Goal: Information Seeking & Learning: Learn about a topic

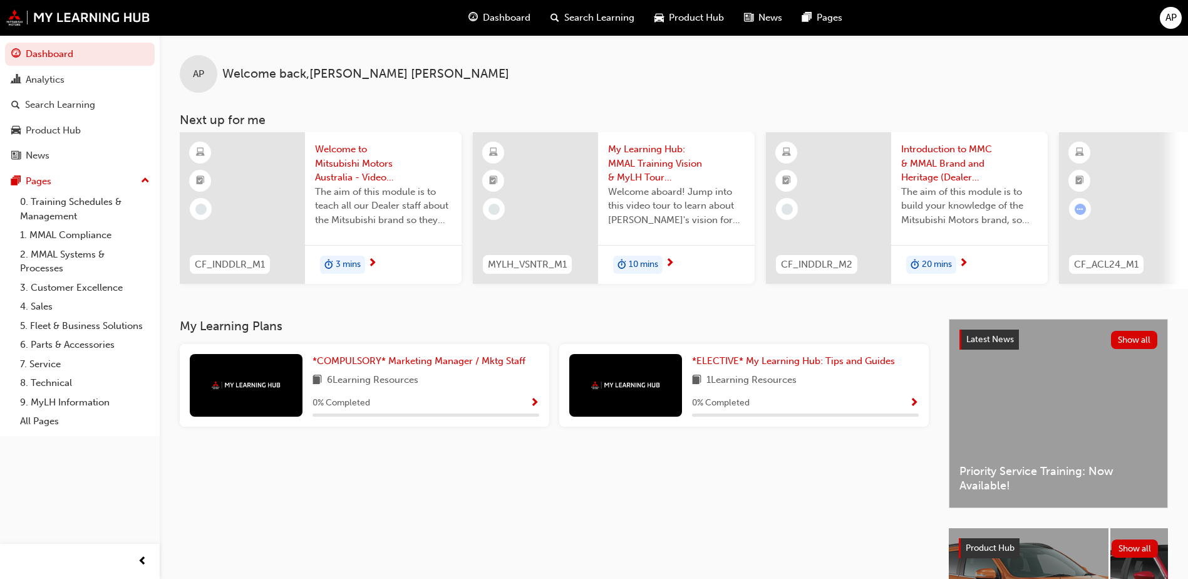
scroll to position [63, 0]
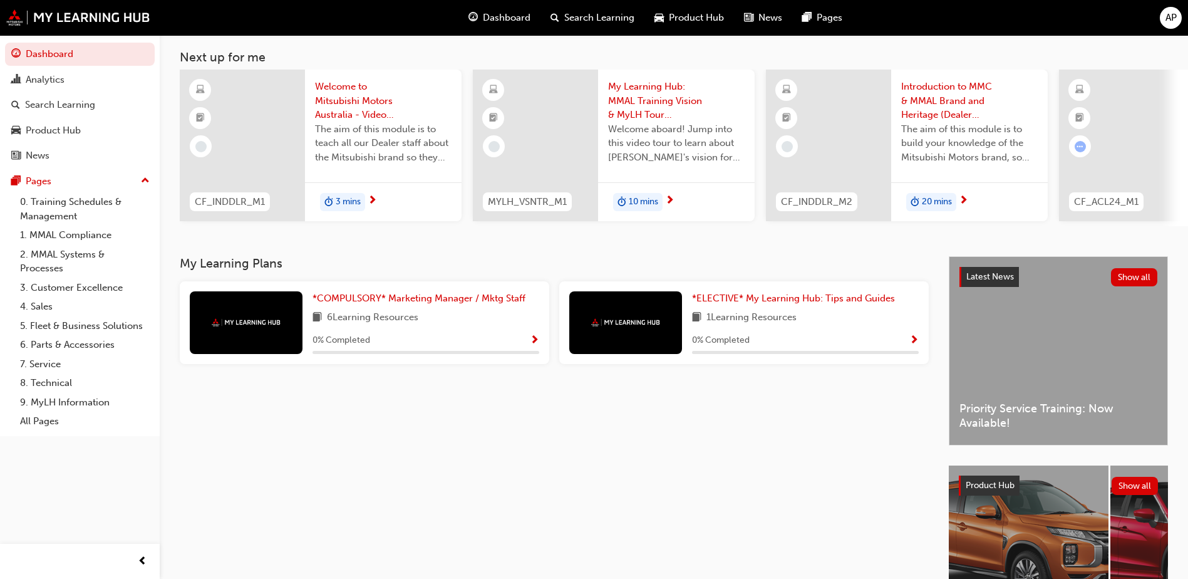
click at [527, 345] on div "0 % Completed" at bounding box center [426, 341] width 227 height 16
click at [534, 345] on span "Show Progress" at bounding box center [534, 340] width 9 height 11
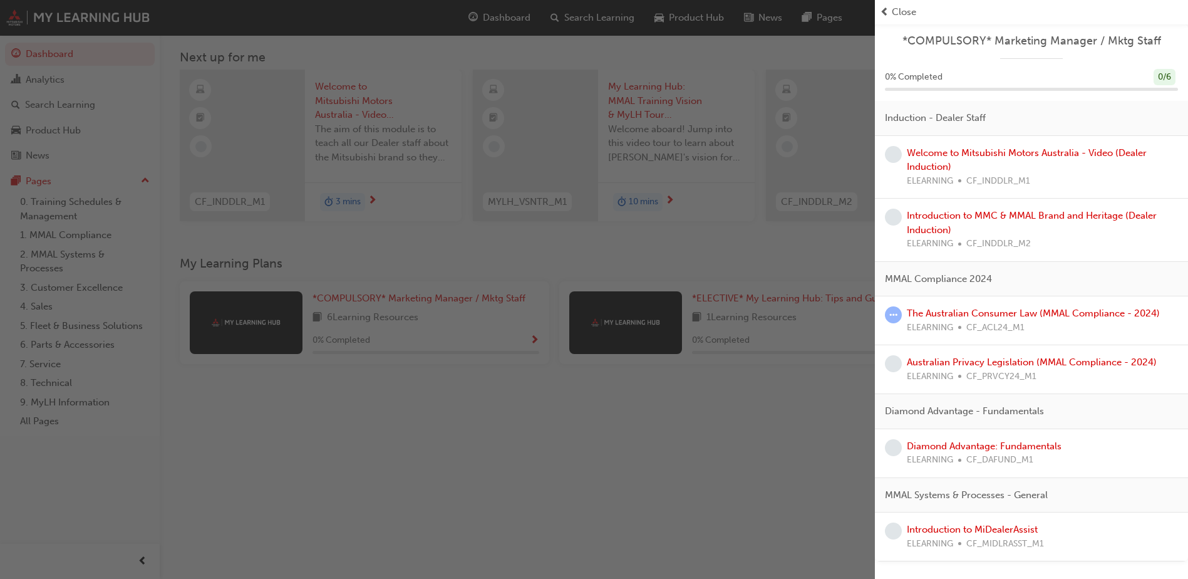
click at [1011, 164] on div "Welcome to Mitsubishi Motors Australia - Video (Dealer Induction) ELEARNING CF_…" at bounding box center [1042, 167] width 271 height 43
click at [1013, 153] on link "Welcome to Mitsubishi Motors Australia - Video (Dealer Induction)" at bounding box center [1027, 160] width 240 height 26
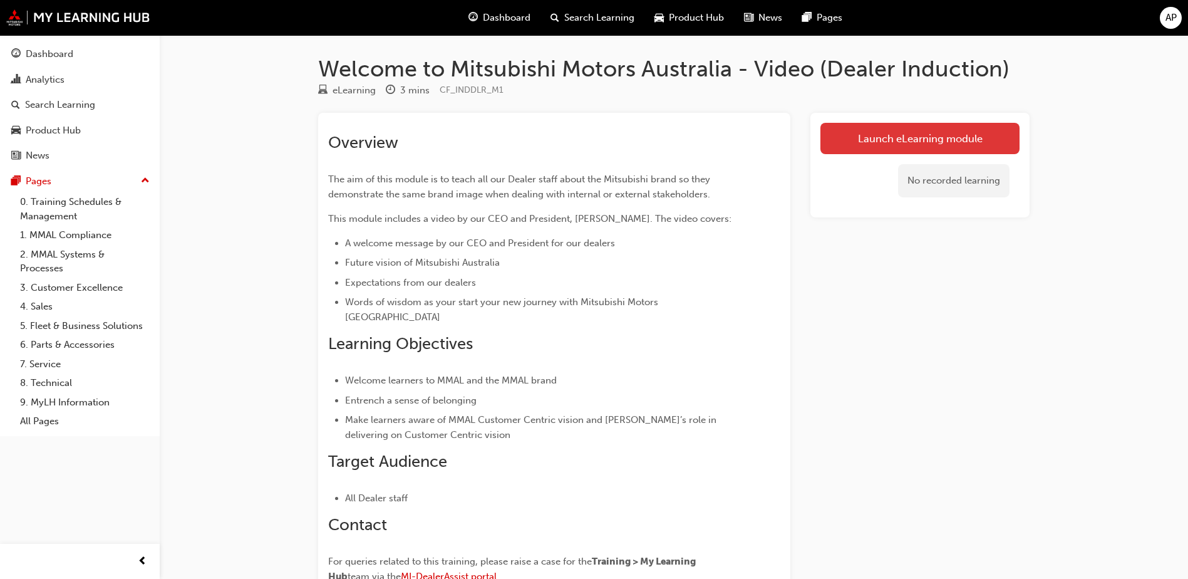
click at [907, 139] on link "Launch eLearning module" at bounding box center [920, 138] width 199 height 31
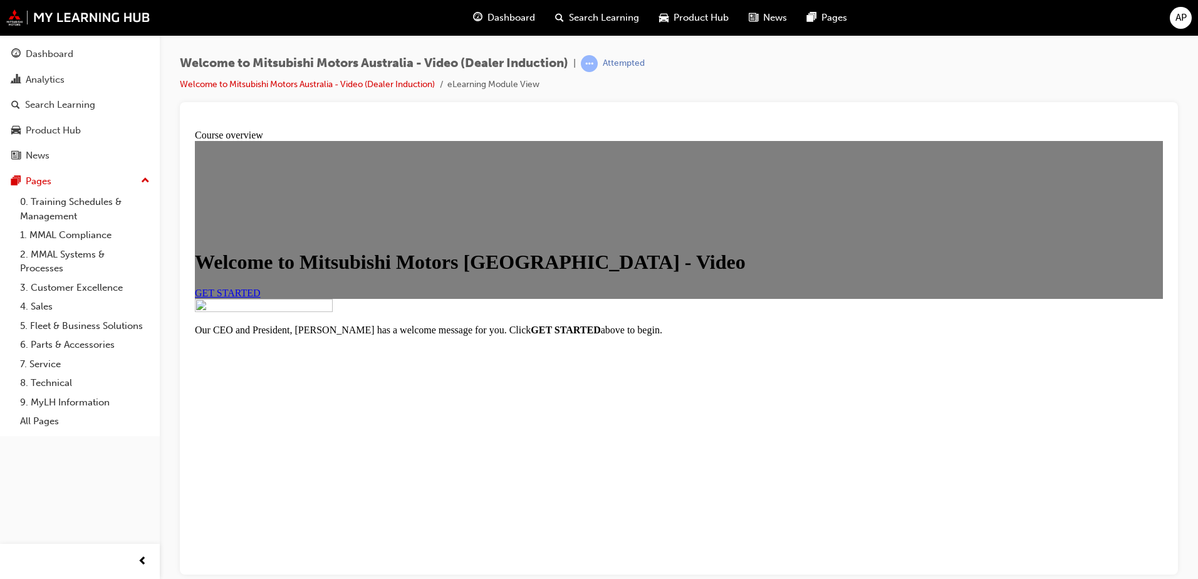
scroll to position [140, 0]
click at [261, 287] on span "GET STARTED" at bounding box center [228, 292] width 66 height 11
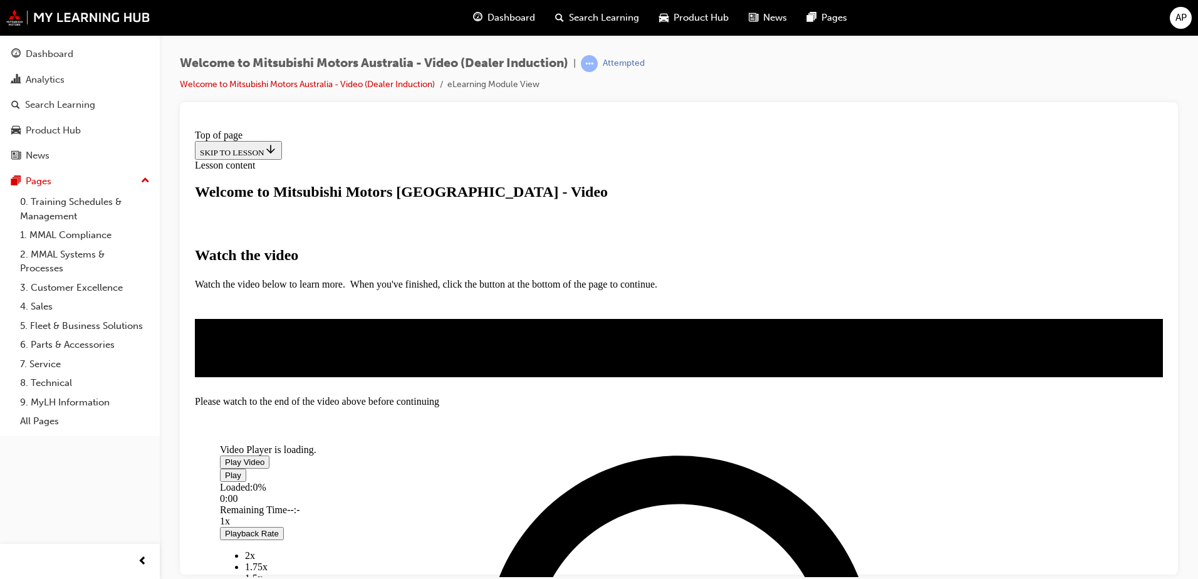
scroll to position [125, 0]
click at [225, 457] on span "Video player" at bounding box center [225, 461] width 0 height 9
click at [496, 481] on div "Loaded : 7.68% 0:35 0:35" at bounding box center [621, 498] width 802 height 34
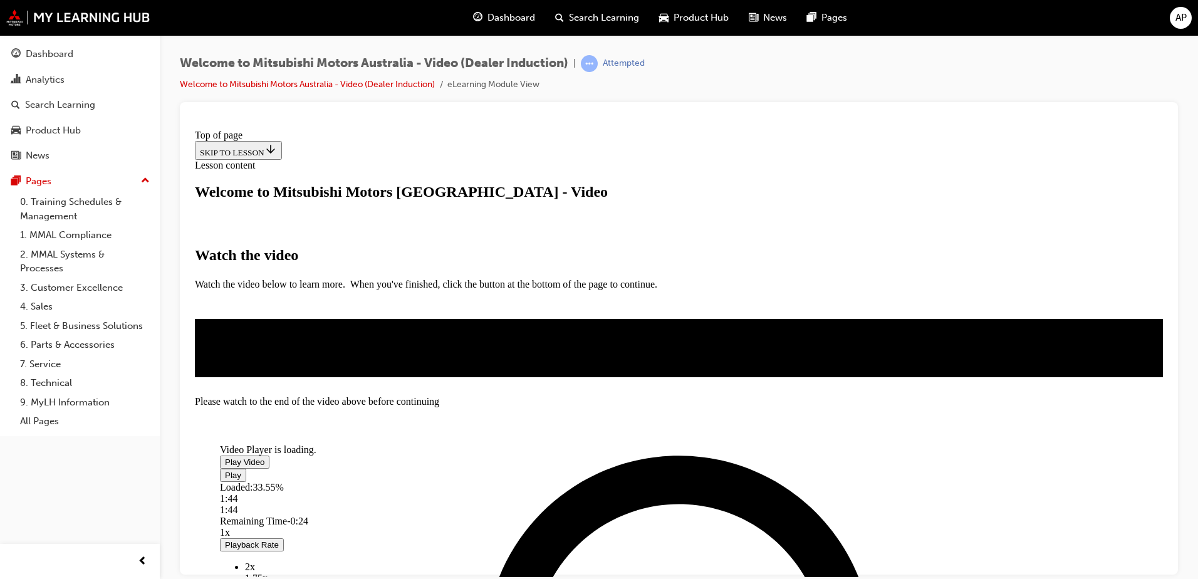
click at [732, 481] on div "Loaded : 33.55% 1:44 1:44" at bounding box center [621, 498] width 802 height 34
click at [804, 481] on div "Loaded : 86.31% 2:06 1:46" at bounding box center [621, 498] width 802 height 34
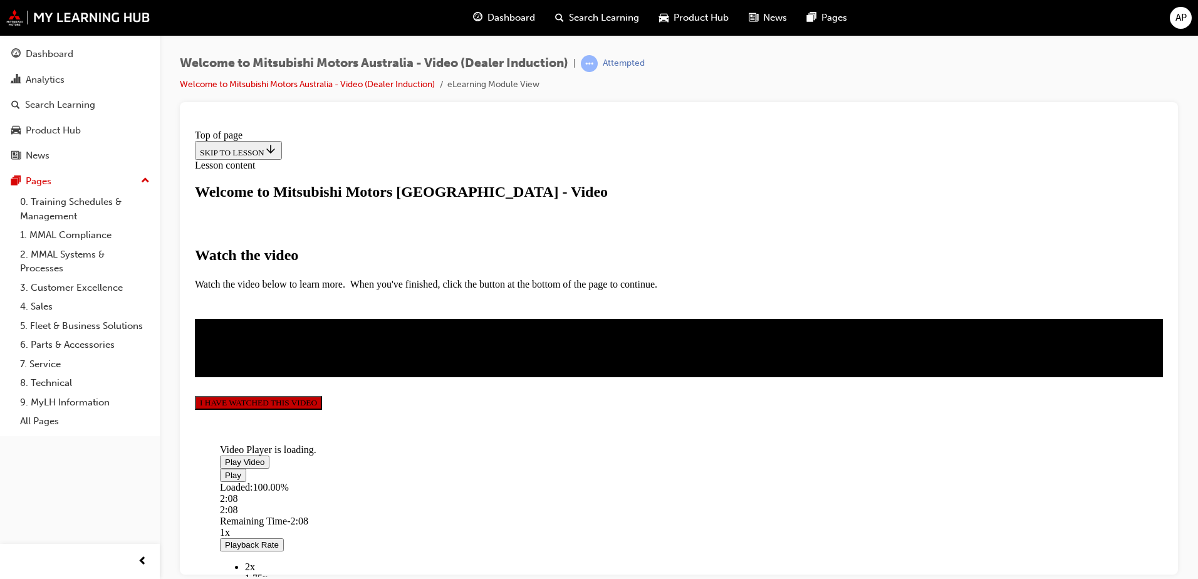
scroll to position [286, 0]
click at [322, 409] on button "I HAVE WATCHED THIS VIDEO" at bounding box center [258, 402] width 127 height 14
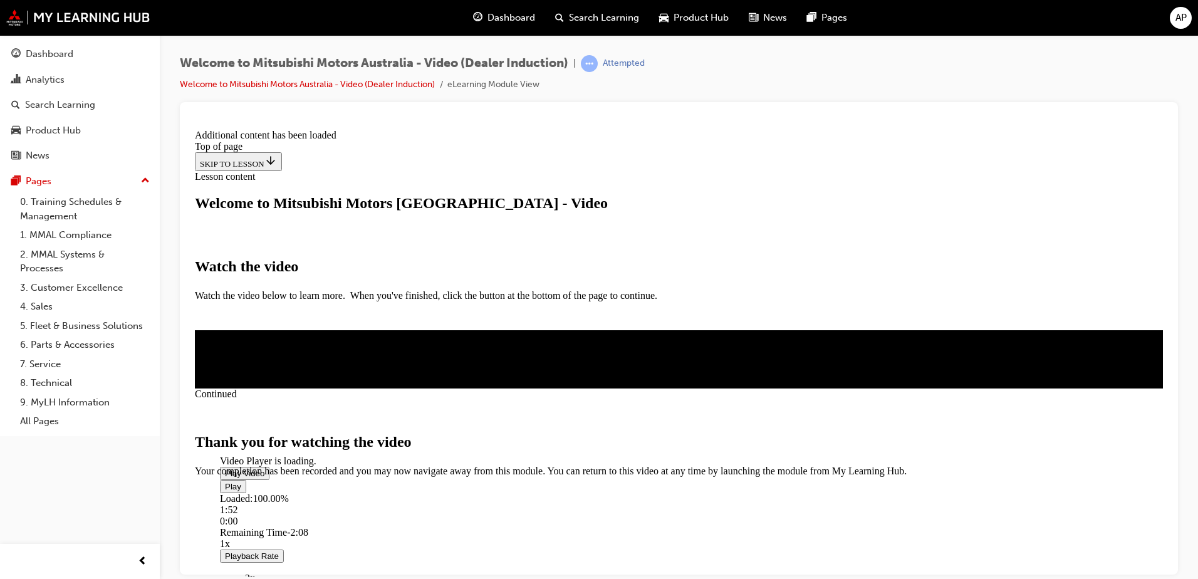
scroll to position [390, 0]
click at [272, 524] on span "CLOSE MODULE" at bounding box center [233, 529] width 77 height 11
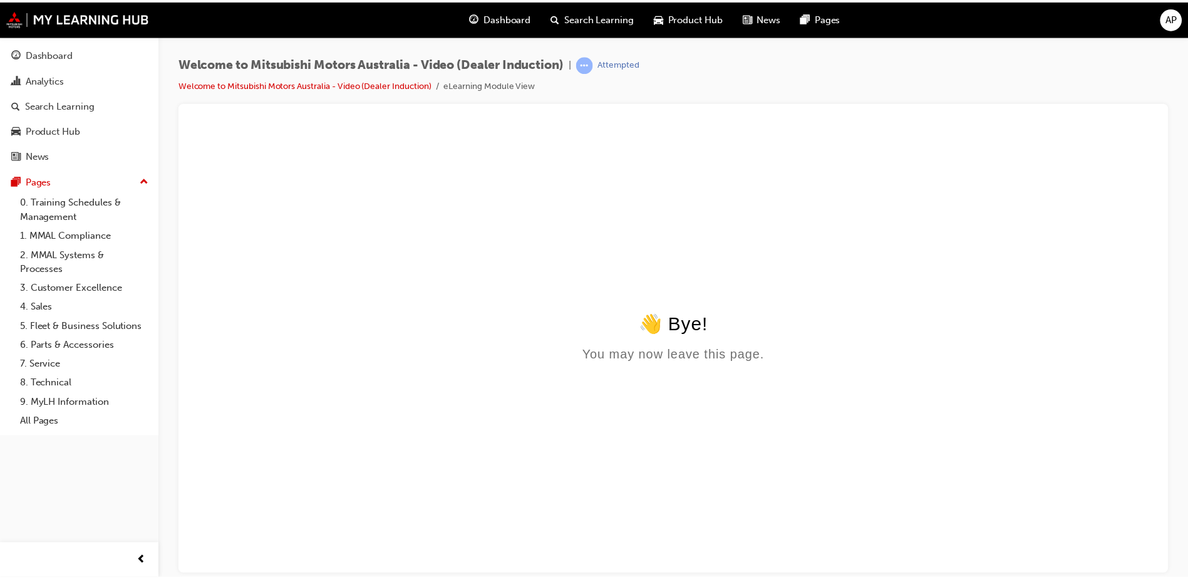
scroll to position [0, 0]
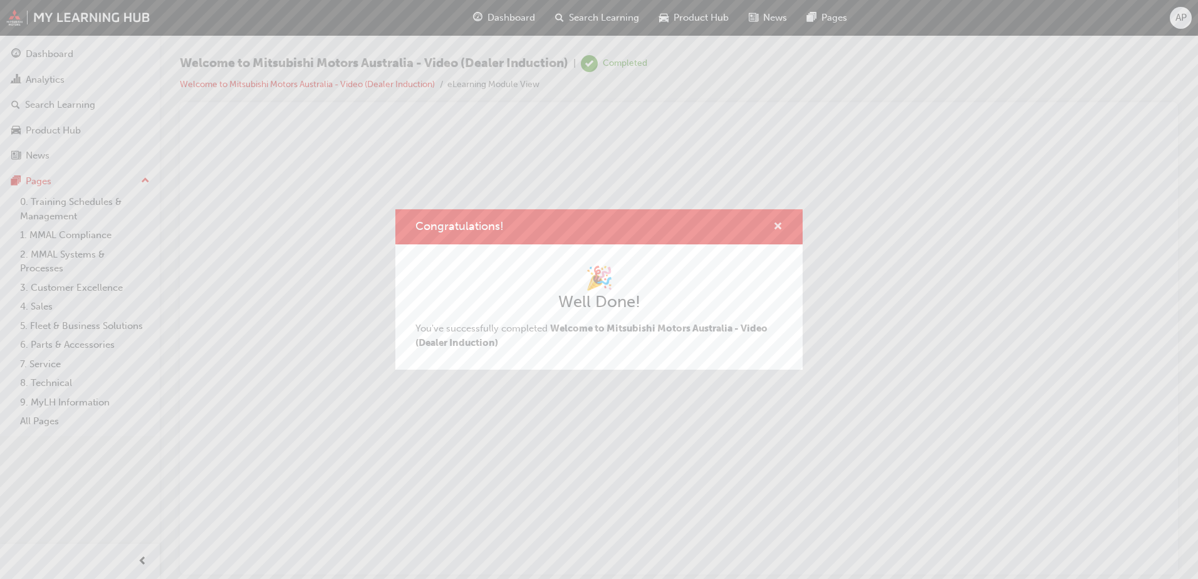
click at [781, 229] on span "cross-icon" at bounding box center [777, 227] width 9 height 11
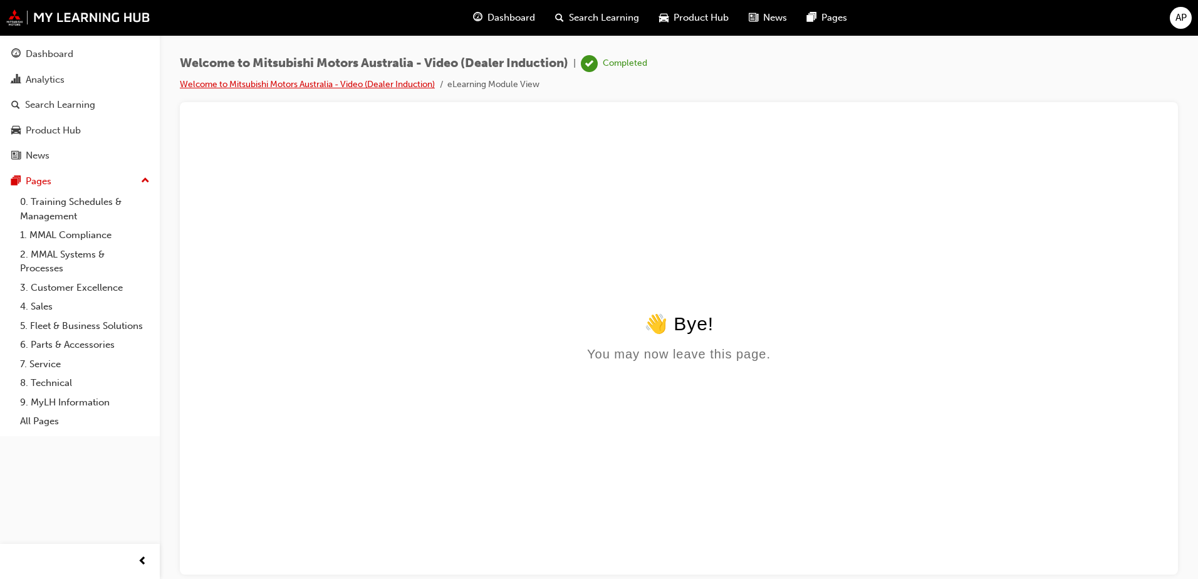
click at [377, 86] on link "Welcome to Mitsubishi Motors Australia - Video (Dealer Induction)" at bounding box center [307, 84] width 255 height 11
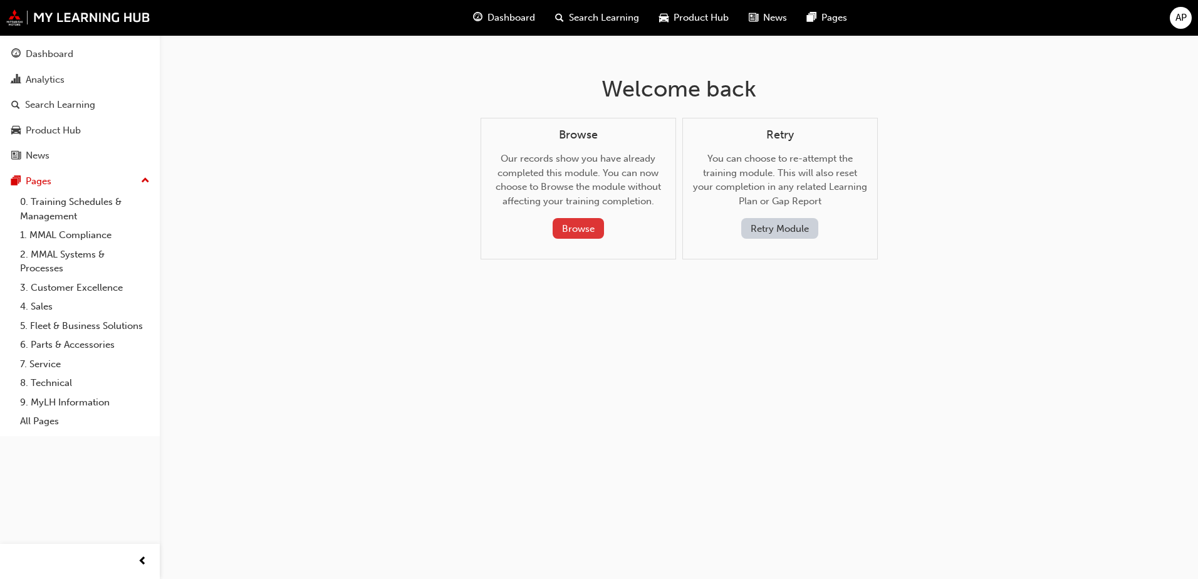
click at [572, 229] on button "Browse" at bounding box center [578, 228] width 51 height 21
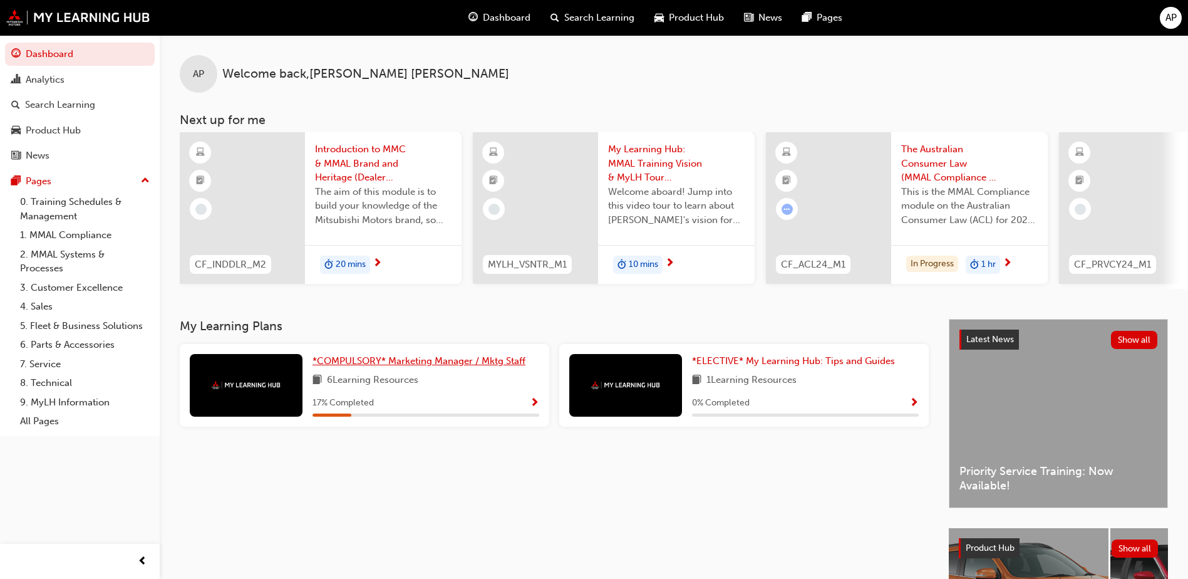
click at [414, 366] on span "*COMPULSORY* Marketing Manager / Mktg Staff" at bounding box center [419, 360] width 213 height 11
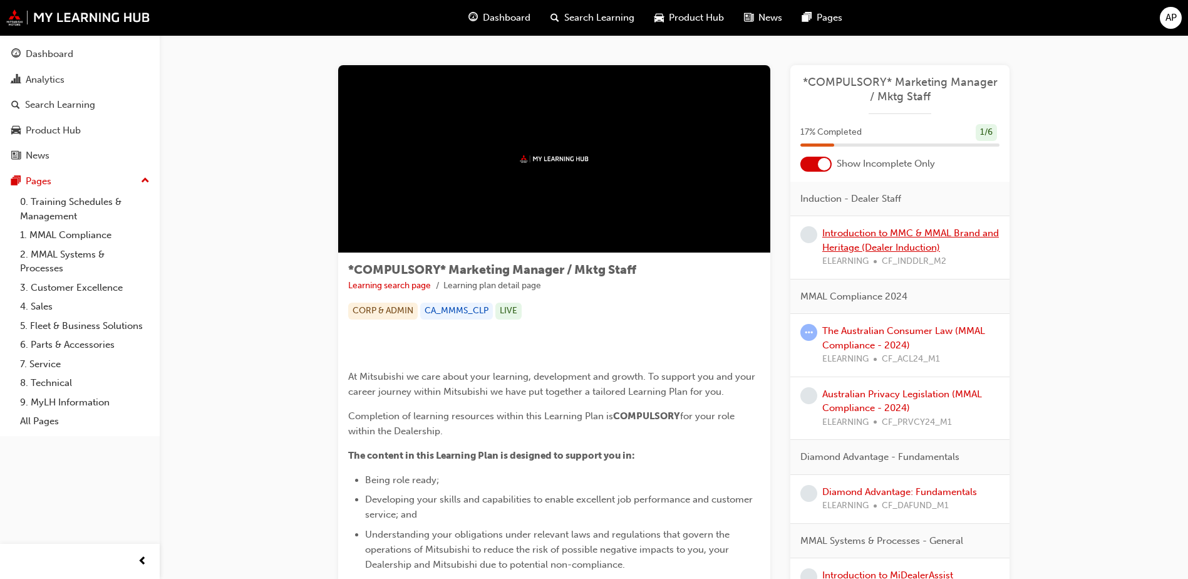
click at [880, 244] on link "Introduction to MMC & MMAL Brand and Heritage (Dealer Induction)" at bounding box center [911, 240] width 177 height 26
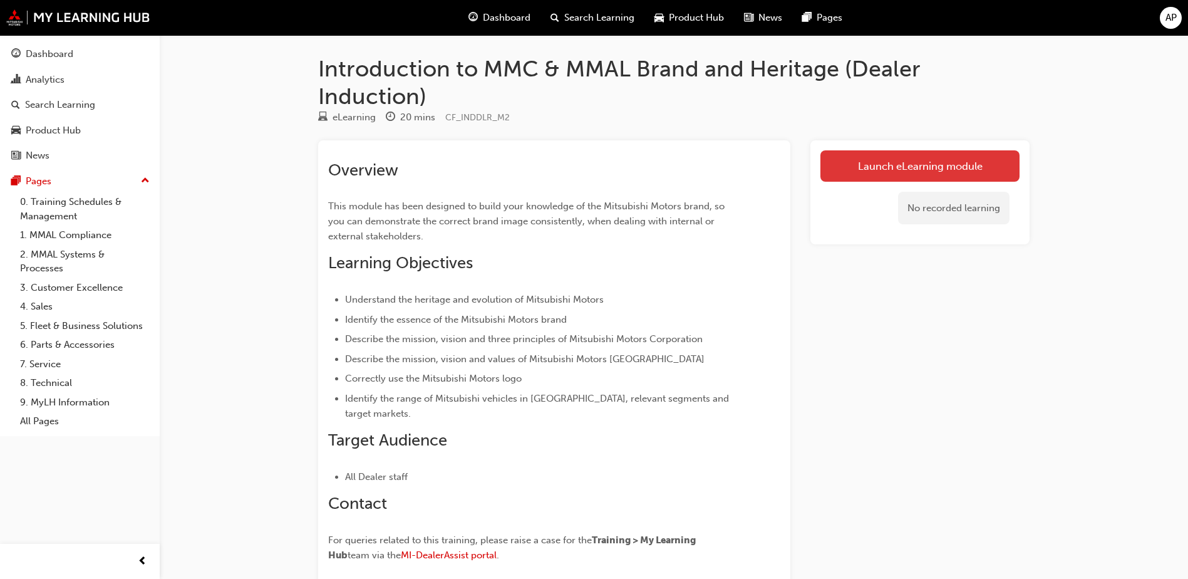
click at [846, 174] on link "Launch eLearning module" at bounding box center [920, 165] width 199 height 31
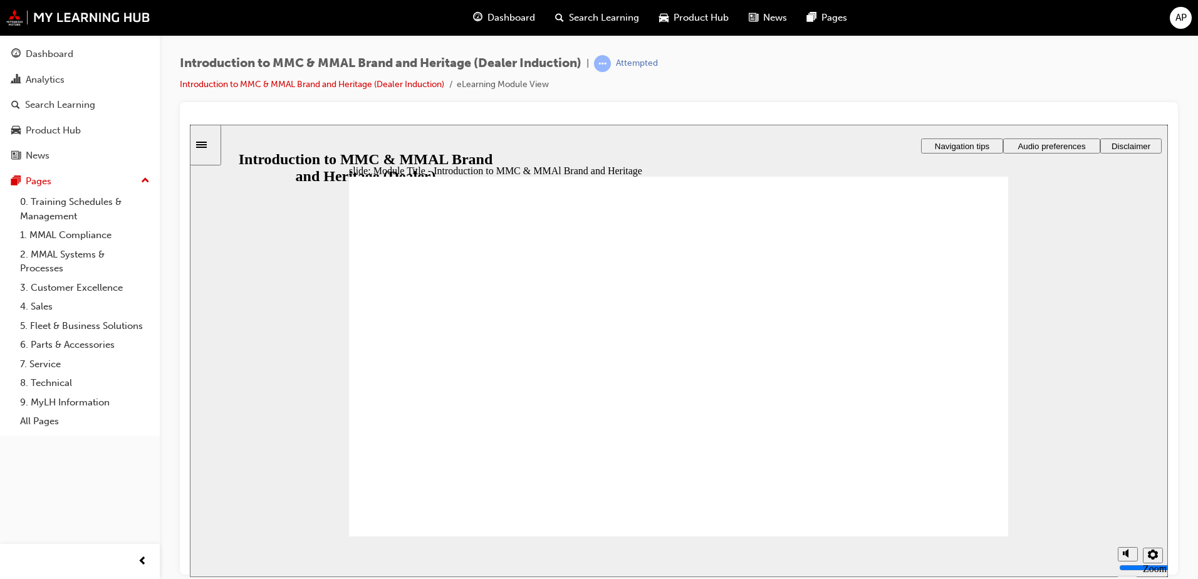
click at [1052, 358] on div "slide: Sound check Rectangle 1 Rectangle 3 Sound check By default, page narrati…" at bounding box center [679, 350] width 978 height 452
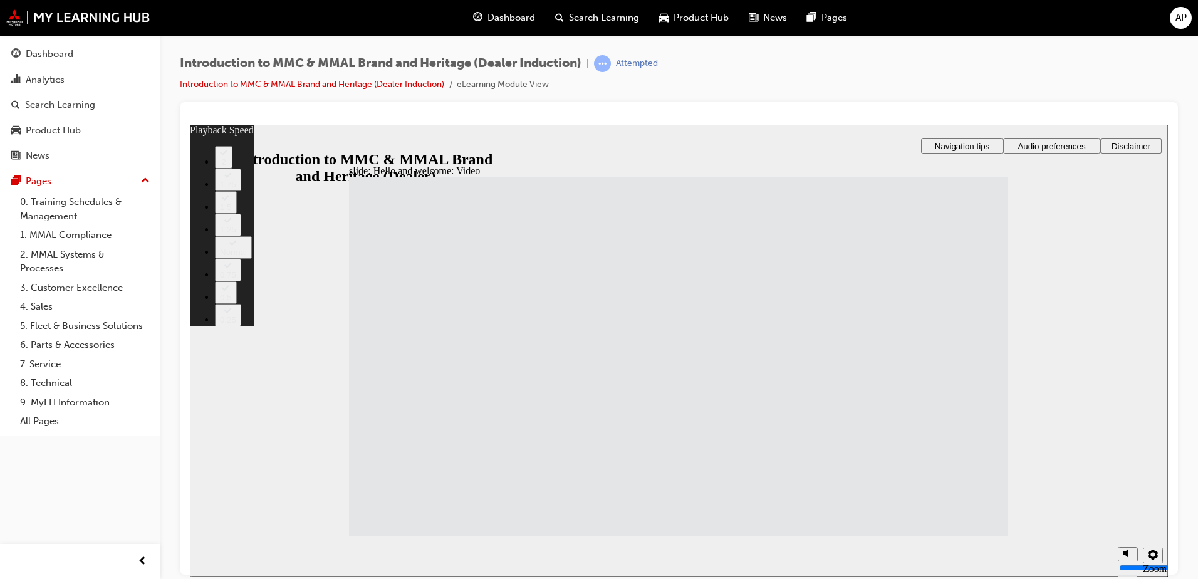
type input "33"
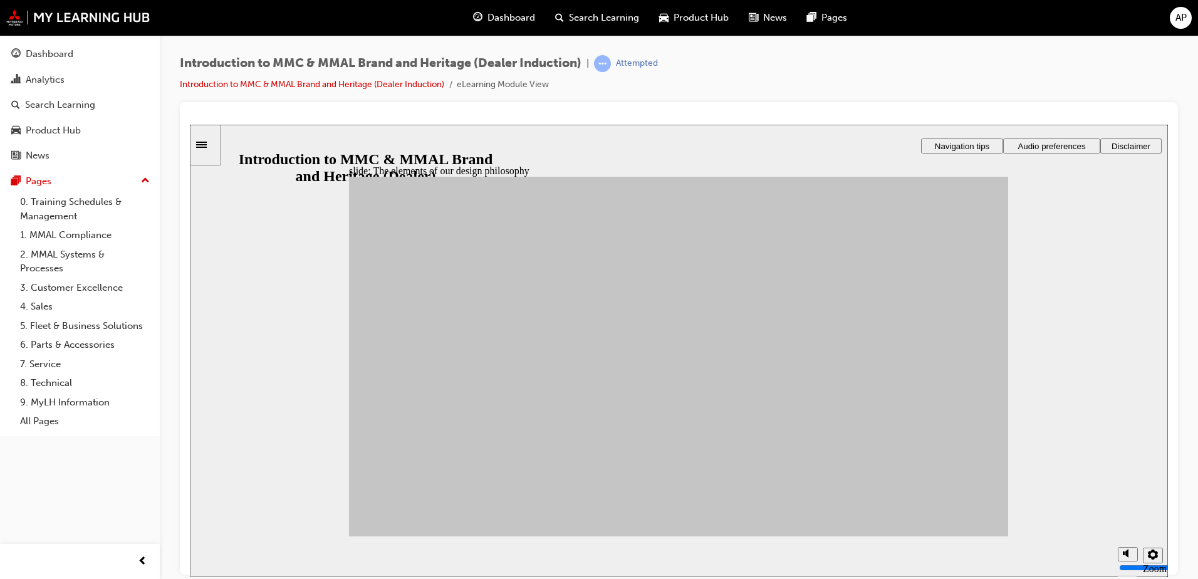
drag, startPoint x: 505, startPoint y: 353, endPoint x: 746, endPoint y: 323, distance: 243.1
drag, startPoint x: 605, startPoint y: 365, endPoint x: 751, endPoint y: 375, distance: 145.7
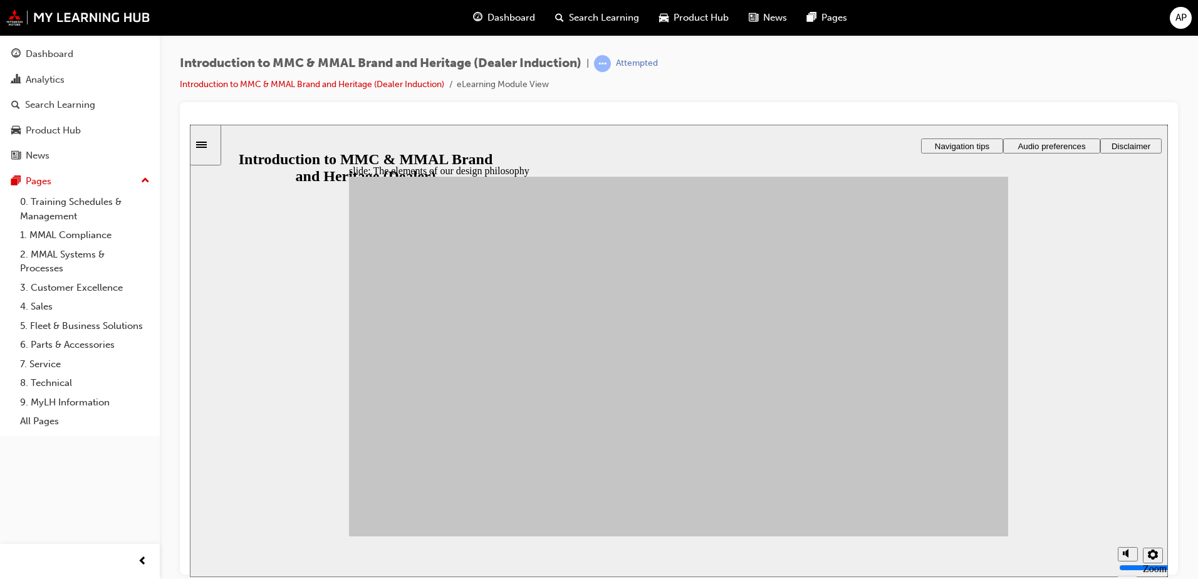
drag, startPoint x: 440, startPoint y: 358, endPoint x: 753, endPoint y: 372, distance: 312.9
drag, startPoint x: 493, startPoint y: 383, endPoint x: 750, endPoint y: 358, distance: 258.1
drag, startPoint x: 598, startPoint y: 460, endPoint x: 754, endPoint y: 477, distance: 156.8
drag, startPoint x: 598, startPoint y: 462, endPoint x: 858, endPoint y: 303, distance: 304.8
drag, startPoint x: 596, startPoint y: 405, endPoint x: 745, endPoint y: 370, distance: 152.4
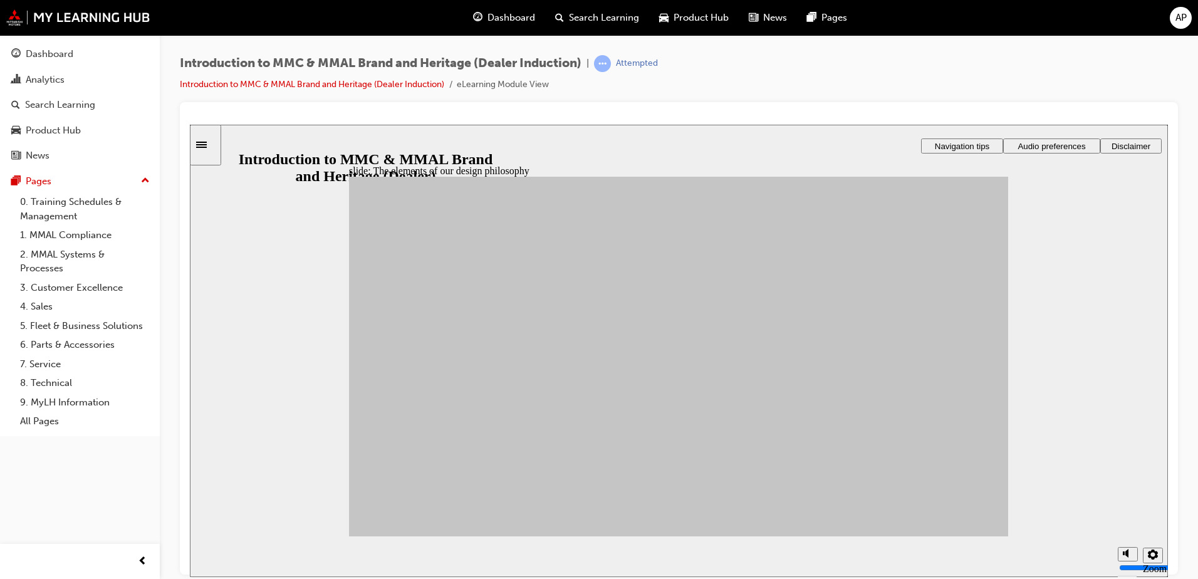
drag, startPoint x: 497, startPoint y: 417, endPoint x: 844, endPoint y: 344, distance: 354.7
drag, startPoint x: 496, startPoint y: 462, endPoint x: 866, endPoint y: 395, distance: 375.7
drag, startPoint x: 488, startPoint y: 464, endPoint x: 749, endPoint y: 368, distance: 277.7
drag, startPoint x: 435, startPoint y: 404, endPoint x: 878, endPoint y: 396, distance: 442.4
drag, startPoint x: 421, startPoint y: 393, endPoint x: 737, endPoint y: 470, distance: 324.9
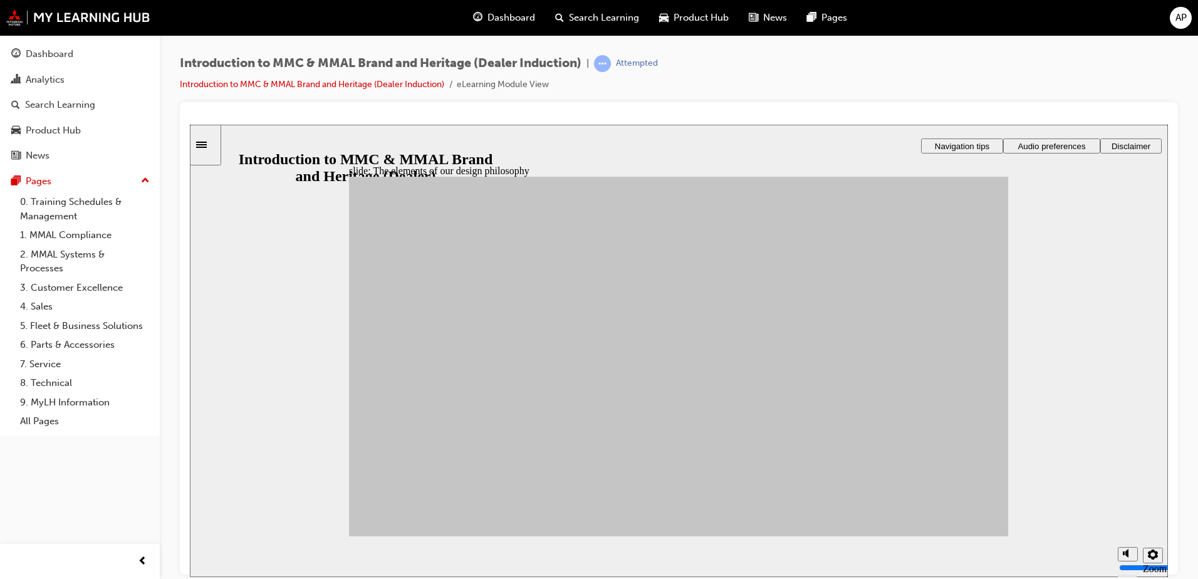
drag, startPoint x: 450, startPoint y: 357, endPoint x: 872, endPoint y: 475, distance: 437.8
drag, startPoint x: 604, startPoint y: 362, endPoint x: 860, endPoint y: 390, distance: 257.8
drag, startPoint x: 425, startPoint y: 447, endPoint x: 873, endPoint y: 441, distance: 448.0
drag, startPoint x: 662, startPoint y: 371, endPoint x: 842, endPoint y: 480, distance: 210.8
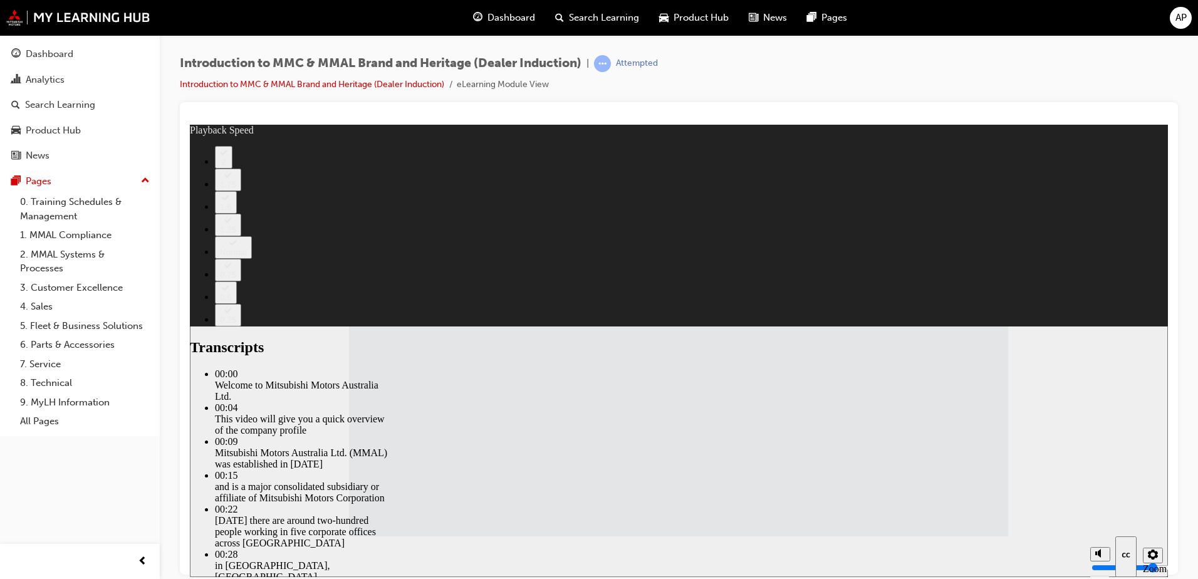
type input "112"
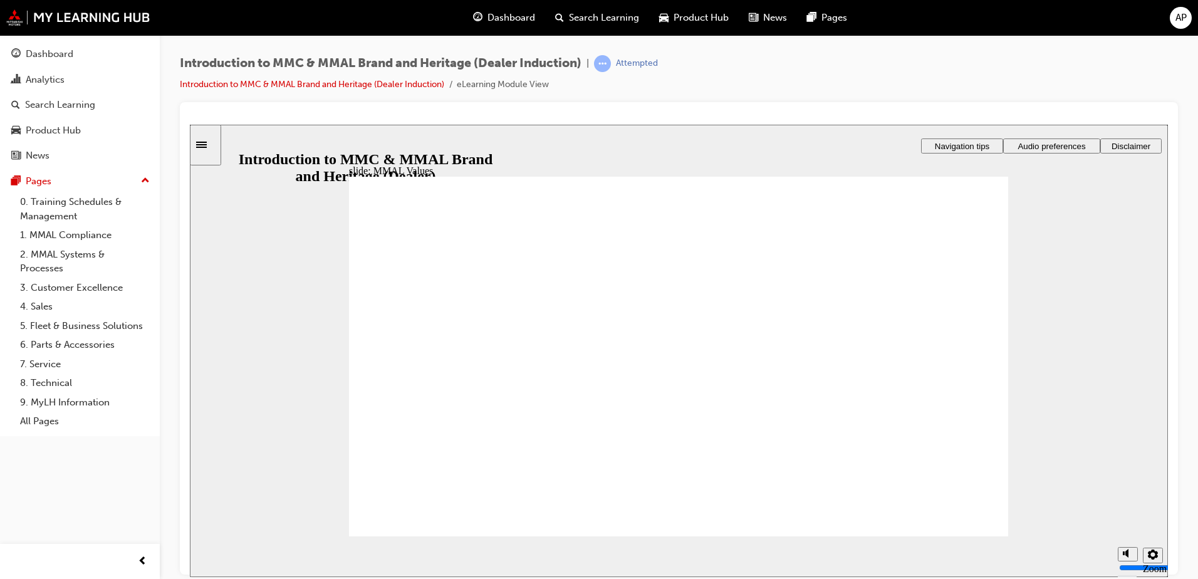
drag, startPoint x: 528, startPoint y: 345, endPoint x: 506, endPoint y: 388, distance: 47.9
drag, startPoint x: 625, startPoint y: 350, endPoint x: 515, endPoint y: 397, distance: 119.9
drag, startPoint x: 704, startPoint y: 337, endPoint x: 719, endPoint y: 394, distance: 59.0
drag, startPoint x: 736, startPoint y: 345, endPoint x: 860, endPoint y: 397, distance: 134.7
drag, startPoint x: 733, startPoint y: 348, endPoint x: 937, endPoint y: 391, distance: 208.1
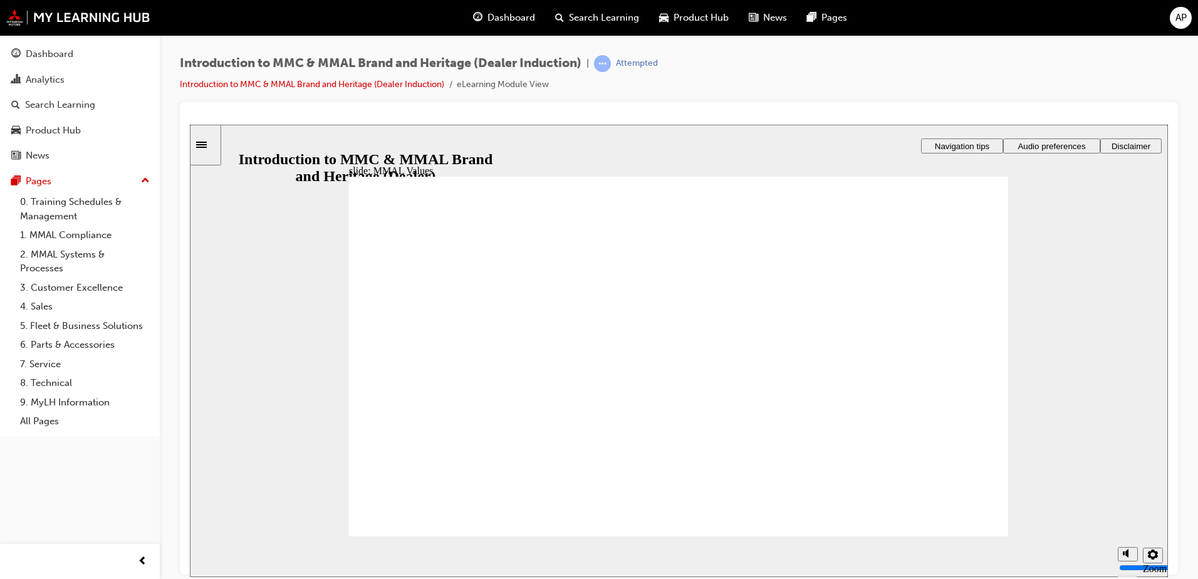
drag, startPoint x: 721, startPoint y: 331, endPoint x: 608, endPoint y: 372, distance: 120.5
drag, startPoint x: 729, startPoint y: 340, endPoint x: 511, endPoint y: 372, distance: 219.7
drag, startPoint x: 640, startPoint y: 336, endPoint x: 623, endPoint y: 377, distance: 44.1
drag, startPoint x: 635, startPoint y: 349, endPoint x: 735, endPoint y: 393, distance: 110.0
drag, startPoint x: 633, startPoint y: 338, endPoint x: 839, endPoint y: 380, distance: 210.5
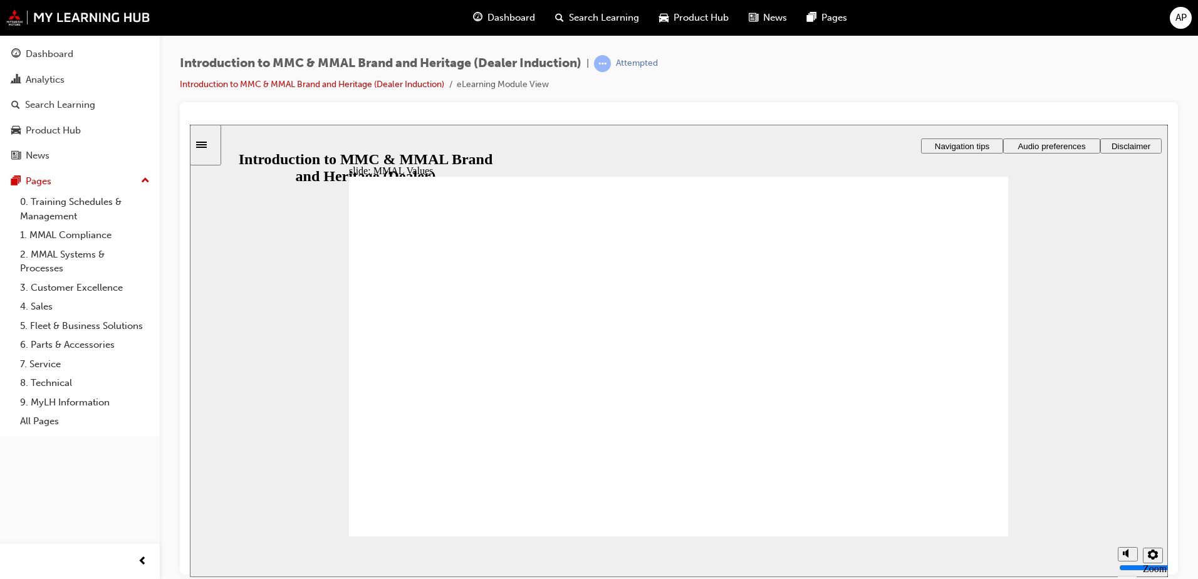
drag, startPoint x: 829, startPoint y: 341, endPoint x: 724, endPoint y: 378, distance: 110.8
drag, startPoint x: 945, startPoint y: 343, endPoint x: 727, endPoint y: 358, distance: 218.0
drag, startPoint x: 415, startPoint y: 325, endPoint x: 631, endPoint y: 362, distance: 219.9
drag, startPoint x: 817, startPoint y: 347, endPoint x: 918, endPoint y: 393, distance: 111.3
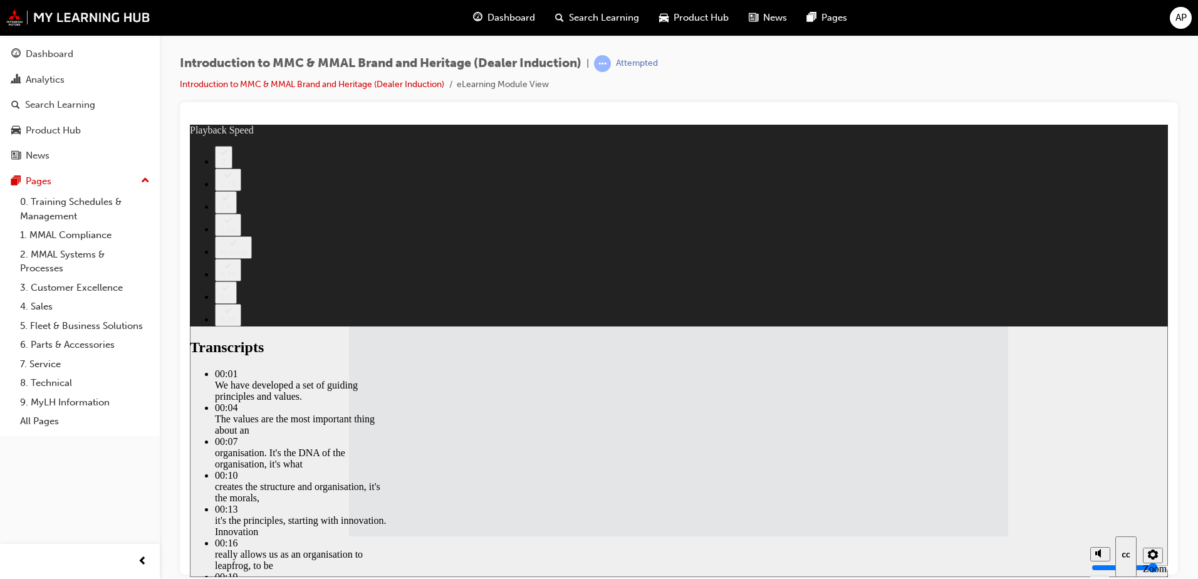
type input "120"
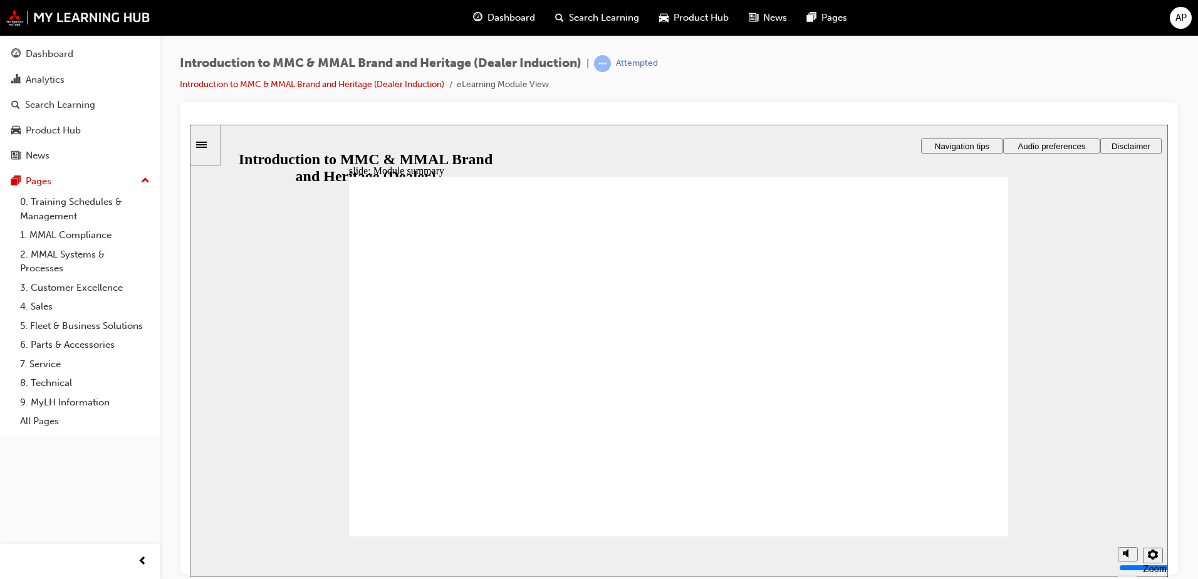
checkbox input "false"
checkbox input "true"
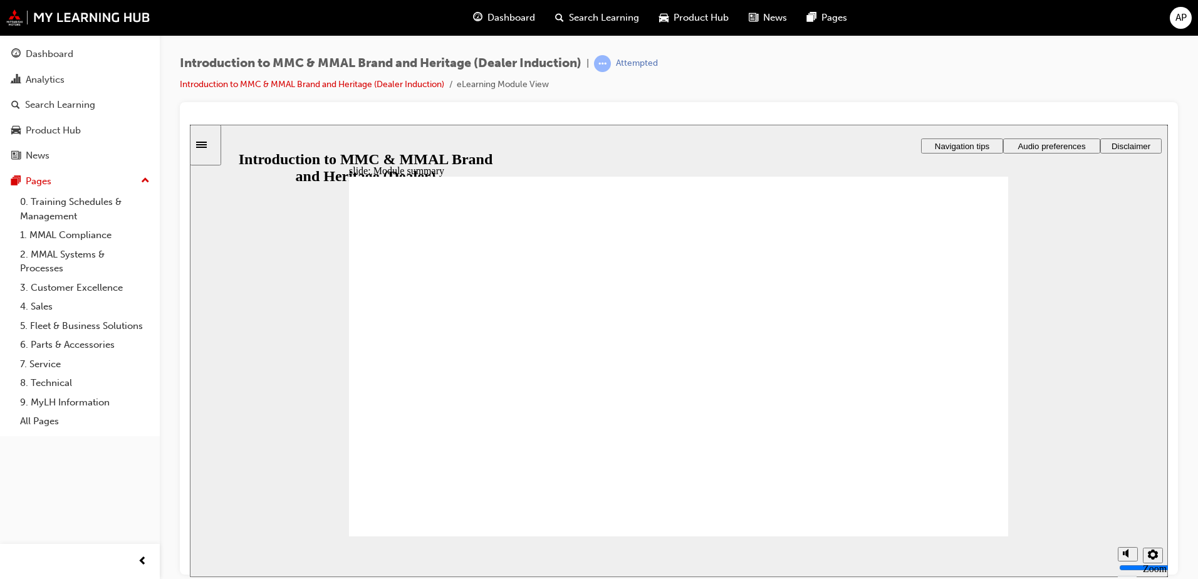
checkbox input "true"
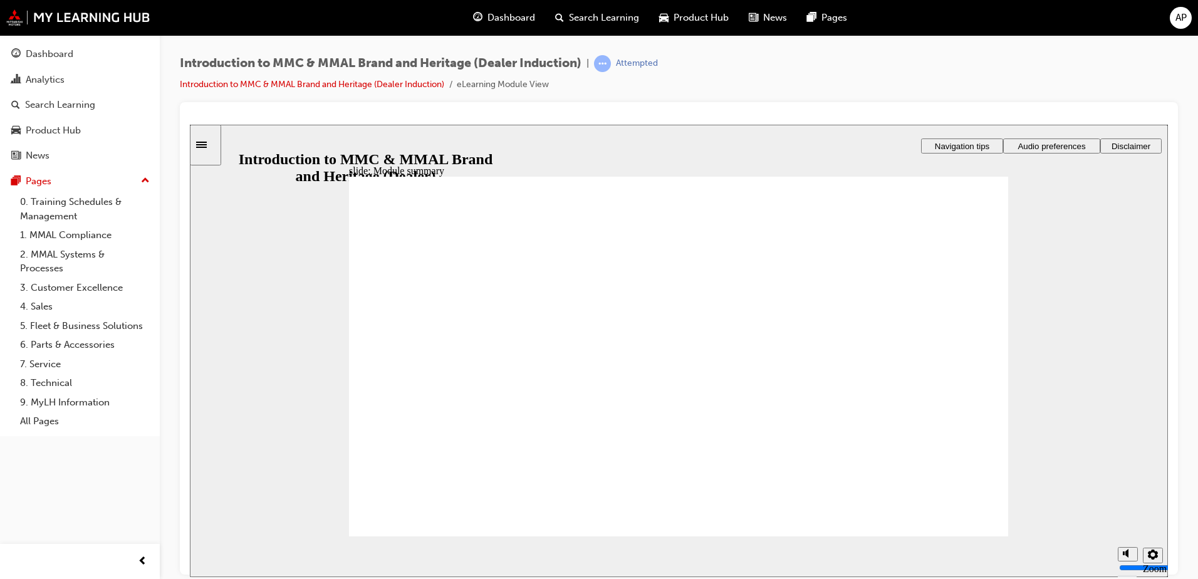
checkbox input "true"
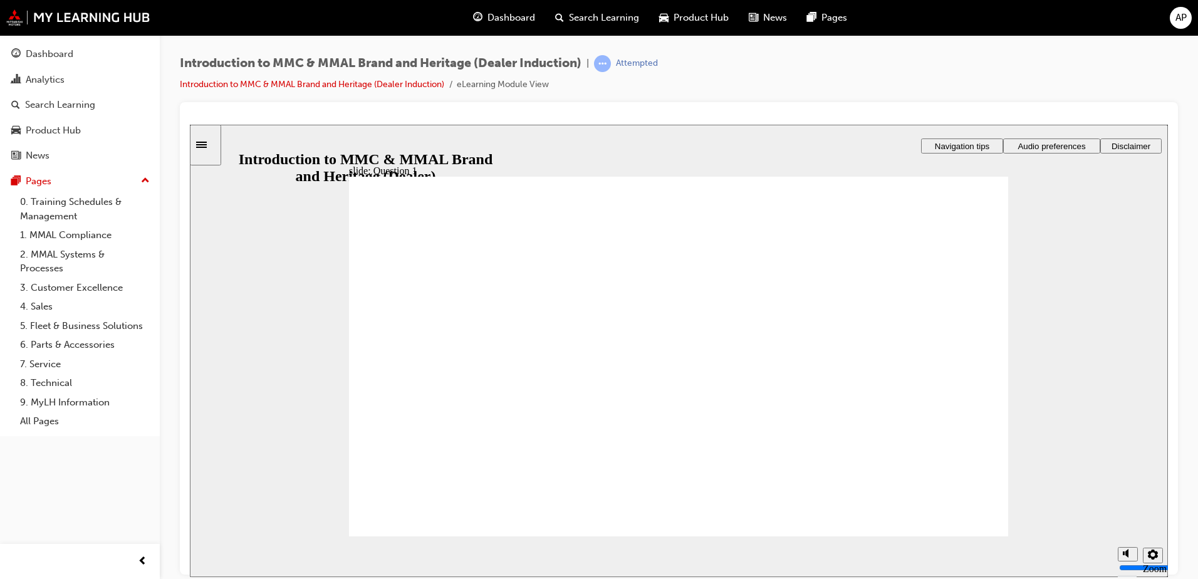
radio input "true"
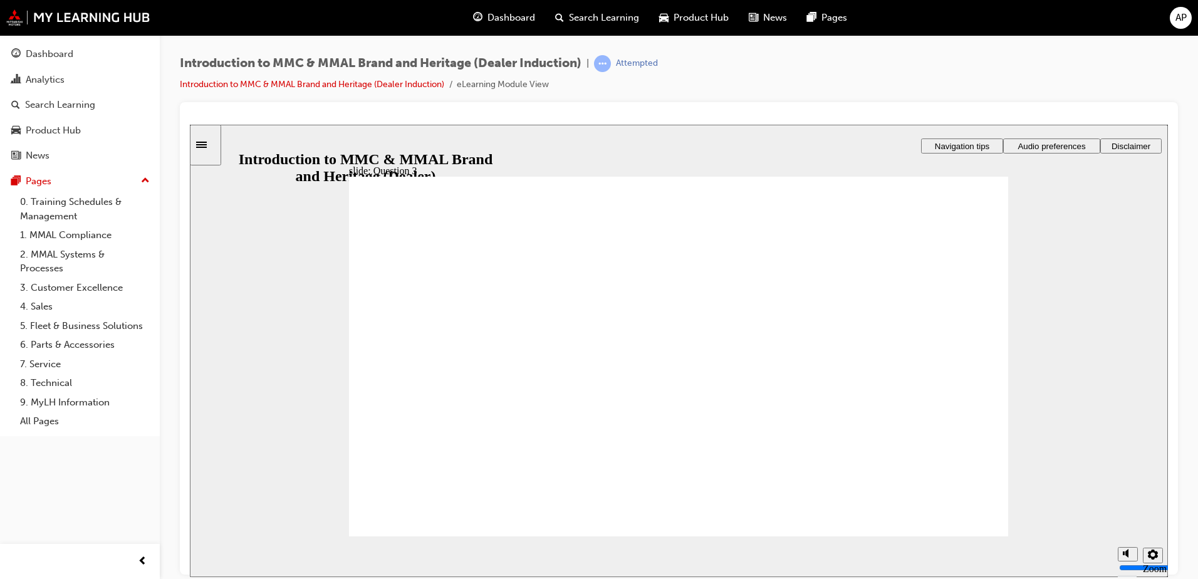
radio input "true"
drag, startPoint x: 846, startPoint y: 381, endPoint x: 851, endPoint y: 398, distance: 17.8
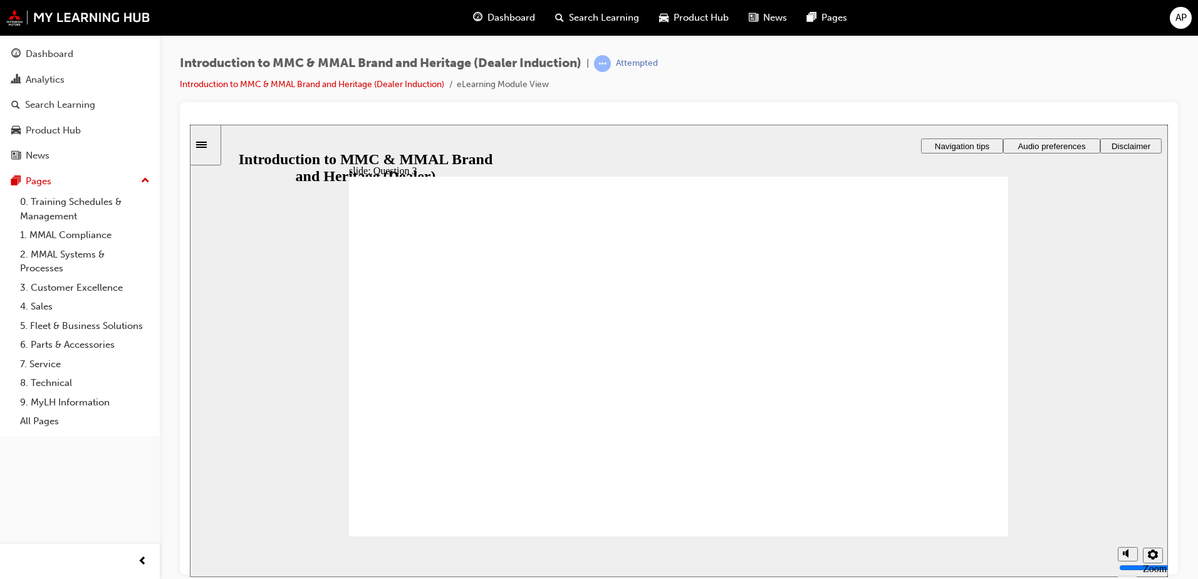
radio input "true"
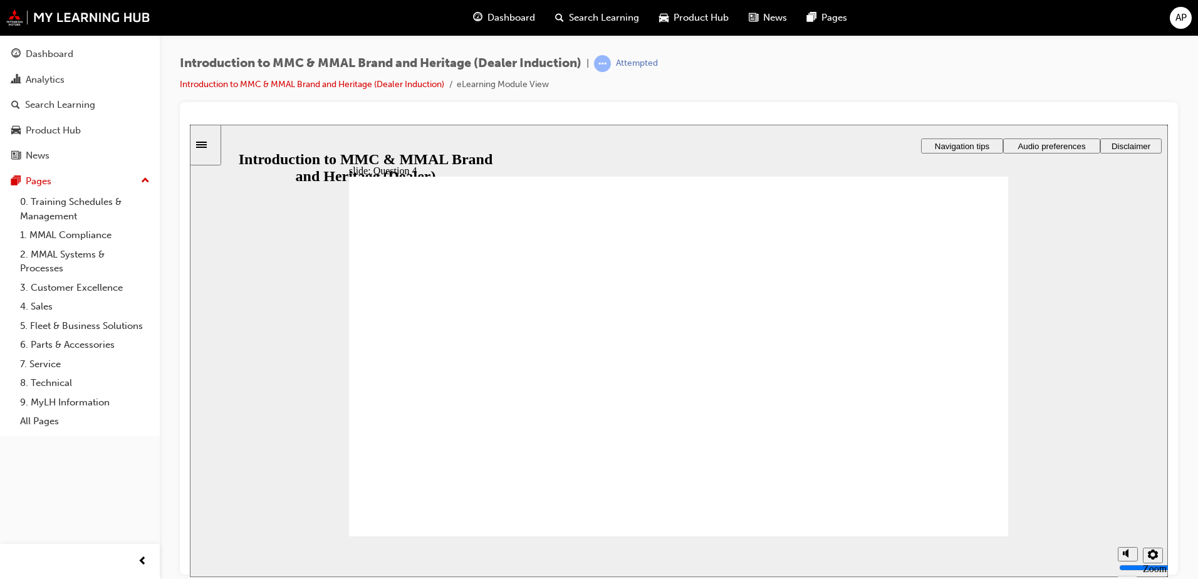
drag, startPoint x: 598, startPoint y: 310, endPoint x: 423, endPoint y: 376, distance: 186.8
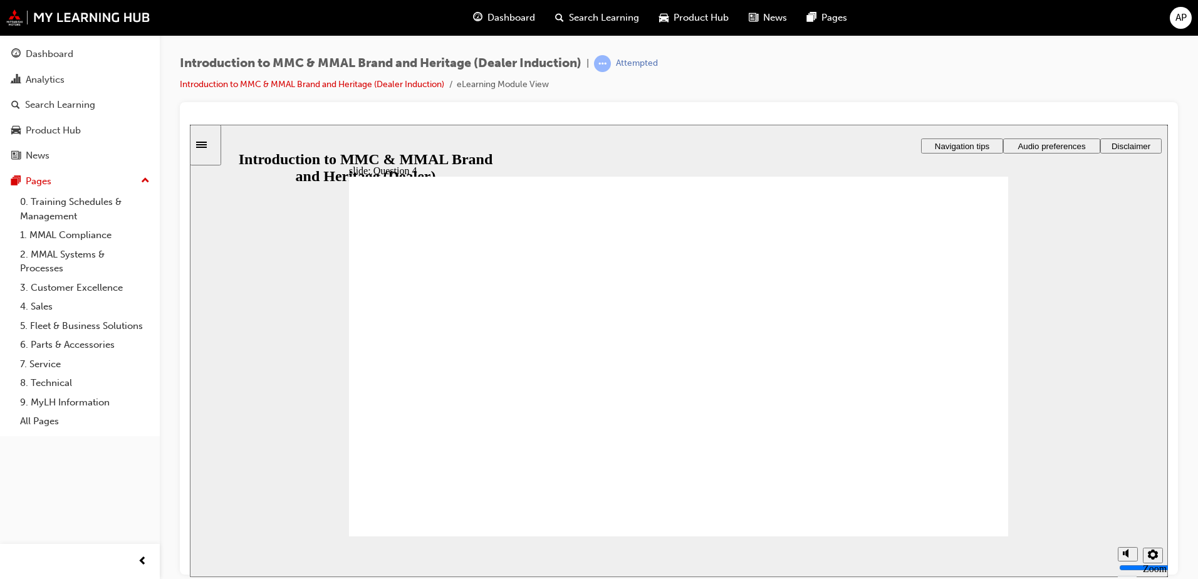
checkbox input "true"
drag, startPoint x: 374, startPoint y: 424, endPoint x: 374, endPoint y: 404, distance: 20.0
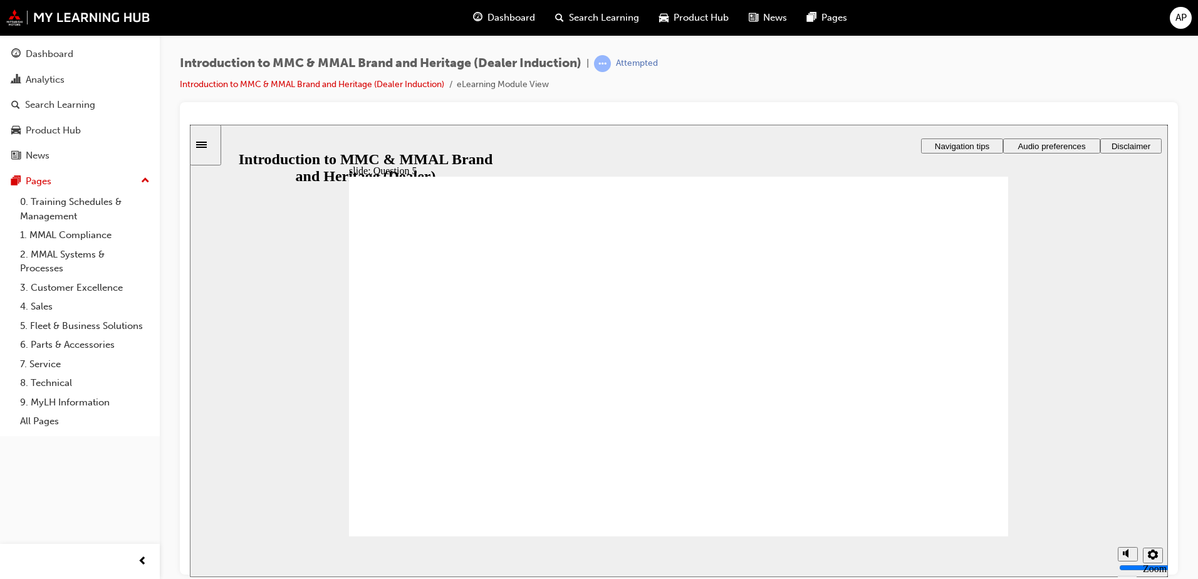
checkbox input "true"
radio input "true"
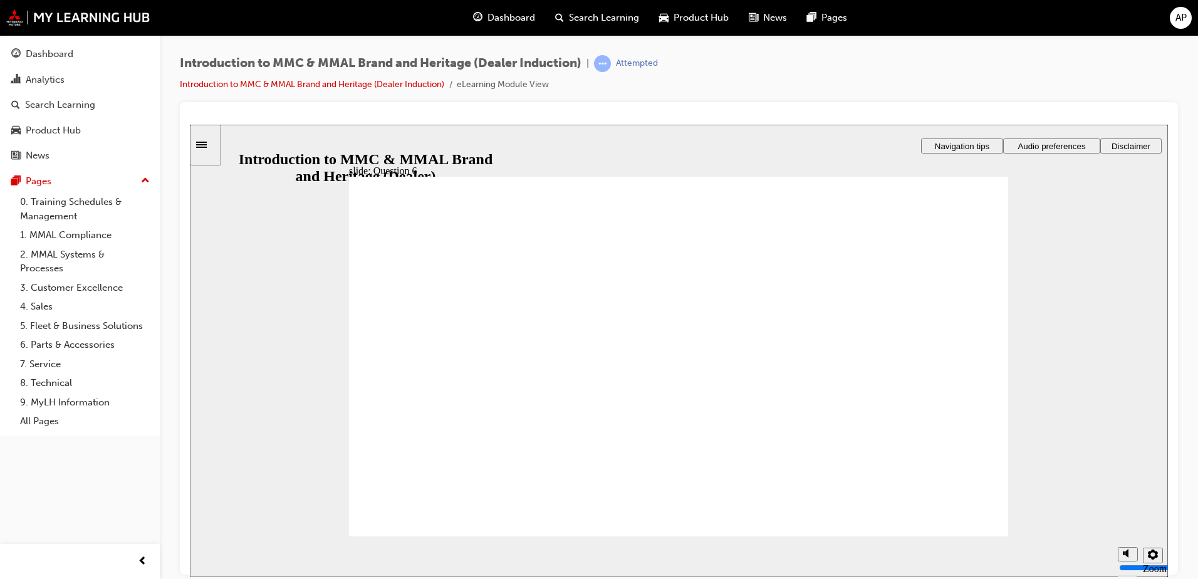
radio input "false"
radio input "true"
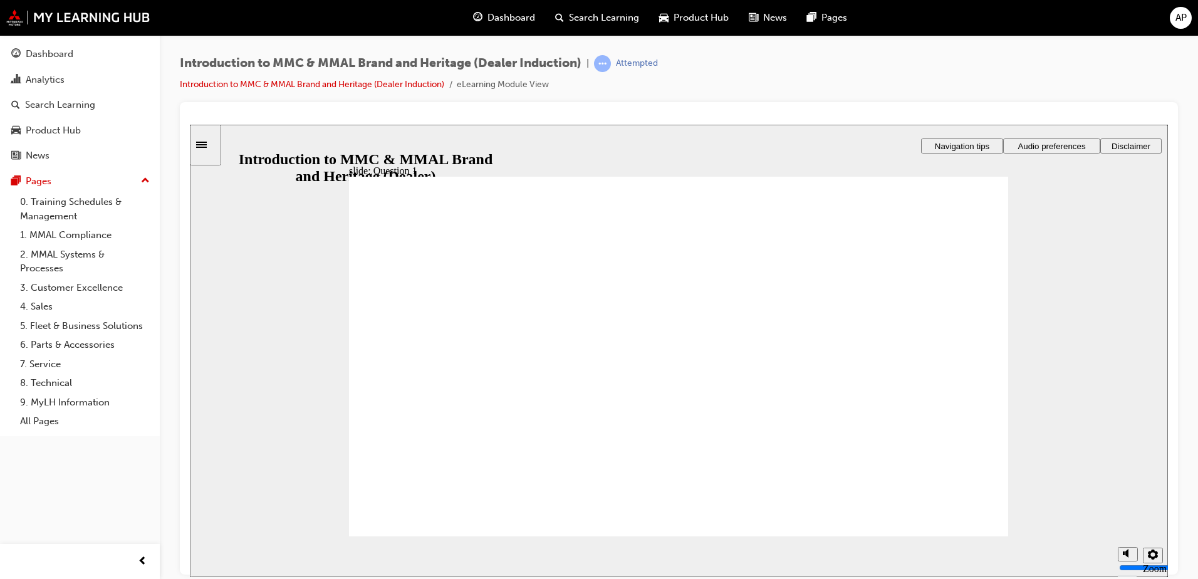
radio input "true"
radio input "false"
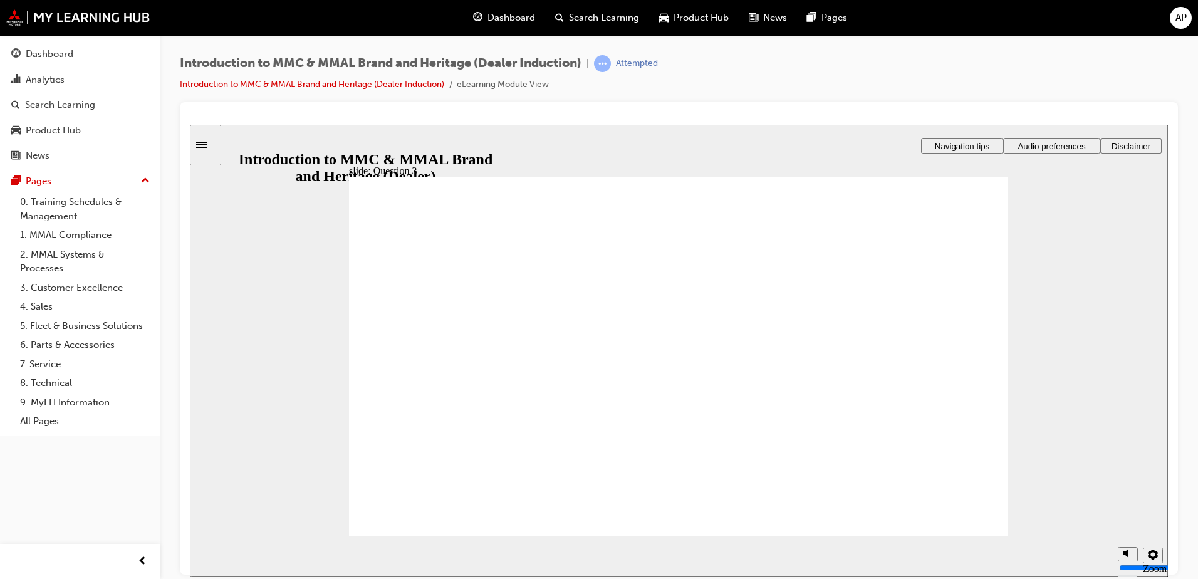
radio input "true"
radio input "false"
radio input "true"
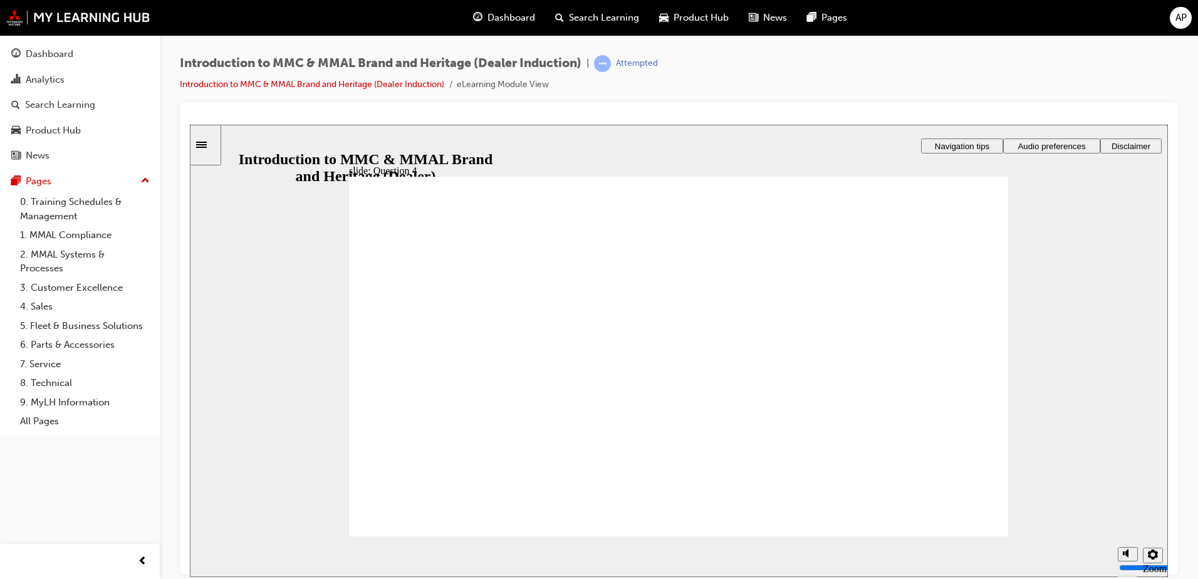
checkbox input "true"
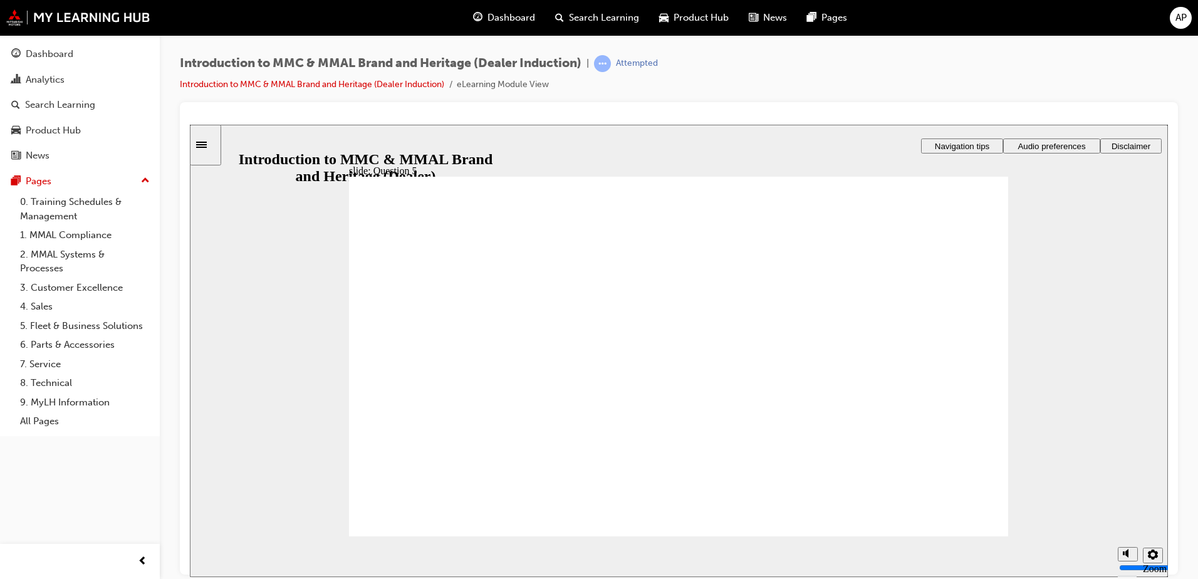
checkbox input "true"
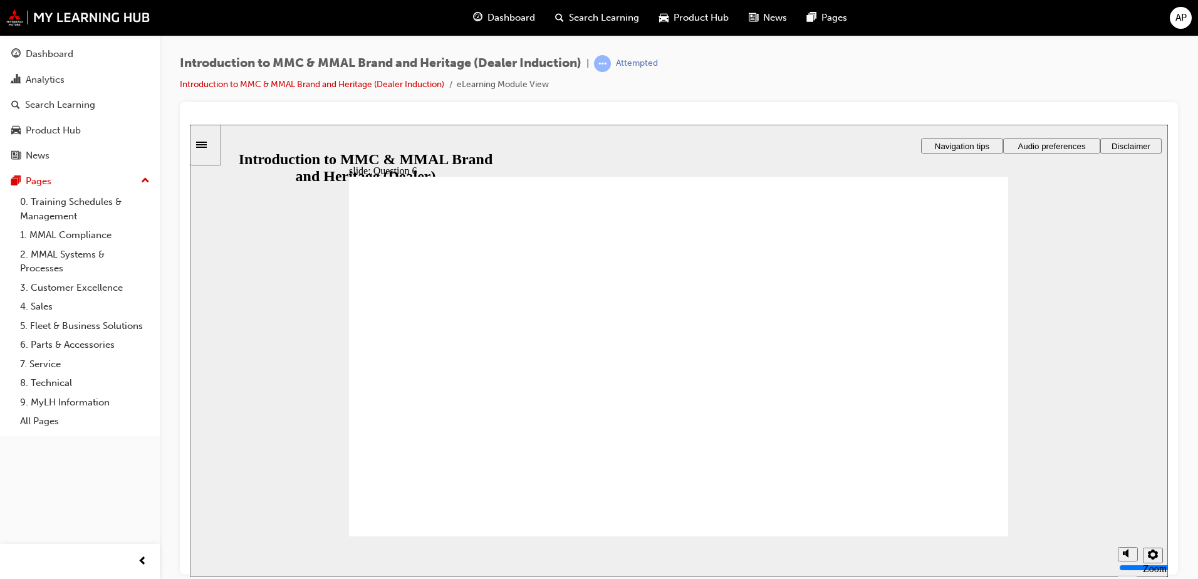
radio input "true"
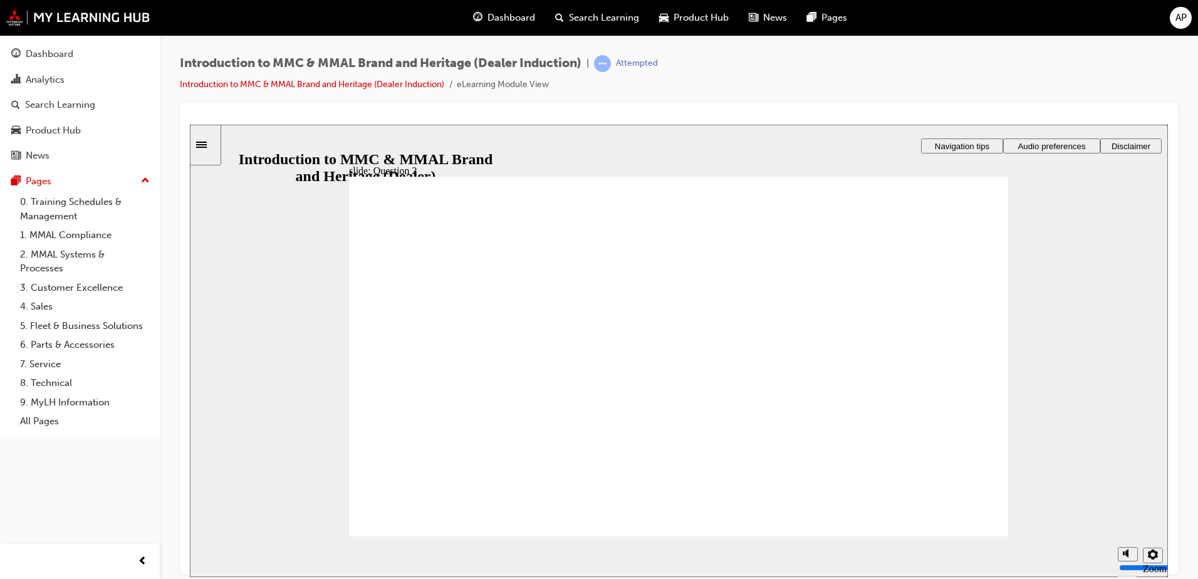
radio input "true"
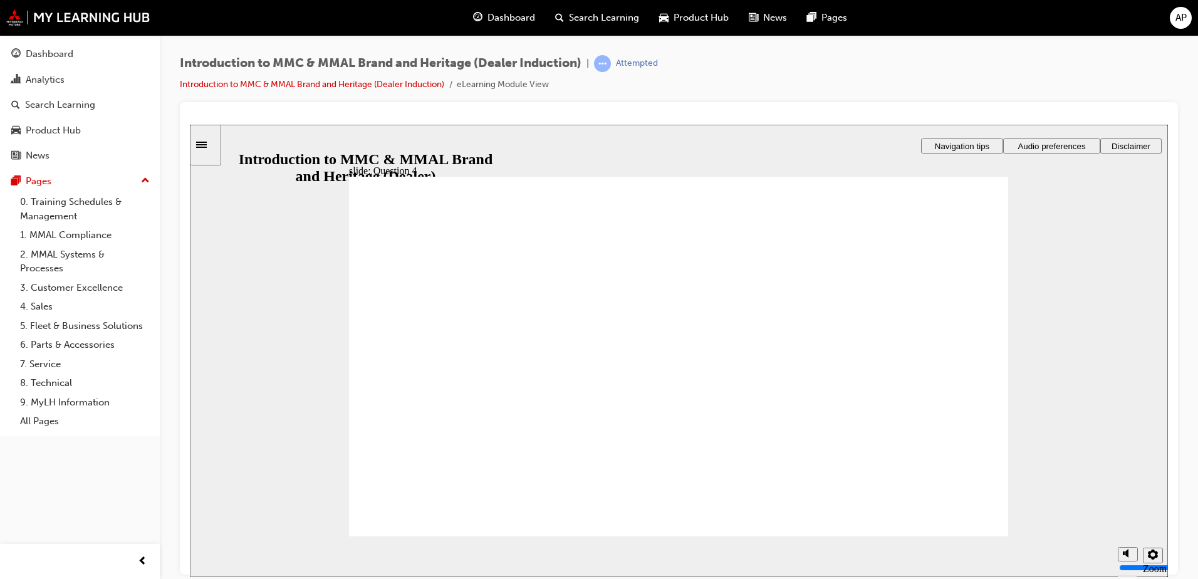
radio input "true"
checkbox input "true"
drag, startPoint x: 370, startPoint y: 382, endPoint x: 375, endPoint y: 415, distance: 34.1
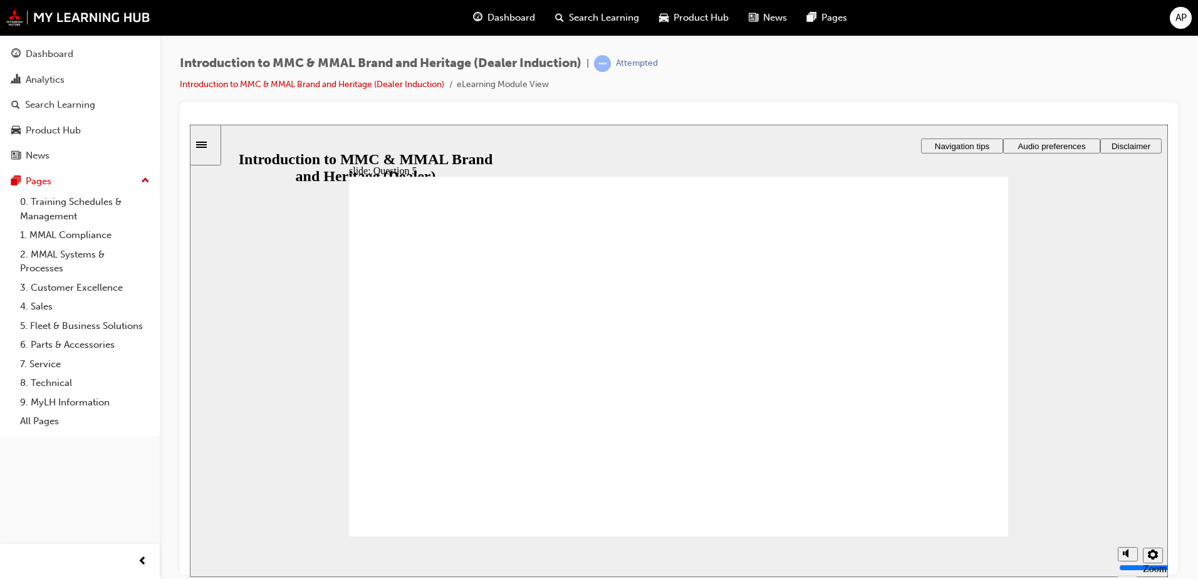
checkbox input "true"
drag, startPoint x: 538, startPoint y: 368, endPoint x: 541, endPoint y: 410, distance: 42.0
checkbox input "true"
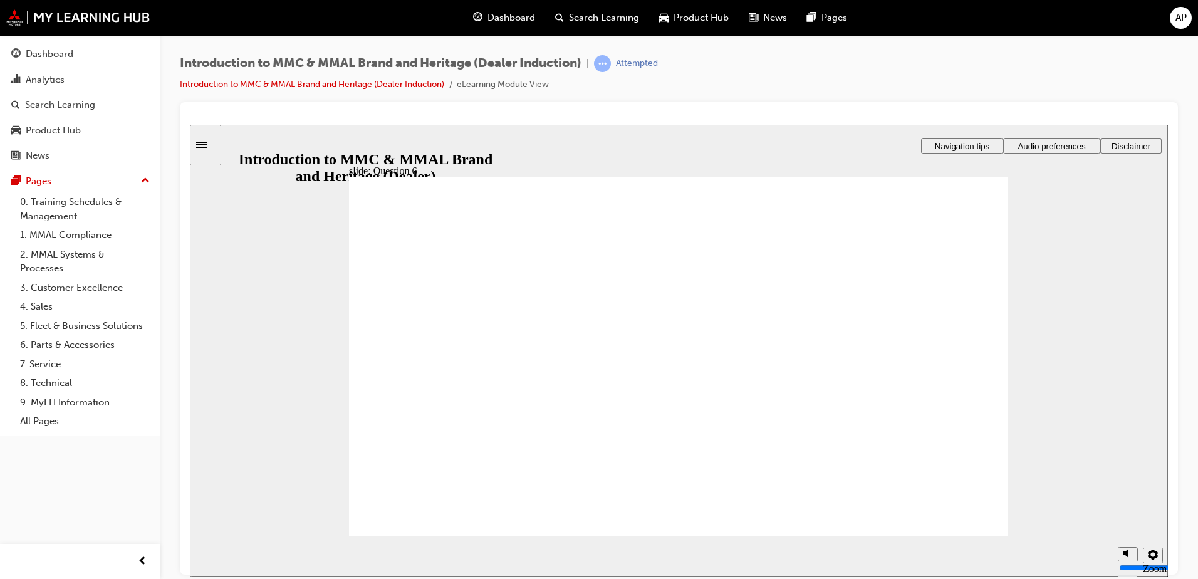
radio input "true"
radio input "false"
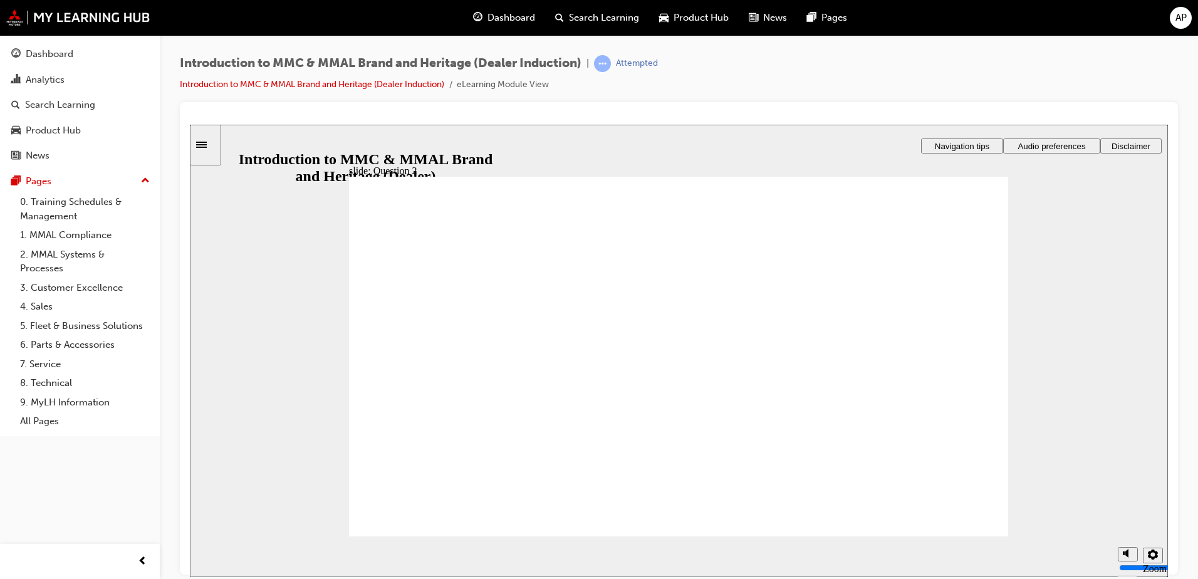
radio input "true"
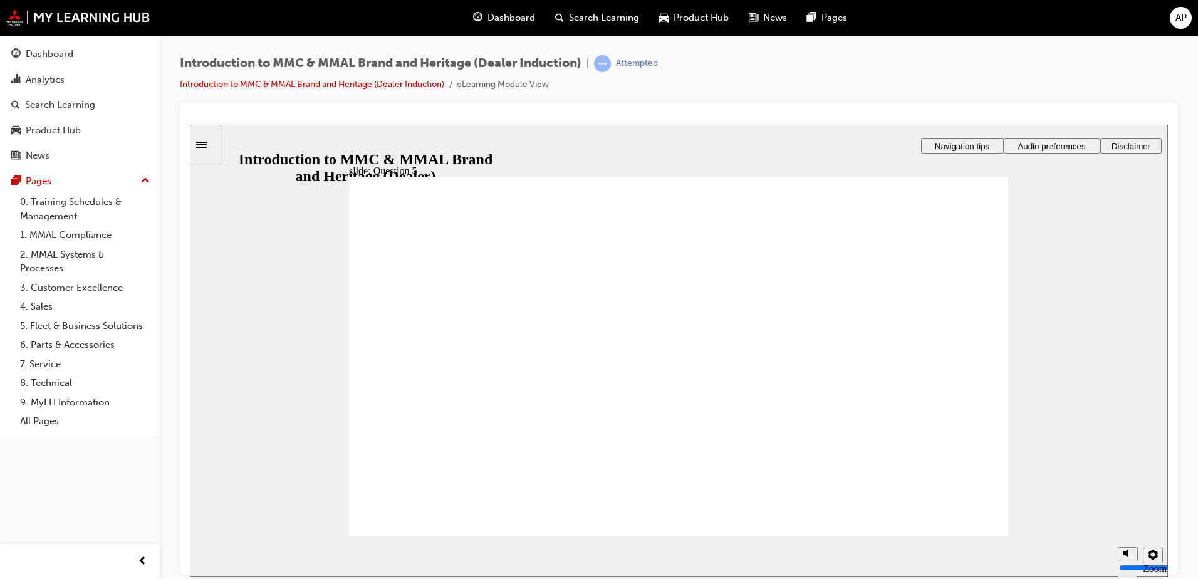
drag, startPoint x: 381, startPoint y: 458, endPoint x: 740, endPoint y: 501, distance: 362.2
checkbox input "true"
drag, startPoint x: 452, startPoint y: 504, endPoint x: 520, endPoint y: 504, distance: 67.7
radio input "true"
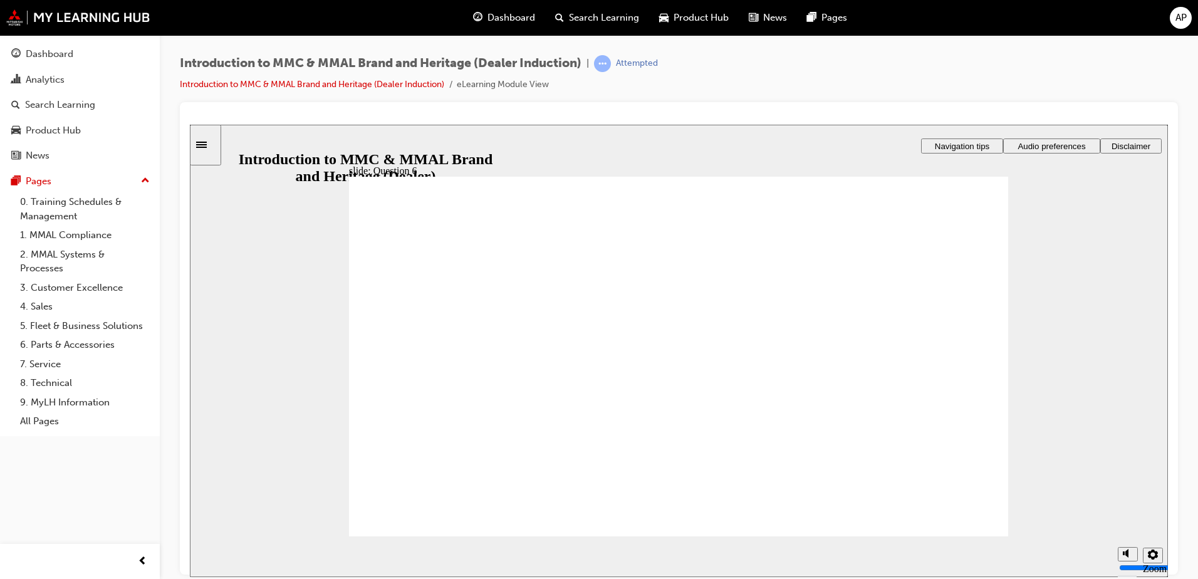
radio input "true"
drag, startPoint x: 377, startPoint y: 362, endPoint x: 451, endPoint y: 491, distance: 148.7
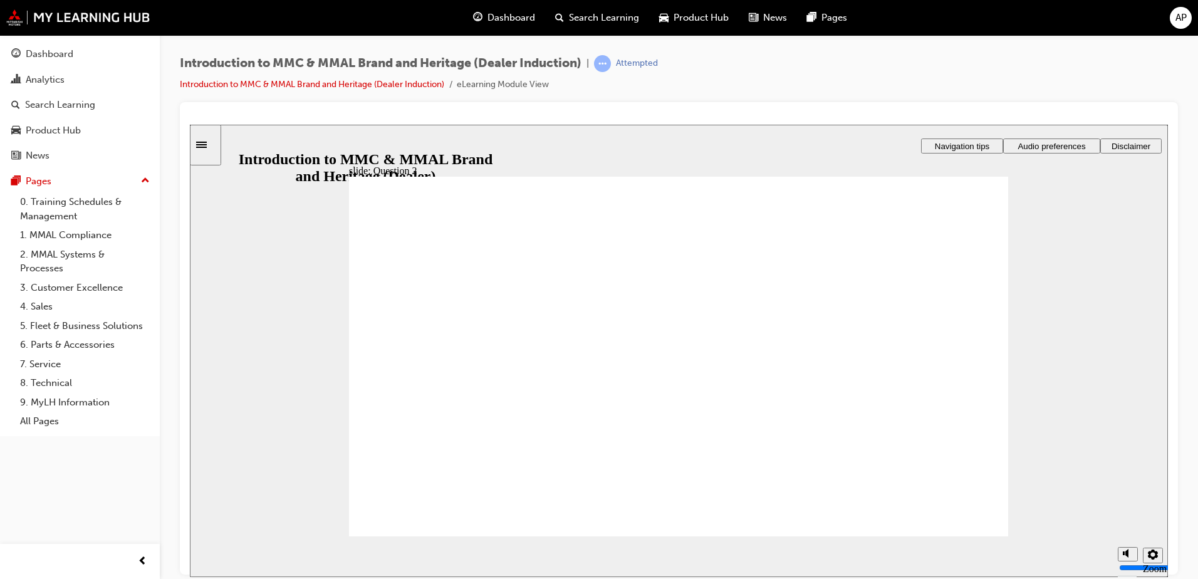
radio input "true"
drag, startPoint x: 373, startPoint y: 454, endPoint x: 410, endPoint y: 490, distance: 51.8
radio input "true"
radio input "false"
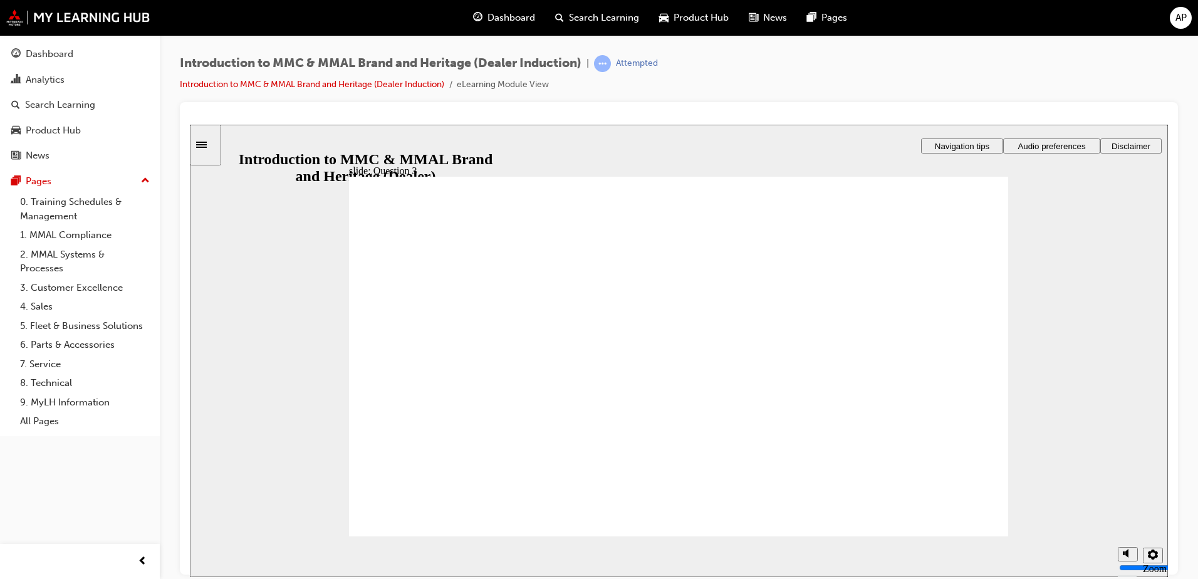
radio input "true"
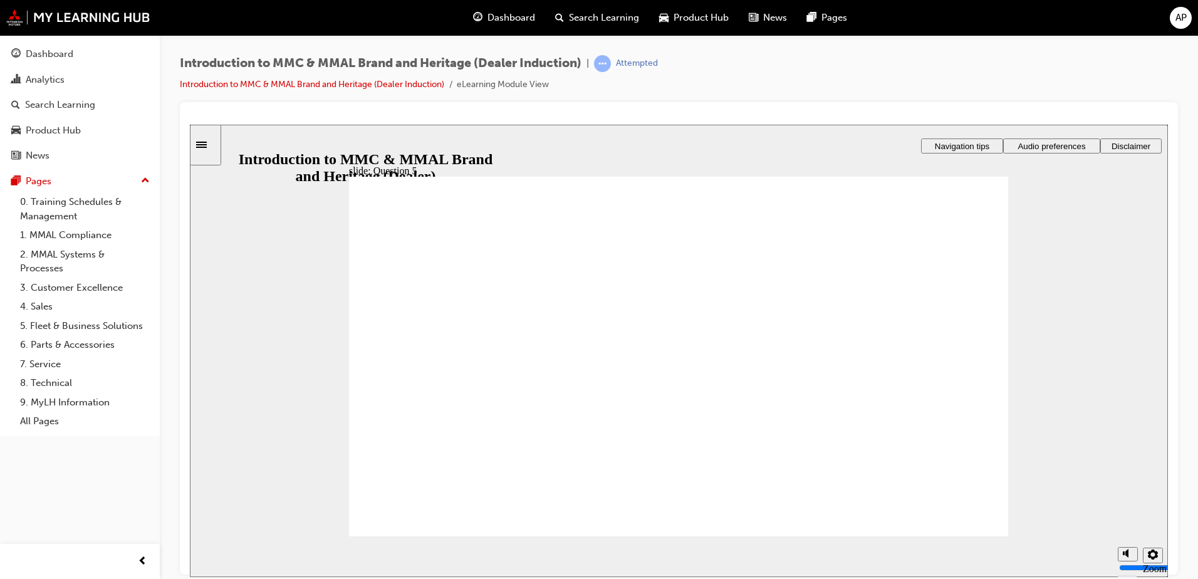
checkbox input "true"
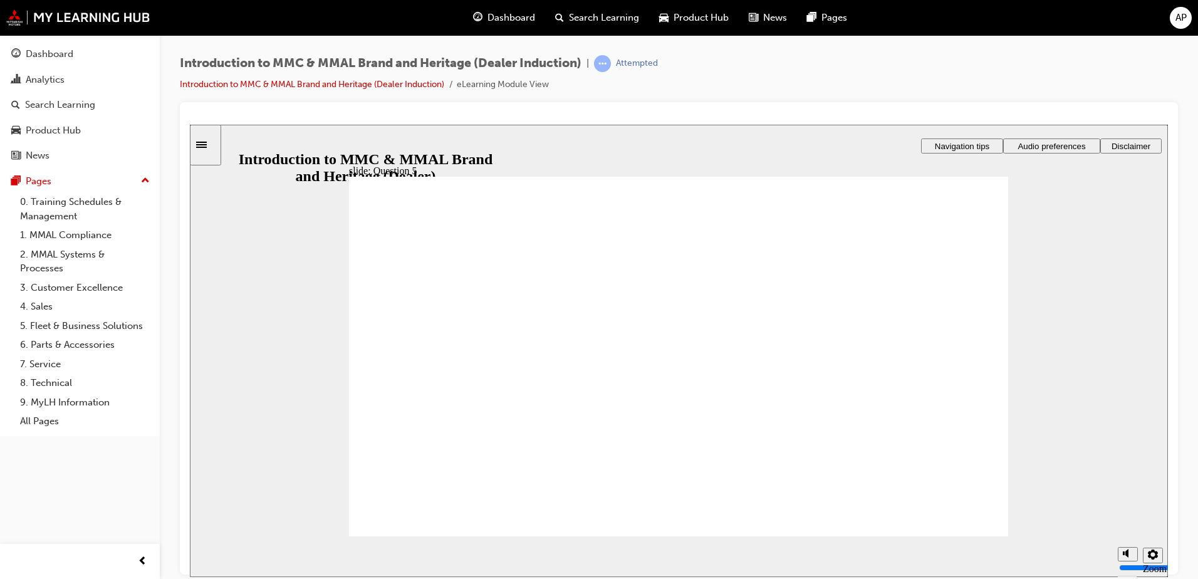
checkbox input "true"
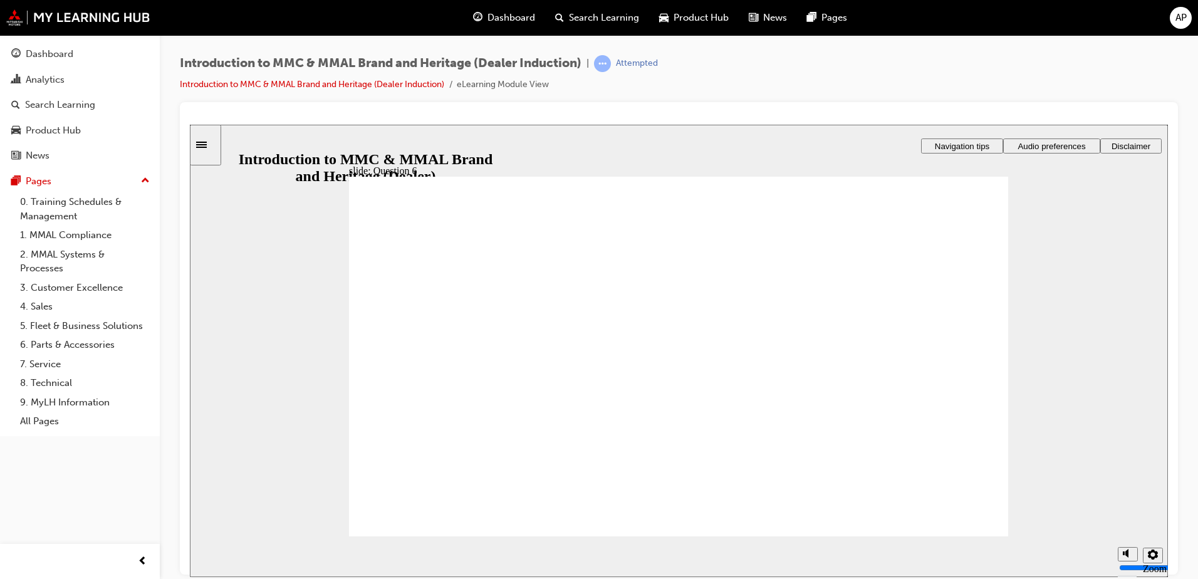
radio input "true"
click at [76, 83] on div "Analytics" at bounding box center [79, 80] width 137 height 16
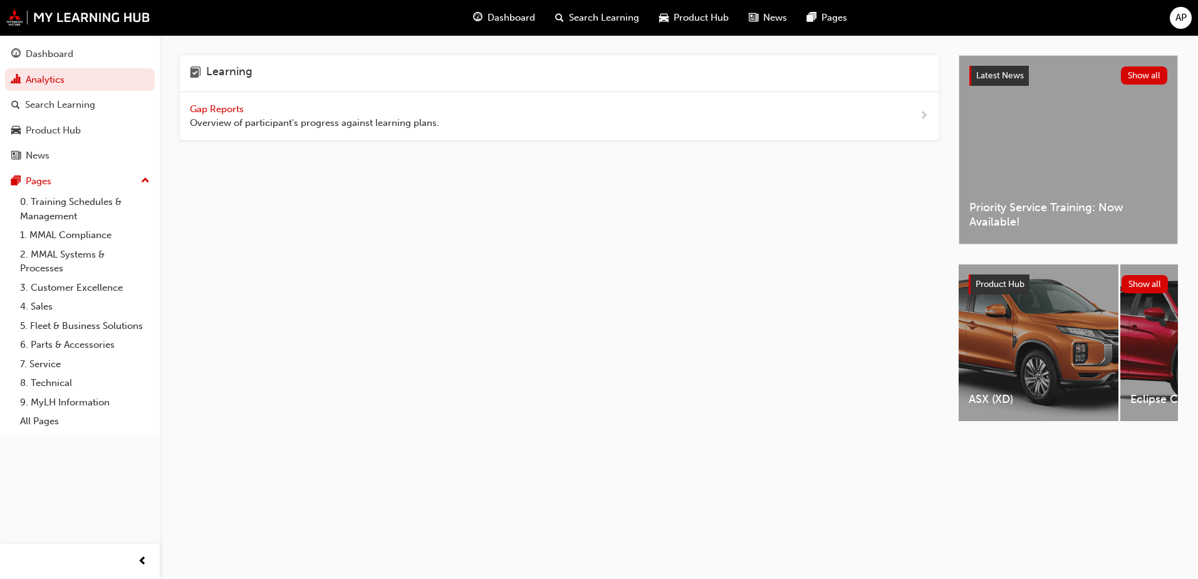
click at [389, 127] on span "Overview of participant's progress against learning plans." at bounding box center [314, 123] width 249 height 14
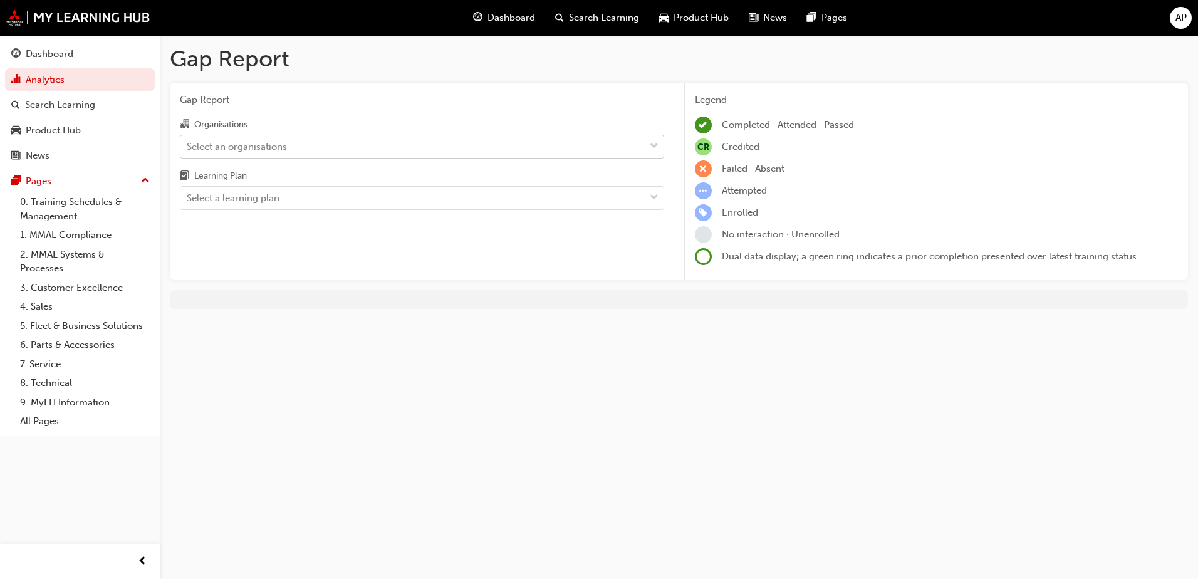
click at [281, 156] on div "Select an organisations" at bounding box center [412, 146] width 464 height 22
click at [188, 151] on input "Organisations Select an organisations" at bounding box center [187, 145] width 1 height 11
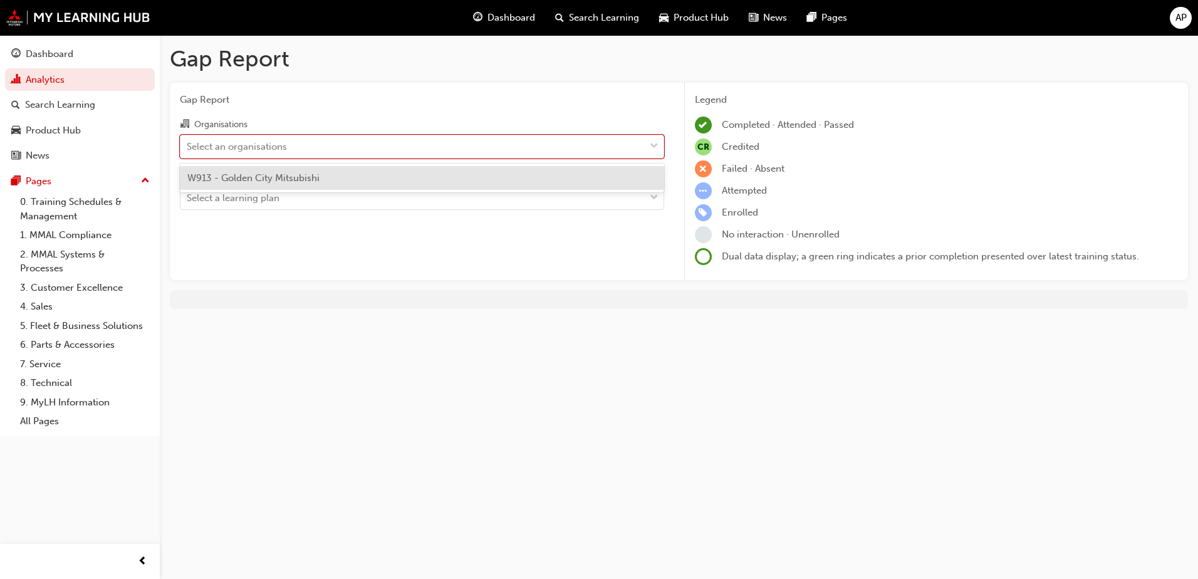
click at [285, 182] on span "W913 - Golden City Mitsubishi" at bounding box center [253, 177] width 132 height 11
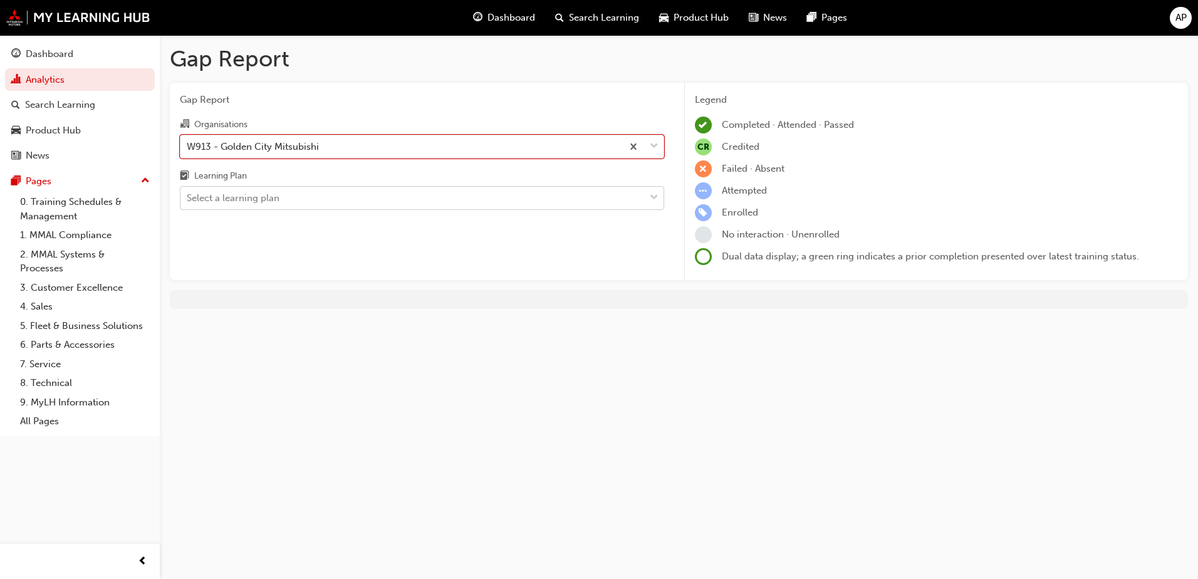
click at [281, 196] on div "Select a learning plan" at bounding box center [412, 198] width 464 height 22
click at [188, 196] on input "Learning Plan Select a learning plan" at bounding box center [187, 197] width 1 height 11
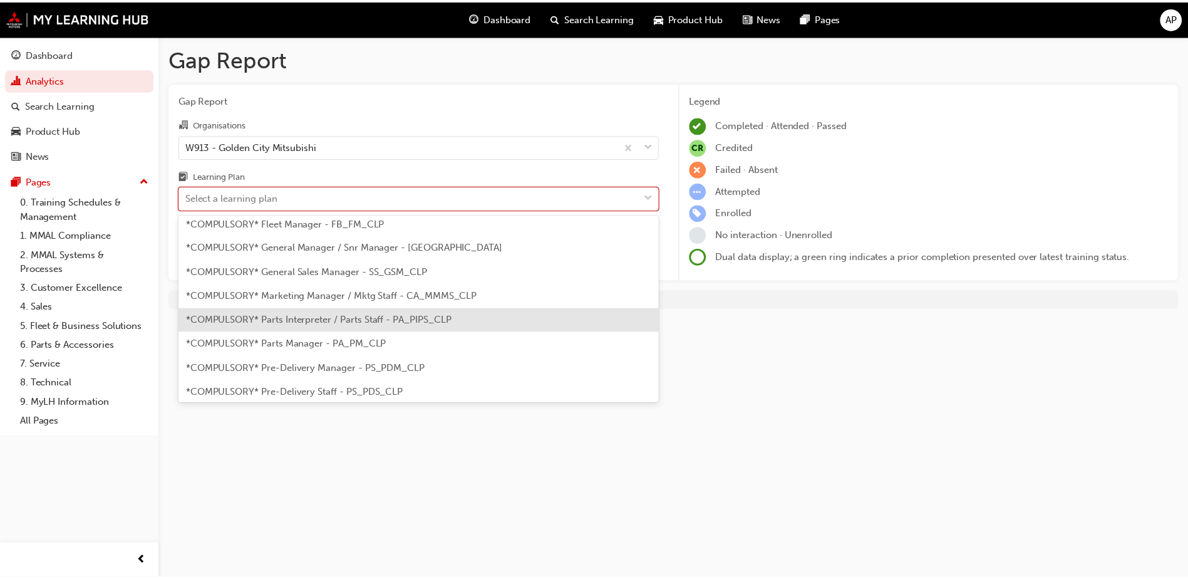
scroll to position [112, 0]
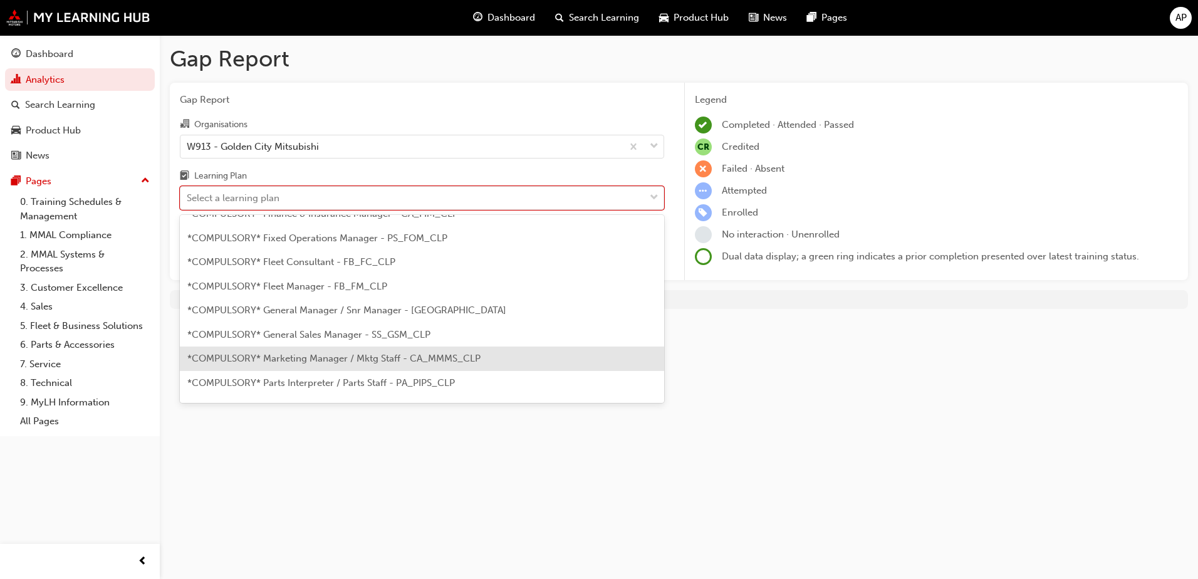
click at [391, 351] on div "*COMPULSORY* Marketing Manager / Mktg Staff - CA_MMMS_CLP" at bounding box center [422, 358] width 484 height 24
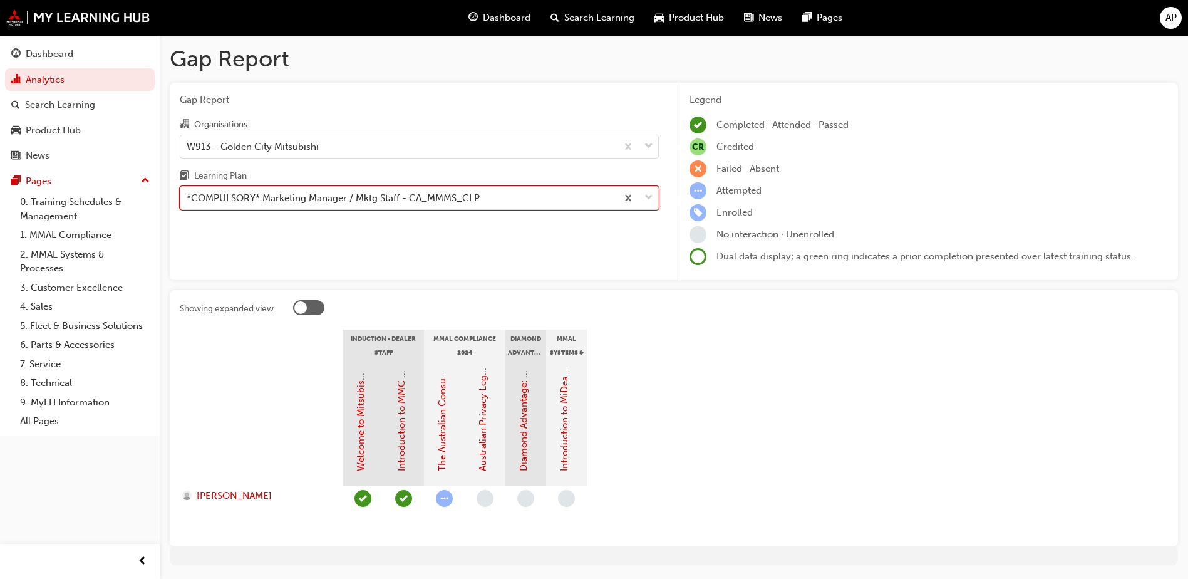
scroll to position [38, 0]
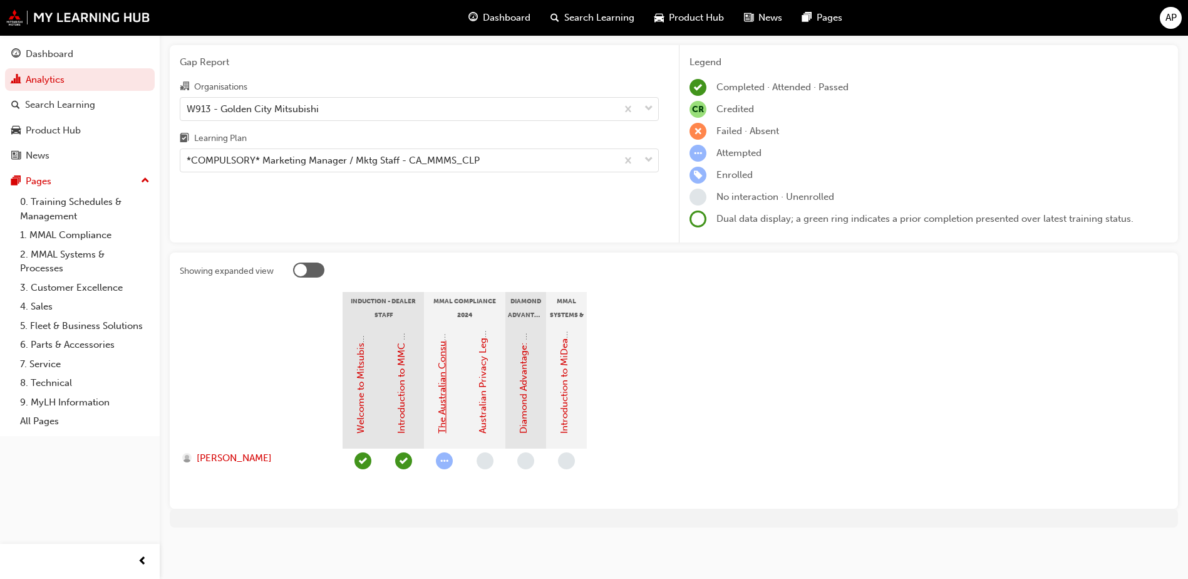
click at [444, 397] on link "The Australian Consumer Law (MMAL Compliance - 2024)" at bounding box center [442, 306] width 11 height 253
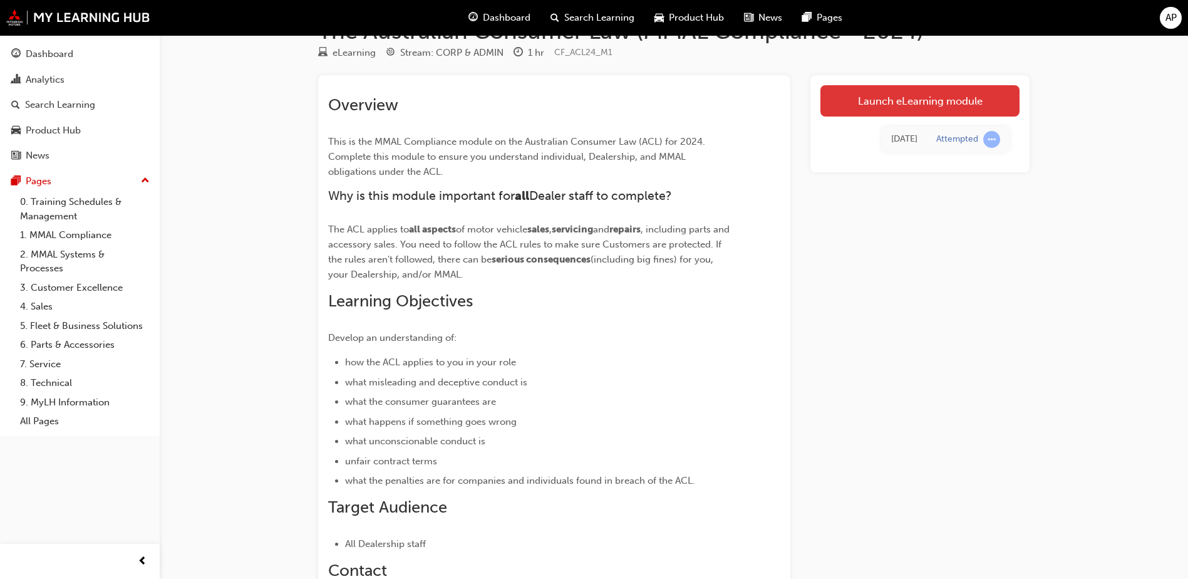
click at [901, 107] on link "Launch eLearning module" at bounding box center [920, 100] width 199 height 31
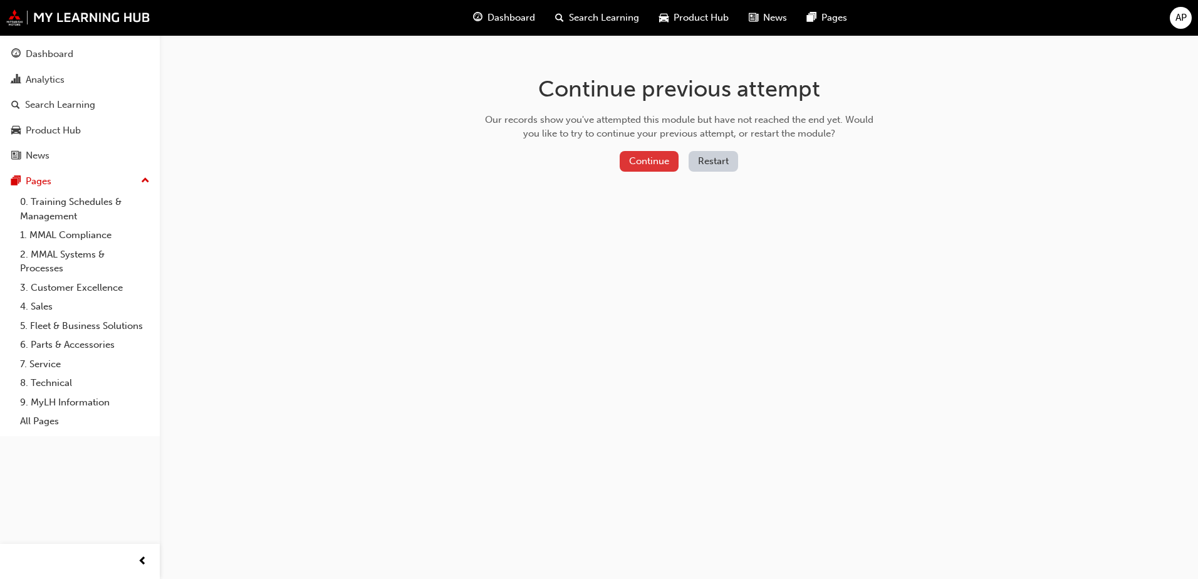
click at [642, 162] on button "Continue" at bounding box center [649, 161] width 59 height 21
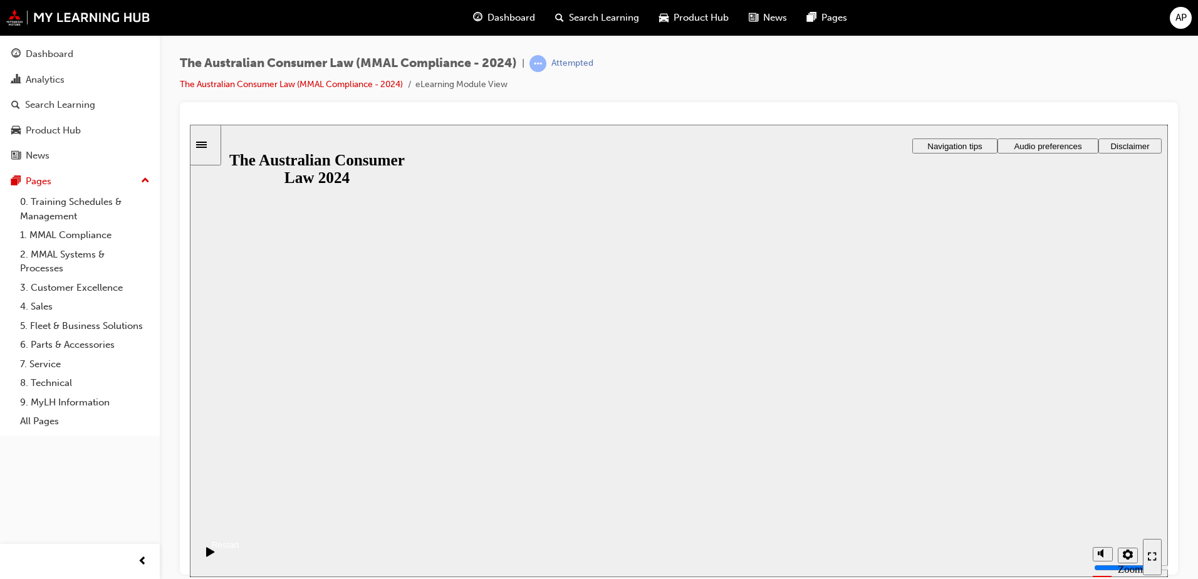
click at [239, 521] on button "Resume" at bounding box center [214, 529] width 49 height 16
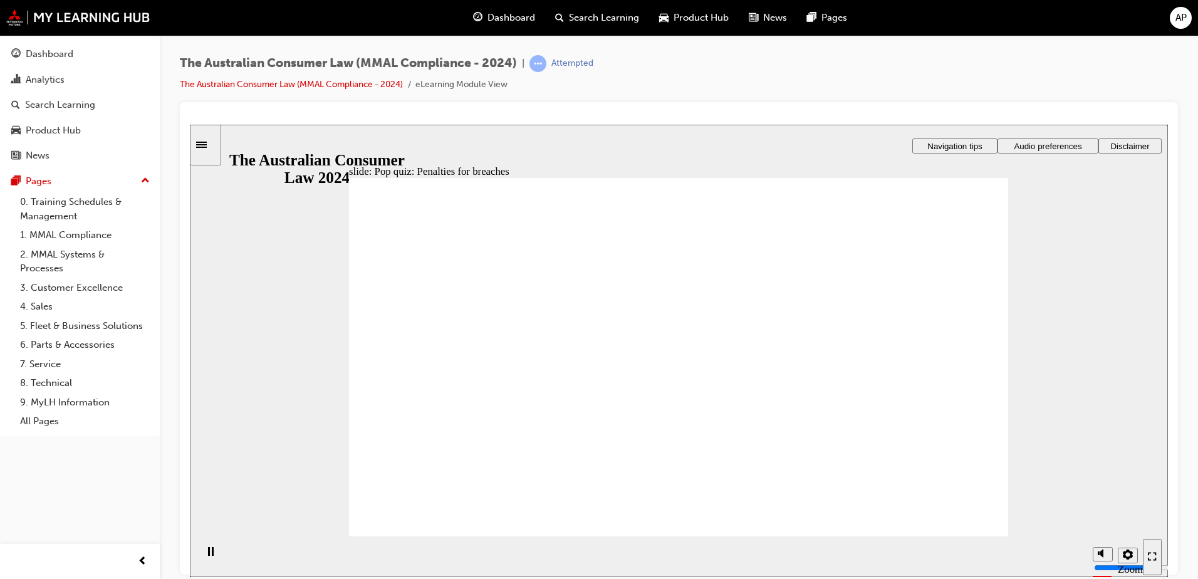
radio input "true"
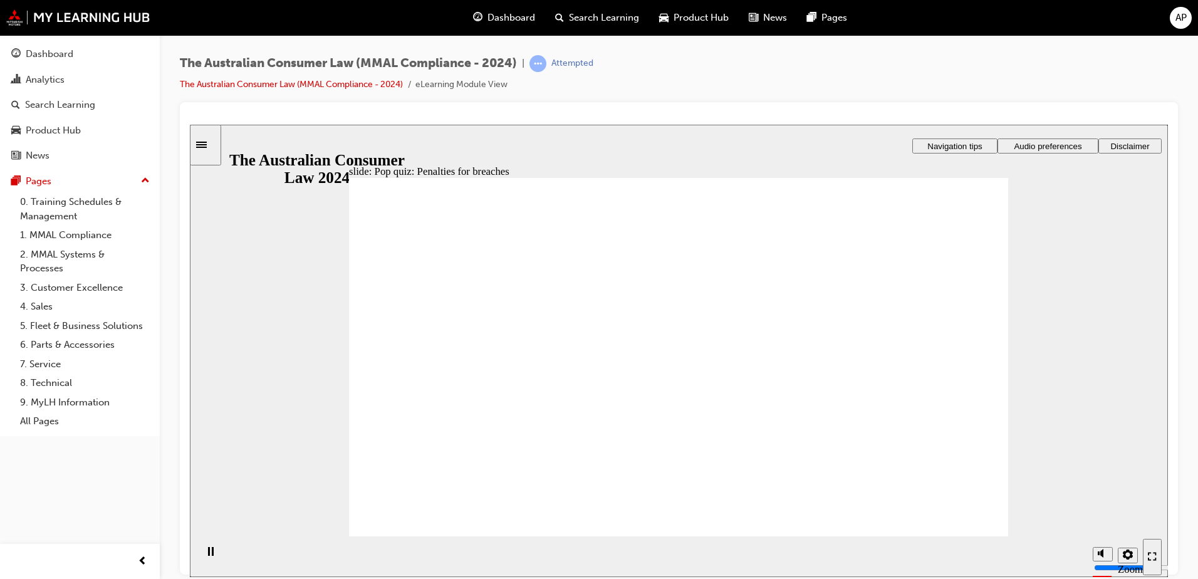
radio input "true"
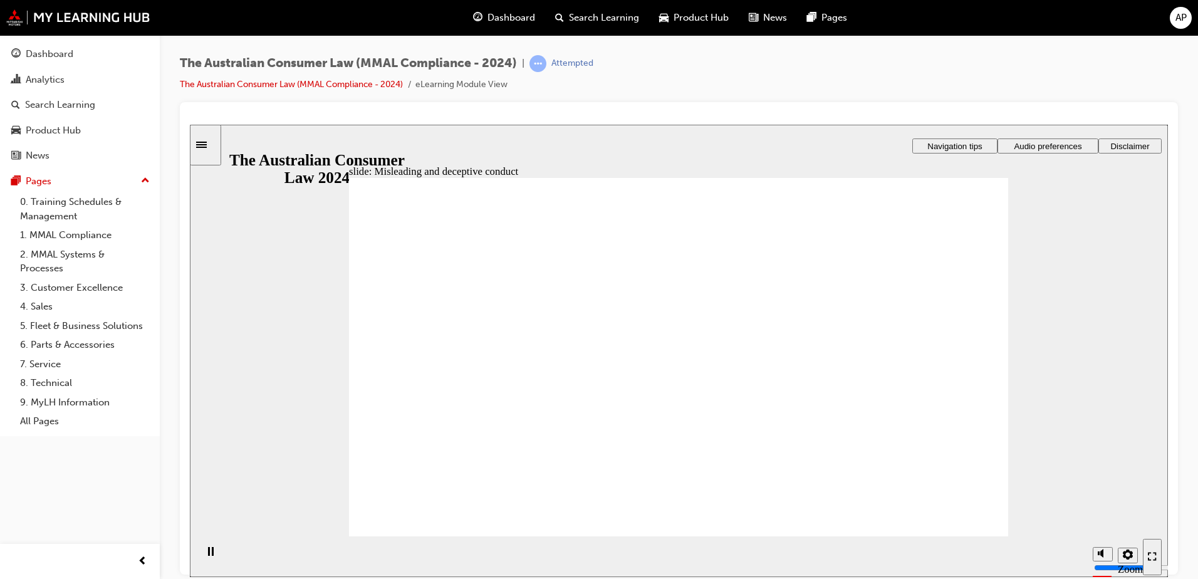
drag, startPoint x: 671, startPoint y: 331, endPoint x: 514, endPoint y: 443, distance: 192.8
drag, startPoint x: 617, startPoint y: 309, endPoint x: 759, endPoint y: 417, distance: 178.3
drag, startPoint x: 693, startPoint y: 291, endPoint x: 566, endPoint y: 405, distance: 169.9
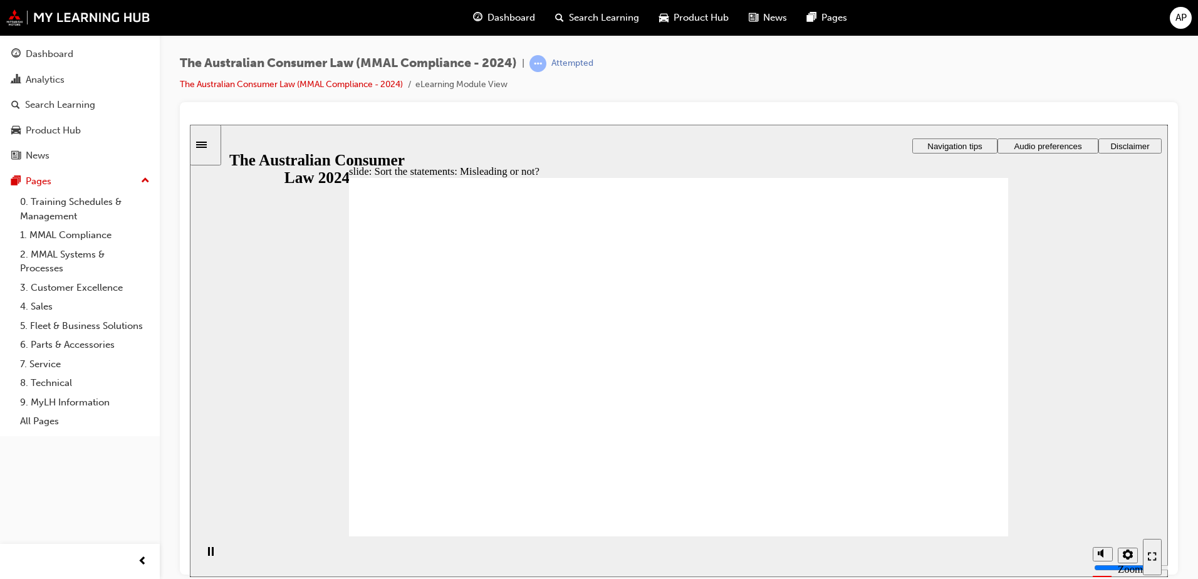
drag, startPoint x: 691, startPoint y: 305, endPoint x: 810, endPoint y: 417, distance: 163.5
drag, startPoint x: 715, startPoint y: 298, endPoint x: 570, endPoint y: 412, distance: 184.7
drag, startPoint x: 648, startPoint y: 286, endPoint x: 759, endPoint y: 405, distance: 163.1
drag, startPoint x: 811, startPoint y: 400, endPoint x: 726, endPoint y: 287, distance: 141.3
drag, startPoint x: 715, startPoint y: 291, endPoint x: 559, endPoint y: 430, distance: 209.5
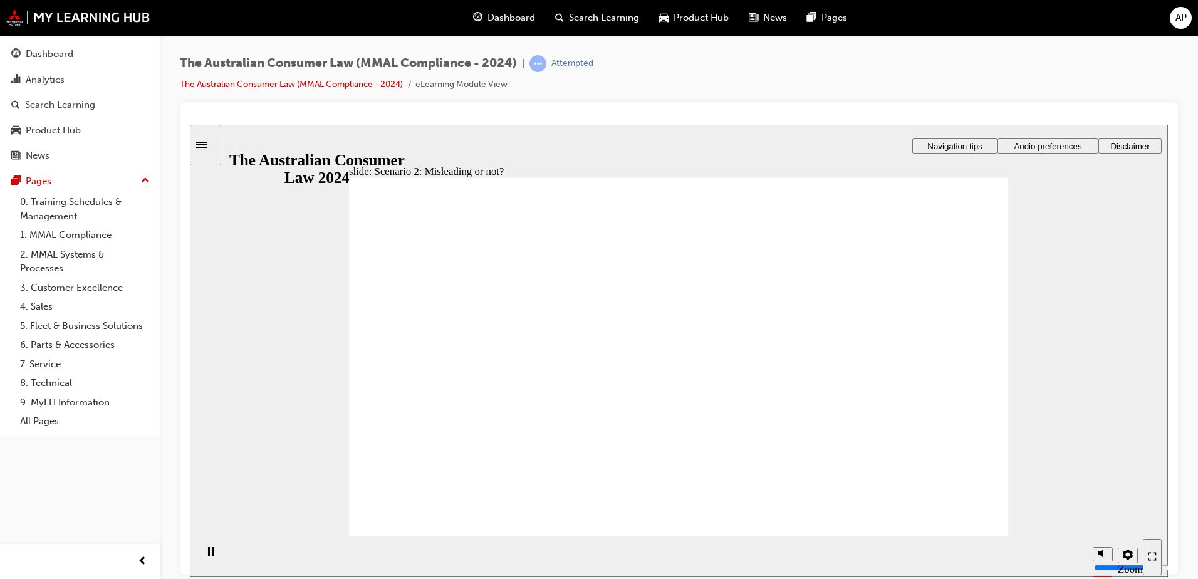
click at [950, 536] on section "Playback Speed 2 1.75 1.5 1.25 Normal" at bounding box center [679, 556] width 978 height 41
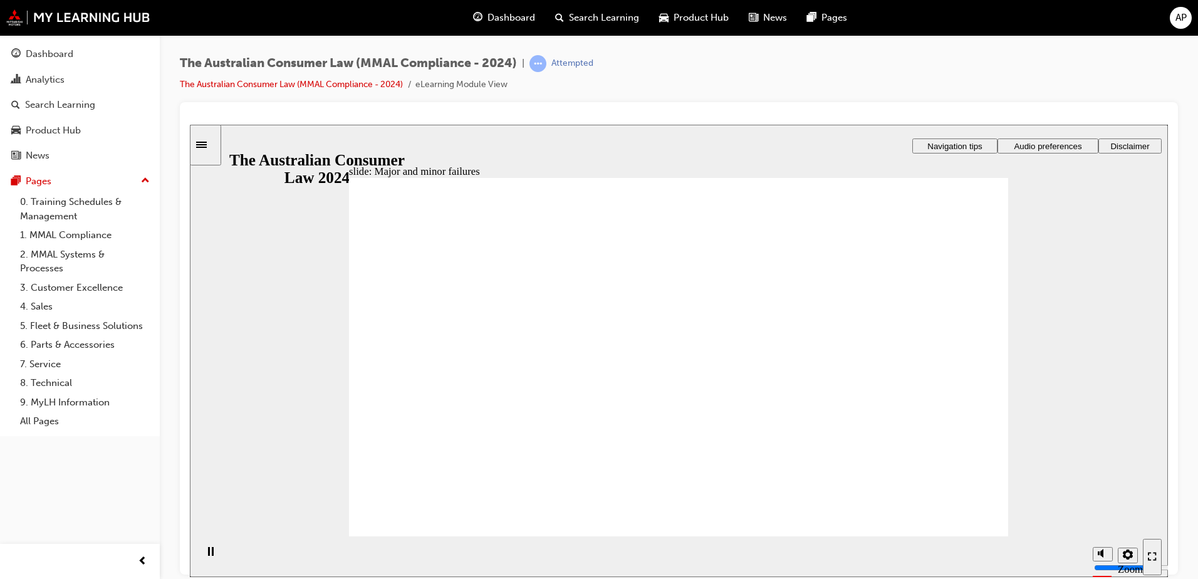
drag, startPoint x: 705, startPoint y: 316, endPoint x: 504, endPoint y: 447, distance: 239.4
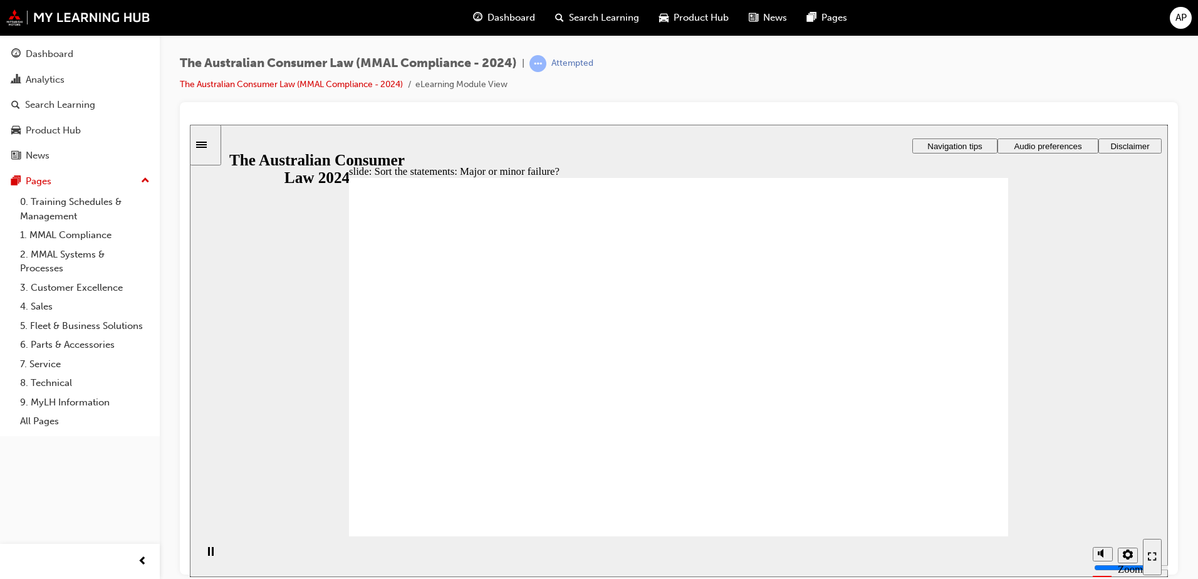
drag, startPoint x: 646, startPoint y: 303, endPoint x: 875, endPoint y: 434, distance: 264.0
drag, startPoint x: 696, startPoint y: 296, endPoint x: 880, endPoint y: 418, distance: 220.7
drag, startPoint x: 725, startPoint y: 299, endPoint x: 540, endPoint y: 406, distance: 213.3
drag, startPoint x: 685, startPoint y: 294, endPoint x: 536, endPoint y: 417, distance: 193.2
drag, startPoint x: 678, startPoint y: 291, endPoint x: 875, endPoint y: 418, distance: 234.6
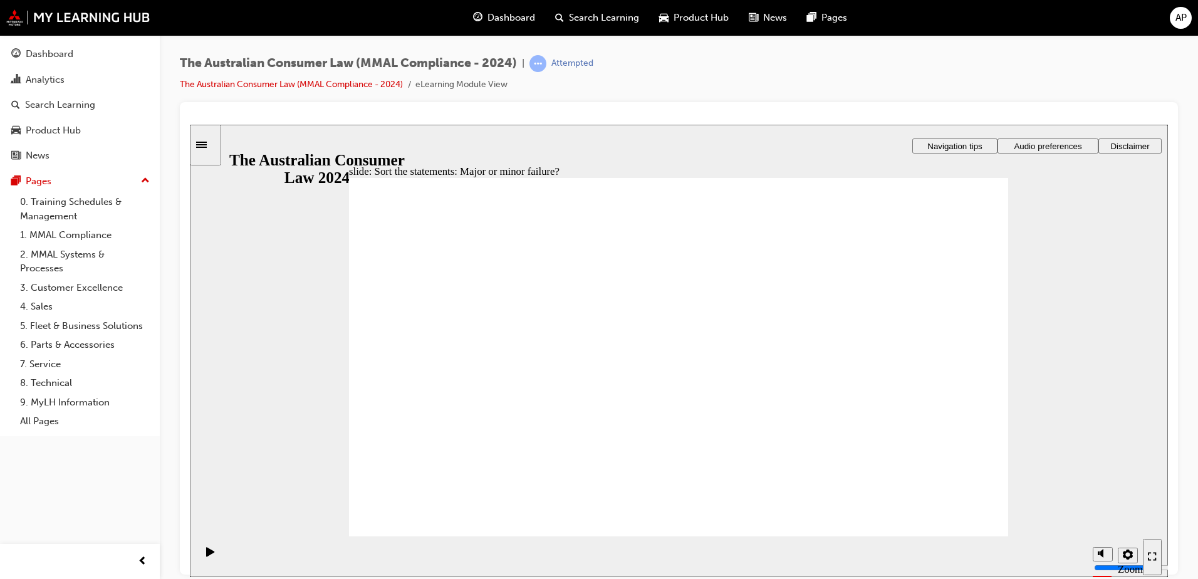
drag, startPoint x: 709, startPoint y: 284, endPoint x: 886, endPoint y: 419, distance: 222.5
drag, startPoint x: 871, startPoint y: 419, endPoint x: 501, endPoint y: 407, distance: 370.5
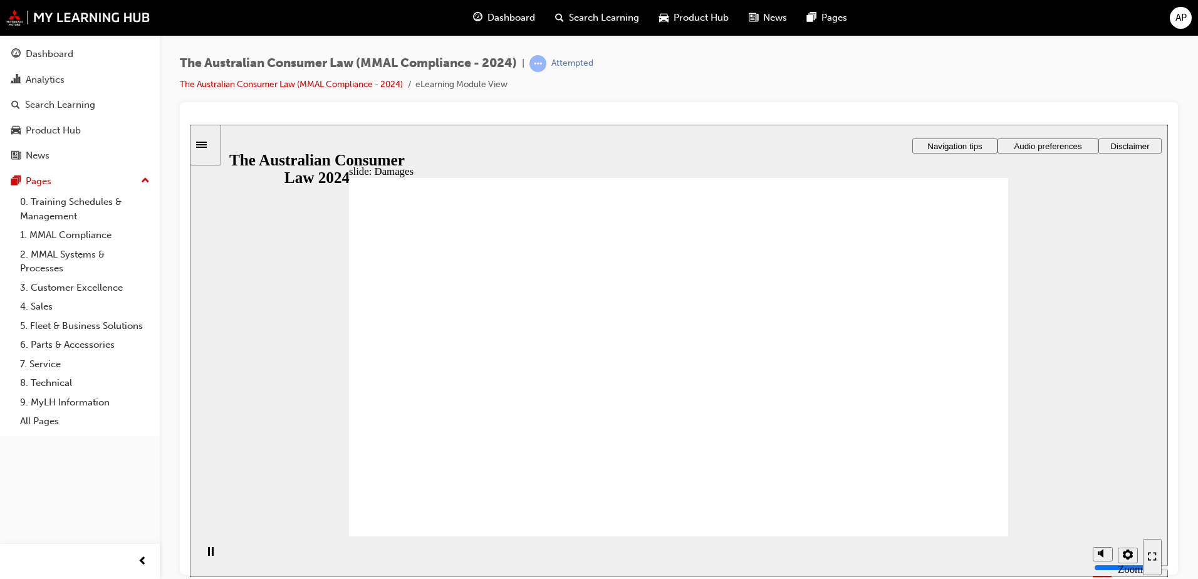
drag, startPoint x: 510, startPoint y: 326, endPoint x: 522, endPoint y: 318, distance: 14.6
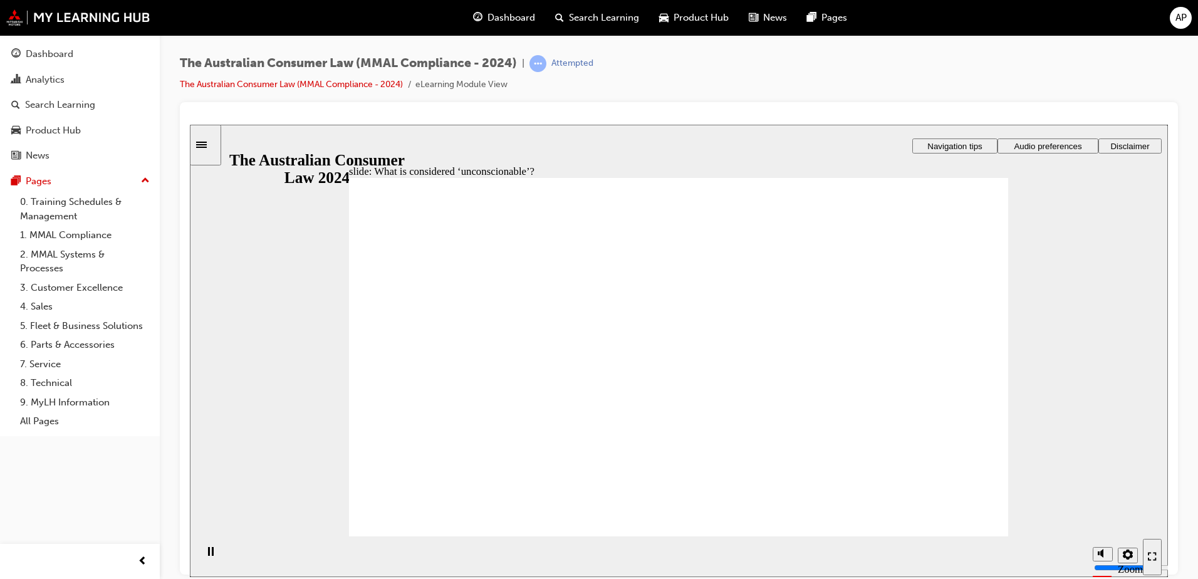
drag, startPoint x: 658, startPoint y: 292, endPoint x: 818, endPoint y: 400, distance: 192.7
checkbox input "true"
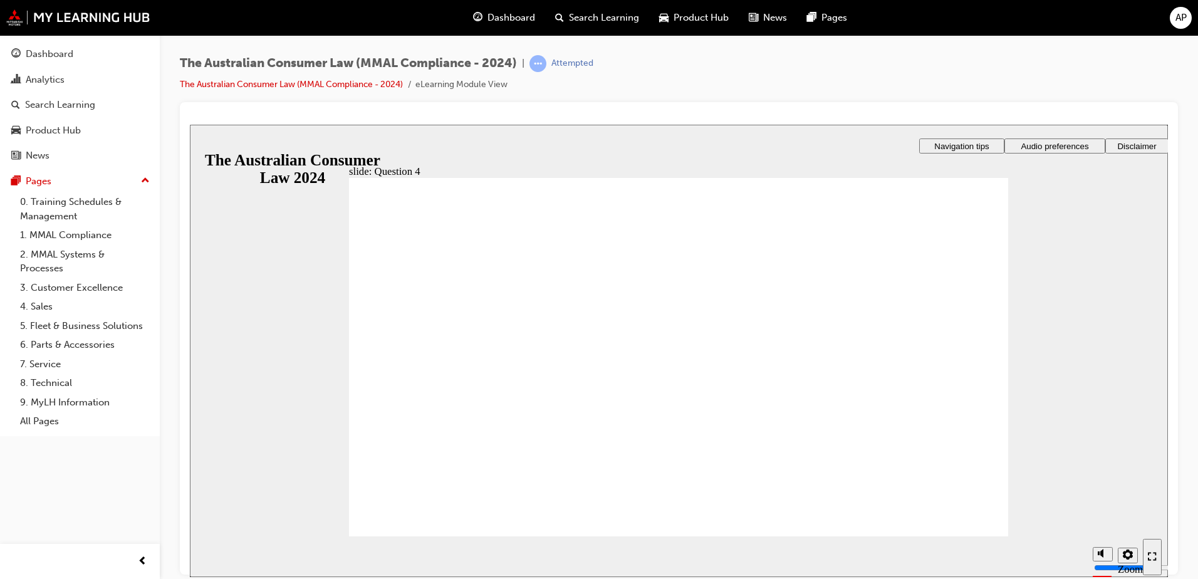
radio input "true"
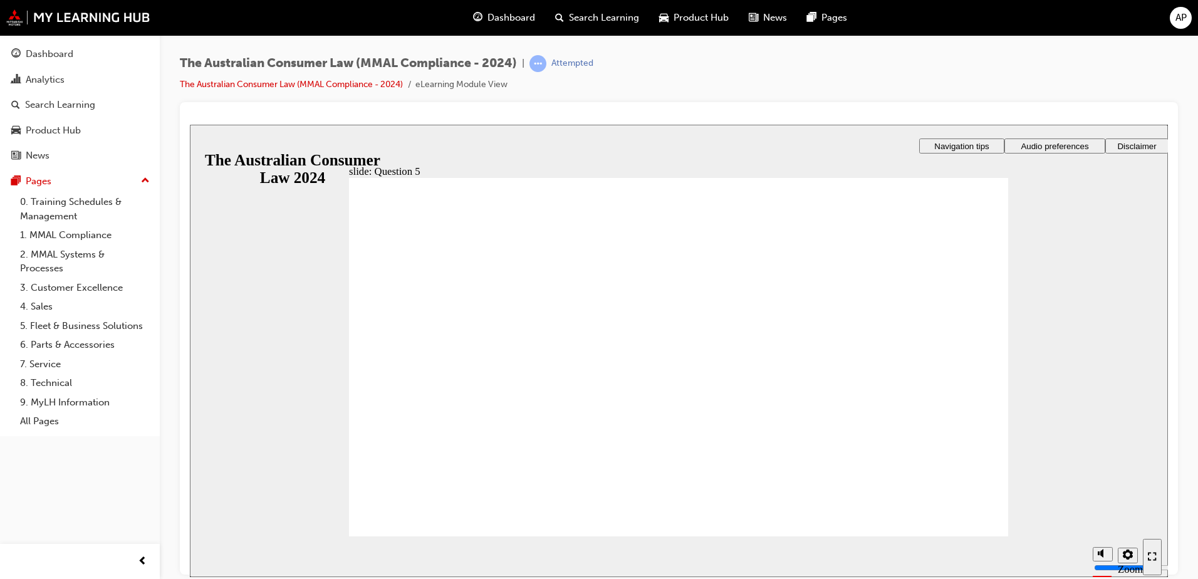
radio input "true"
checkbox input "true"
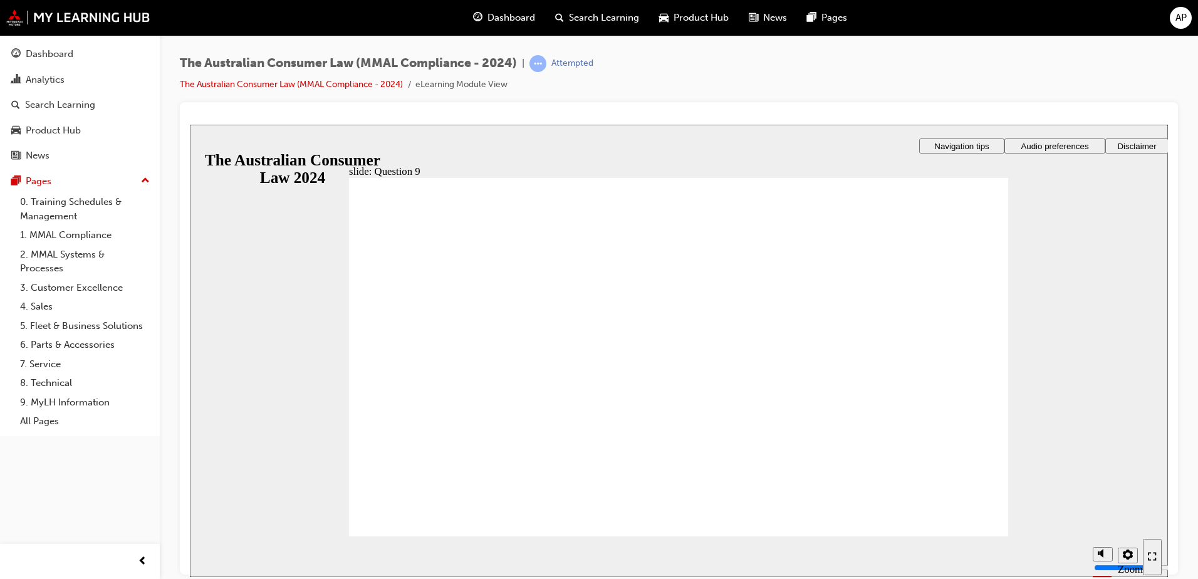
checkbox input "true"
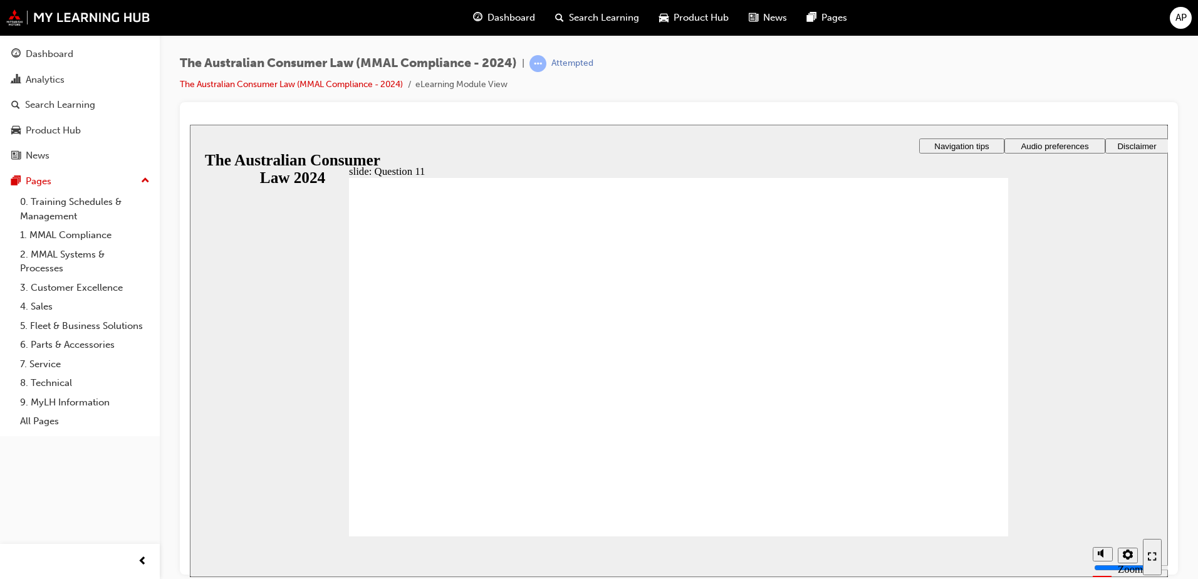
checkbox input "true"
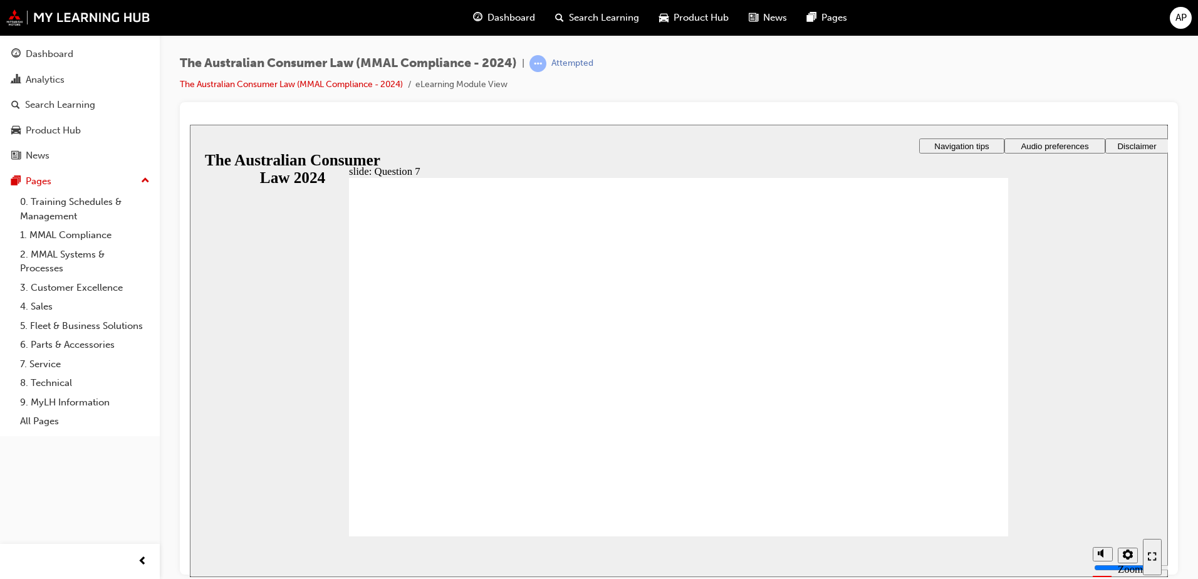
radio input "true"
radio input "false"
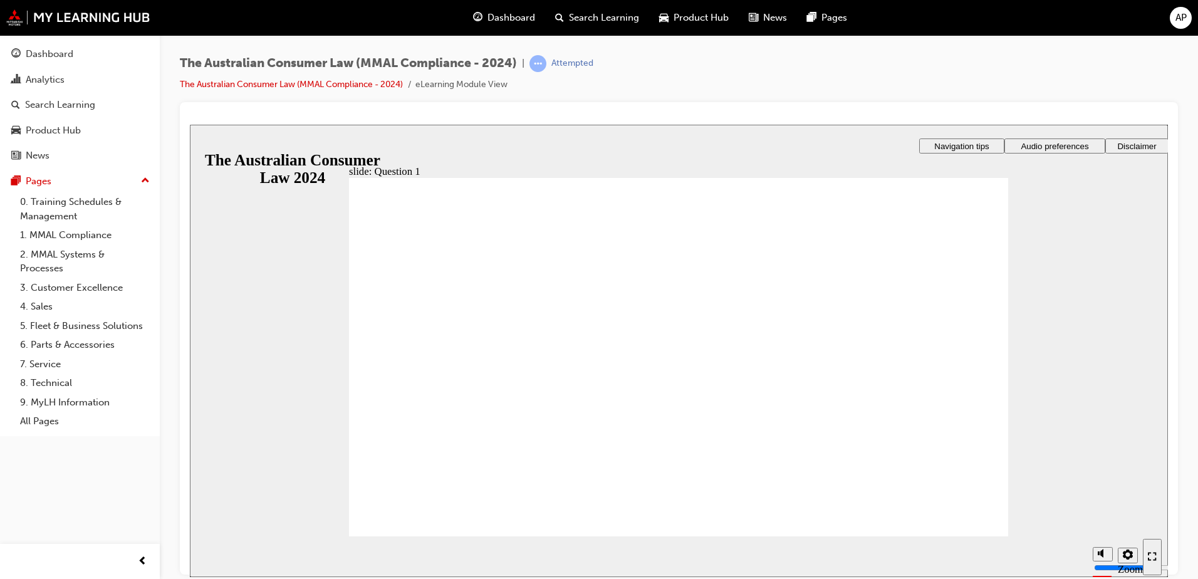
radio input "true"
radio input "false"
radio input "true"
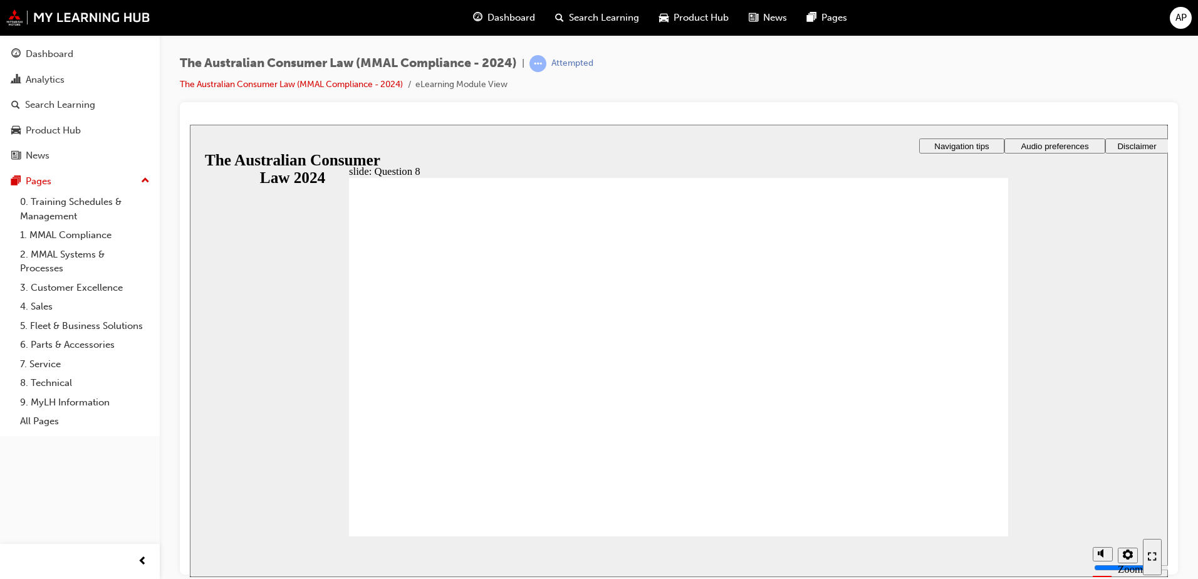
radio input "true"
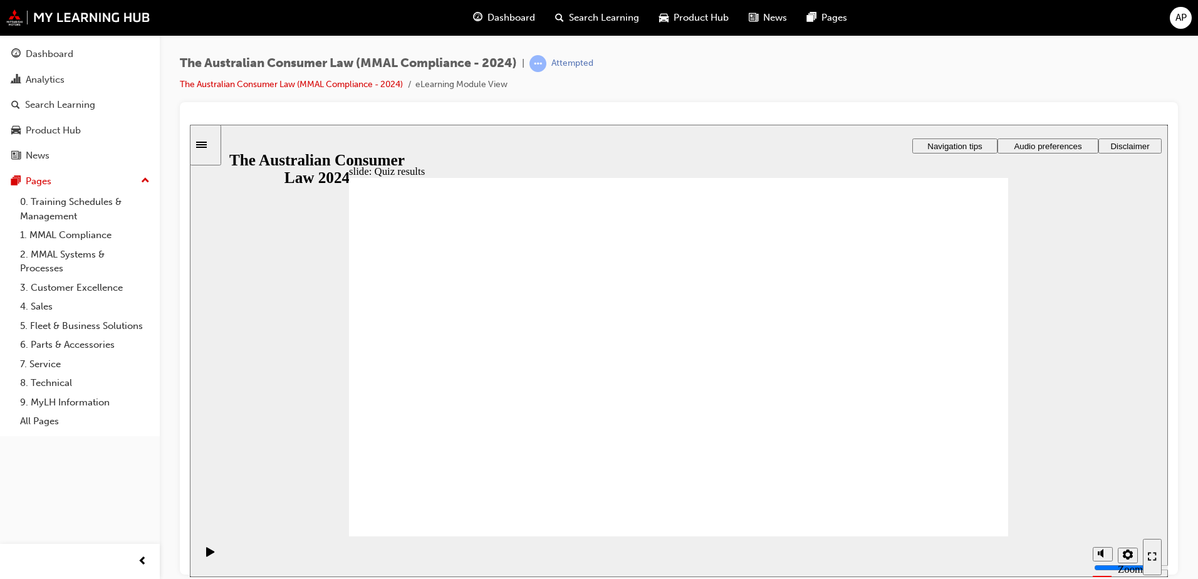
checkbox input "true"
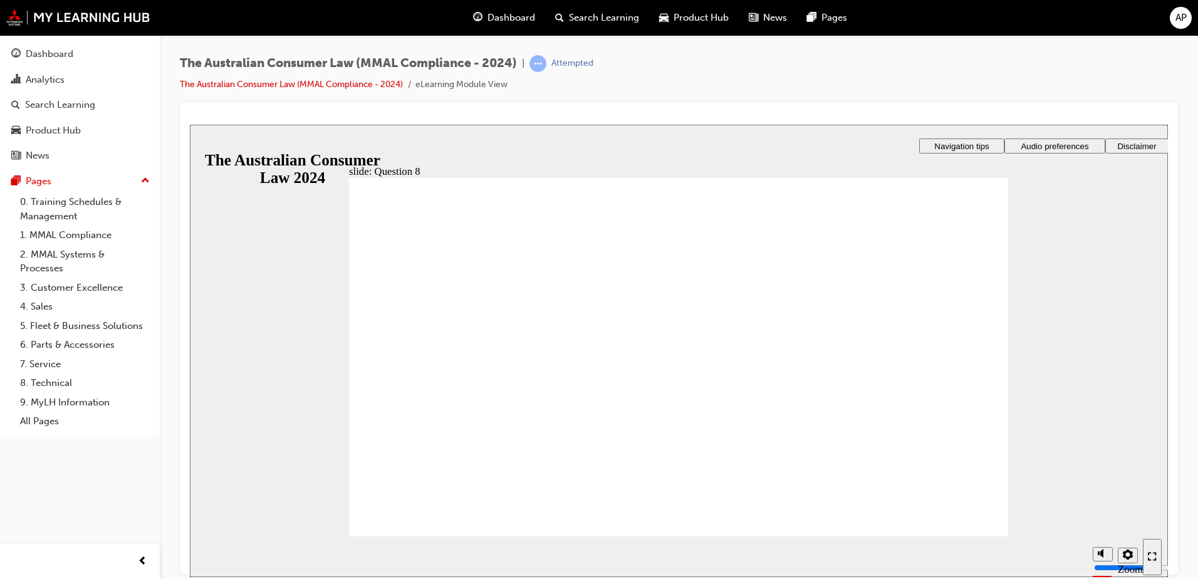
radio input "true"
checkbox input "true"
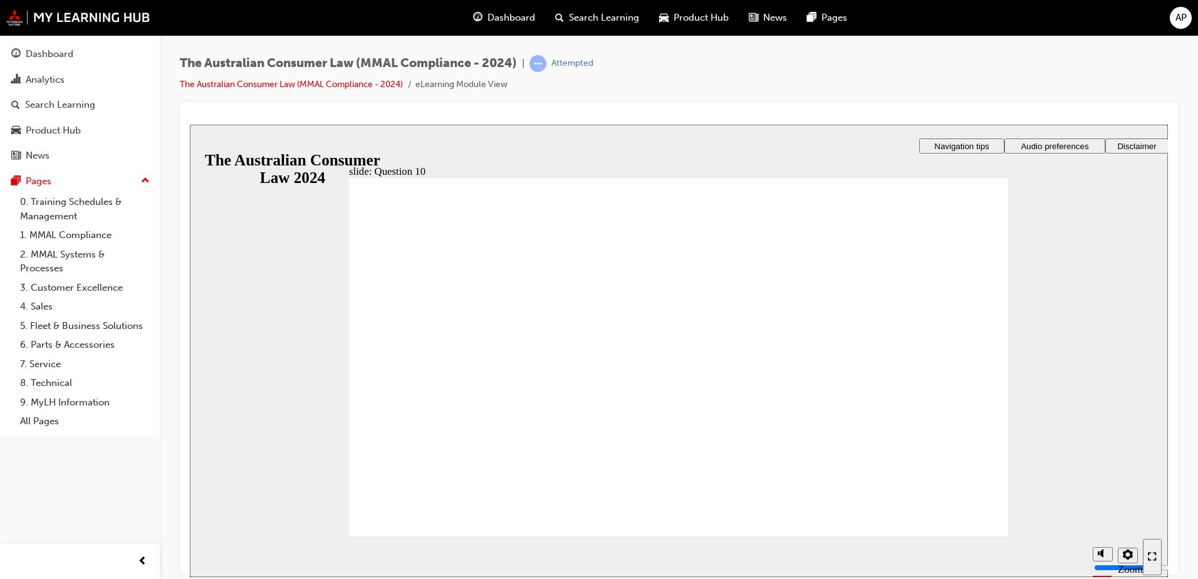
checkbox input "true"
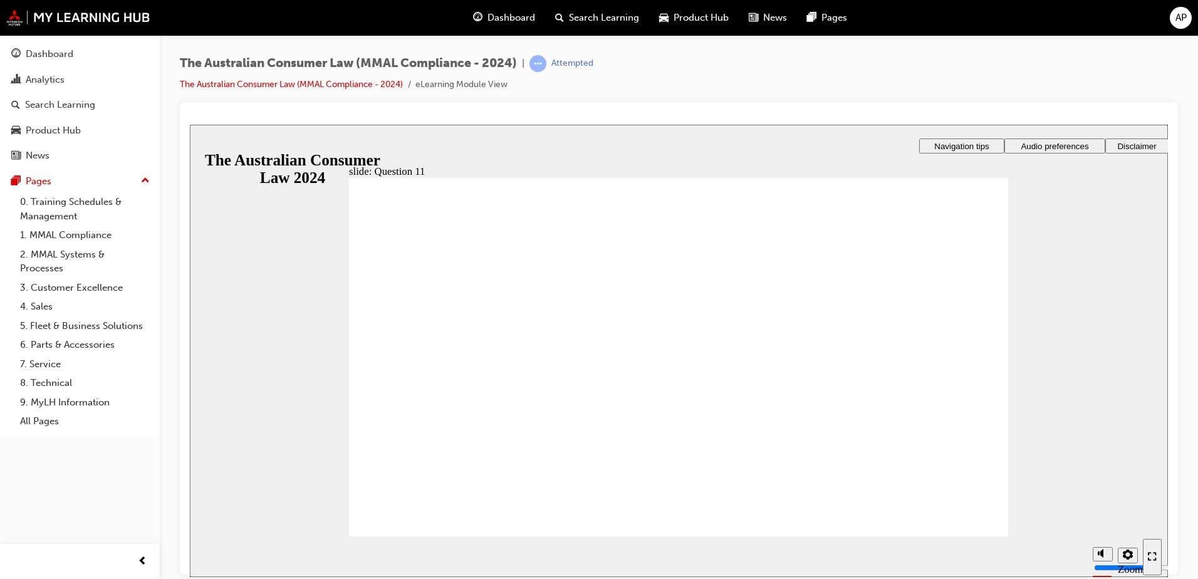
checkbox input "true"
radio input "true"
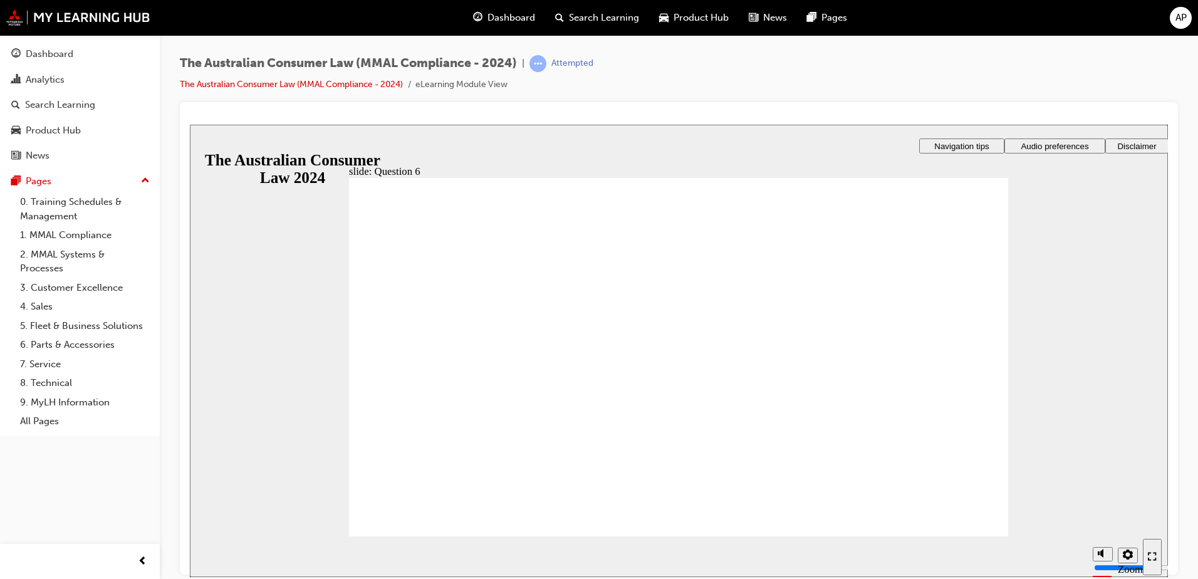
radio input "true"
checkbox input "true"
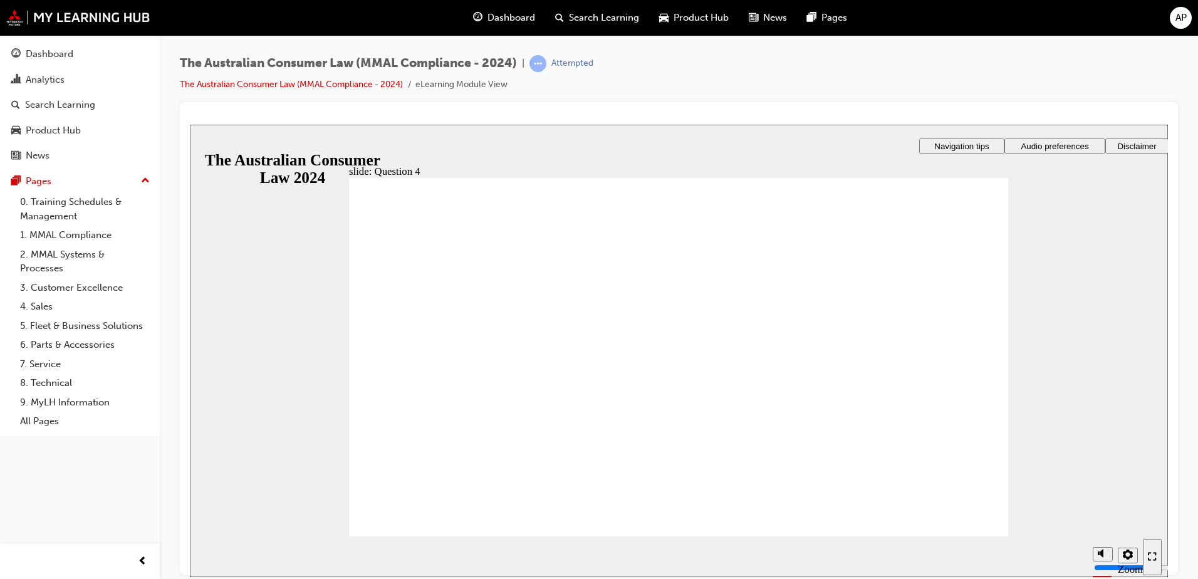
checkbox input "true"
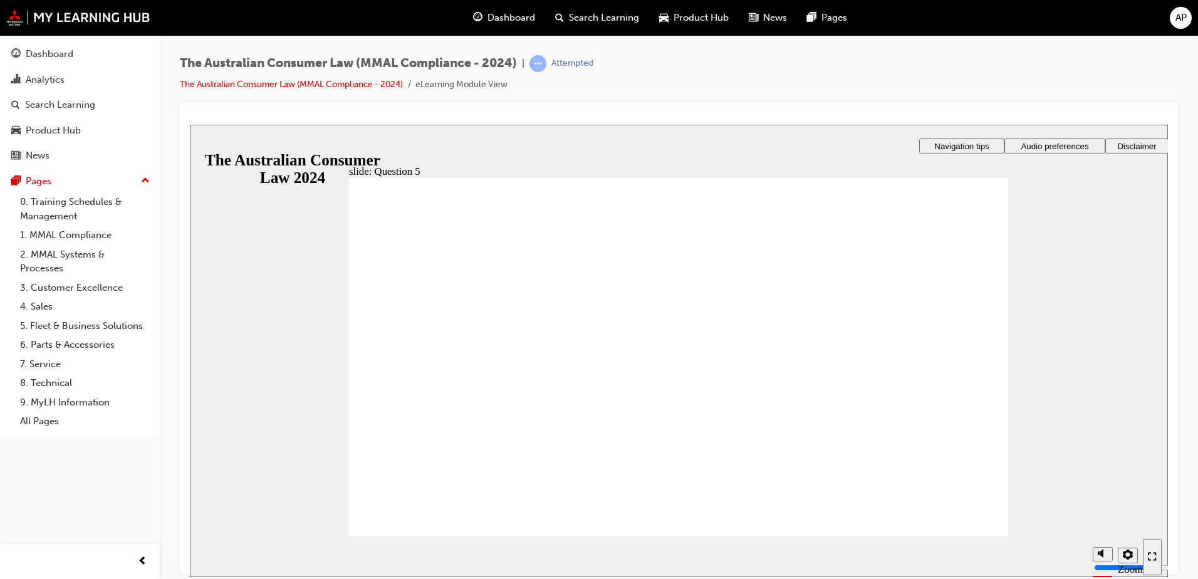
radio input "true"
checkbox input "true"
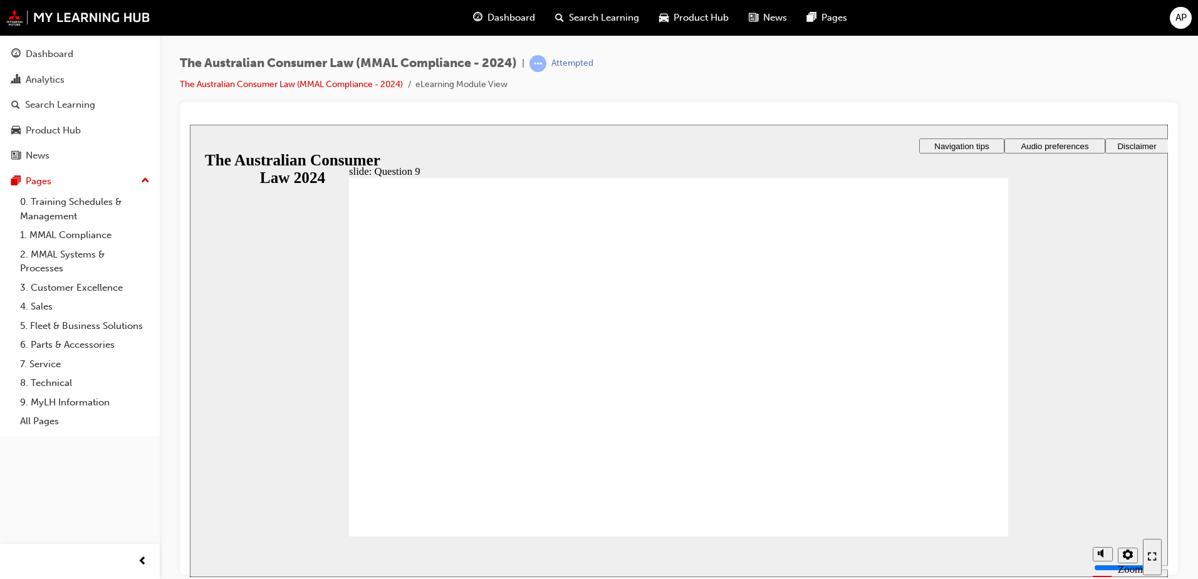
checkbox input "true"
radio input "true"
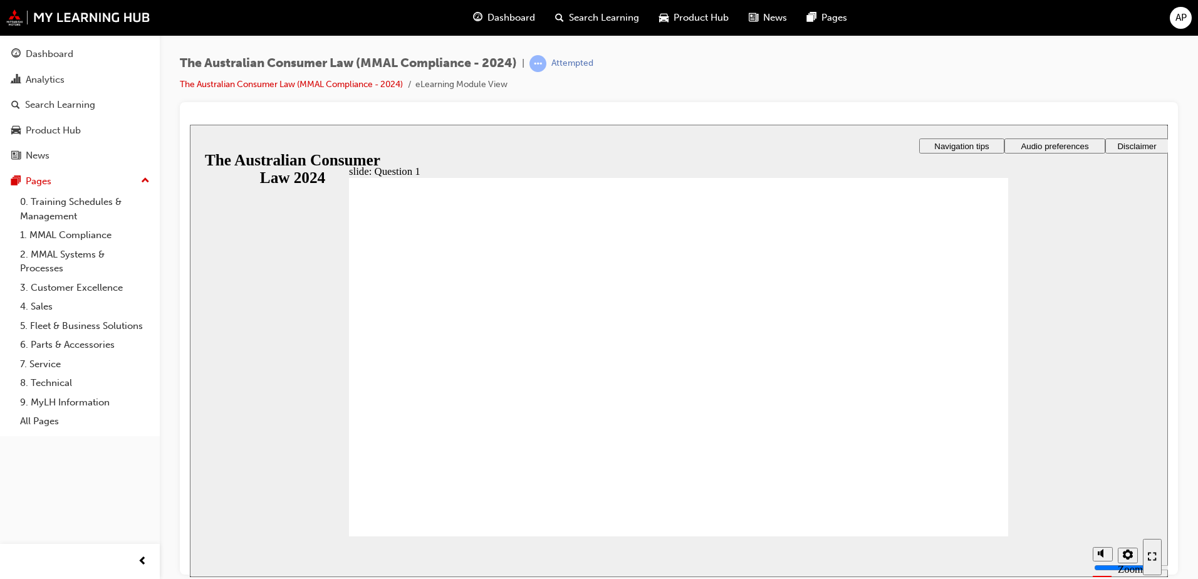
radio input "true"
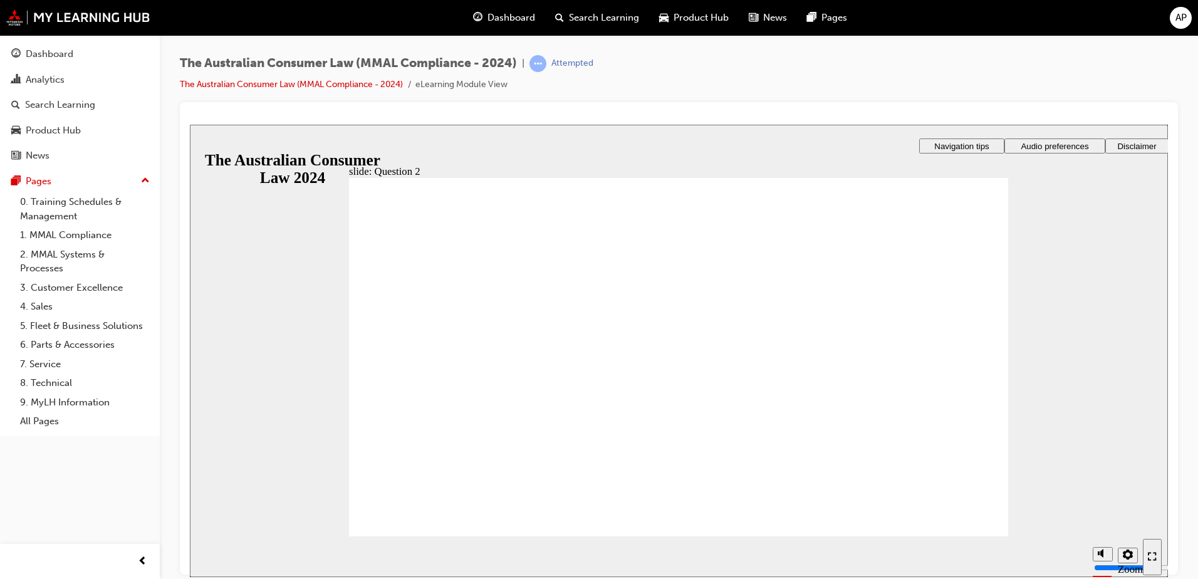
radio input "true"
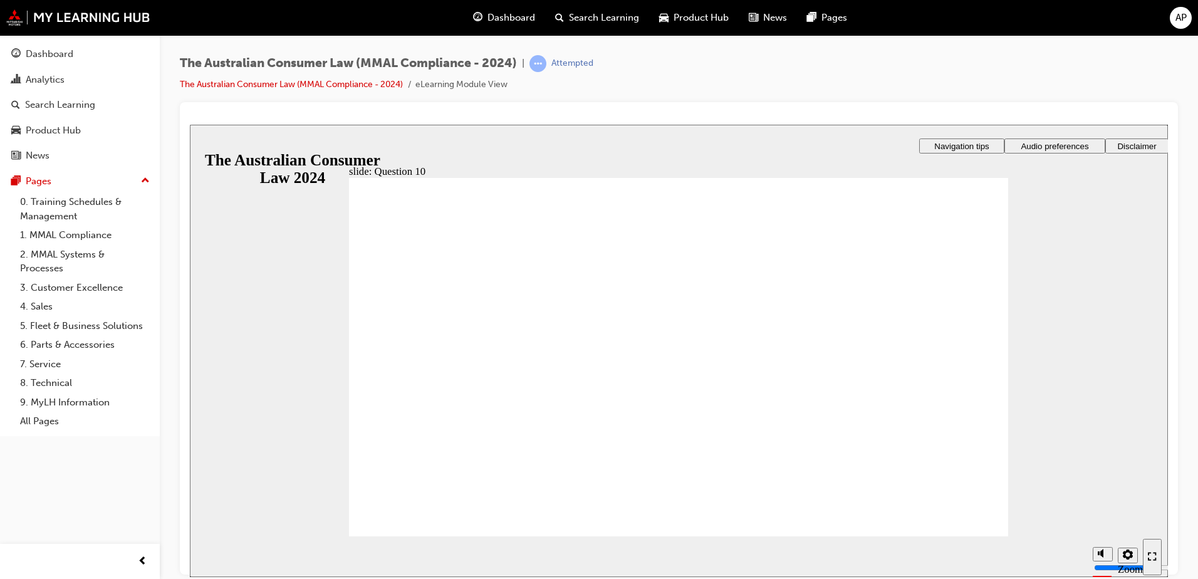
checkbox input "true"
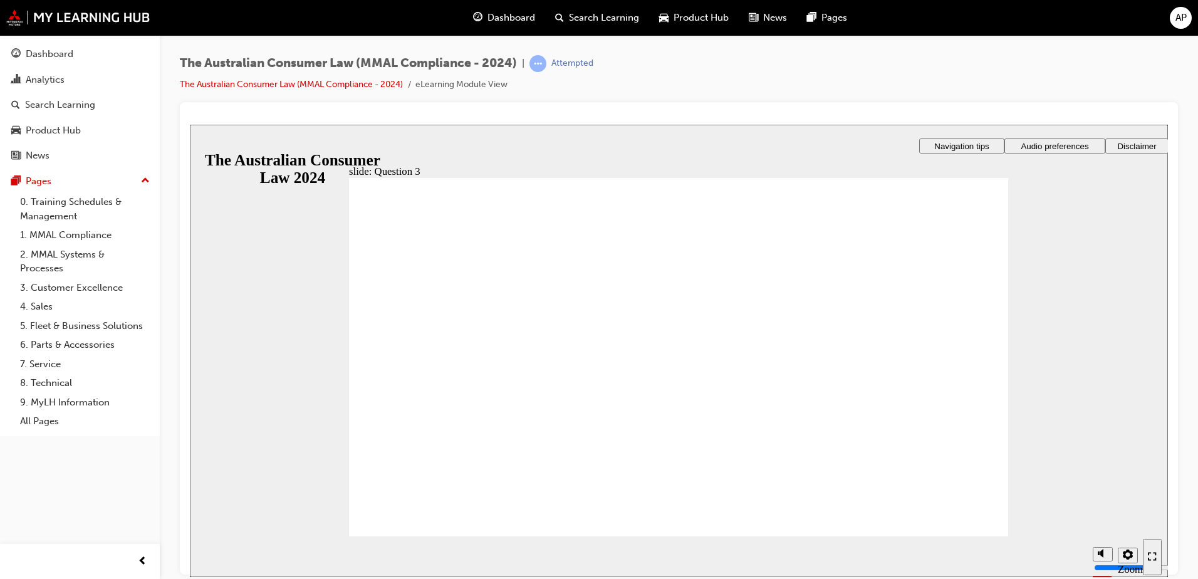
radio input "true"
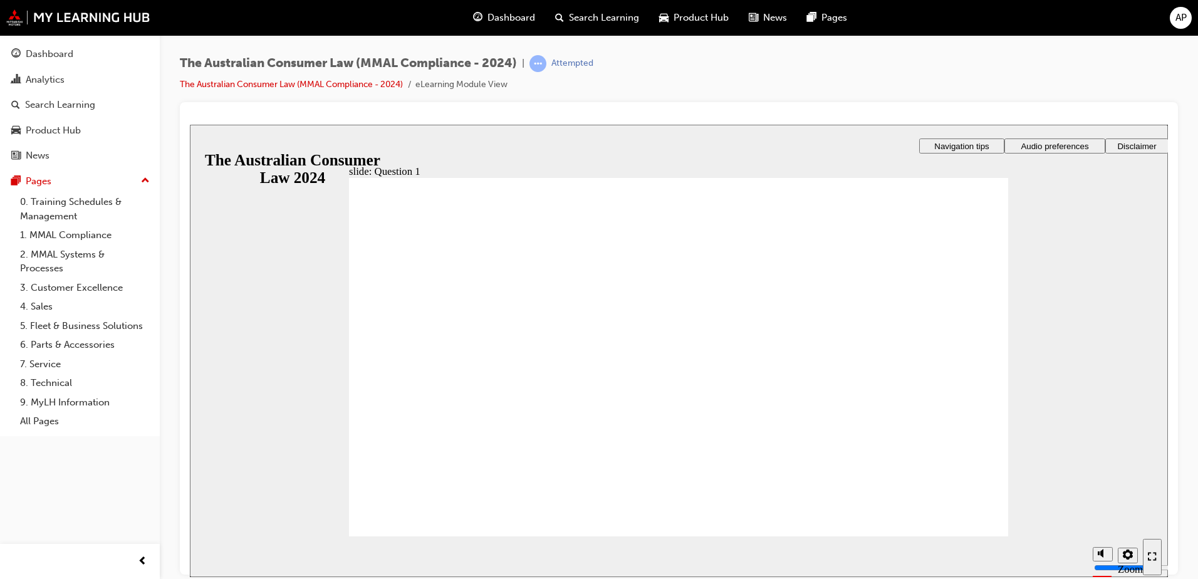
checkbox input "true"
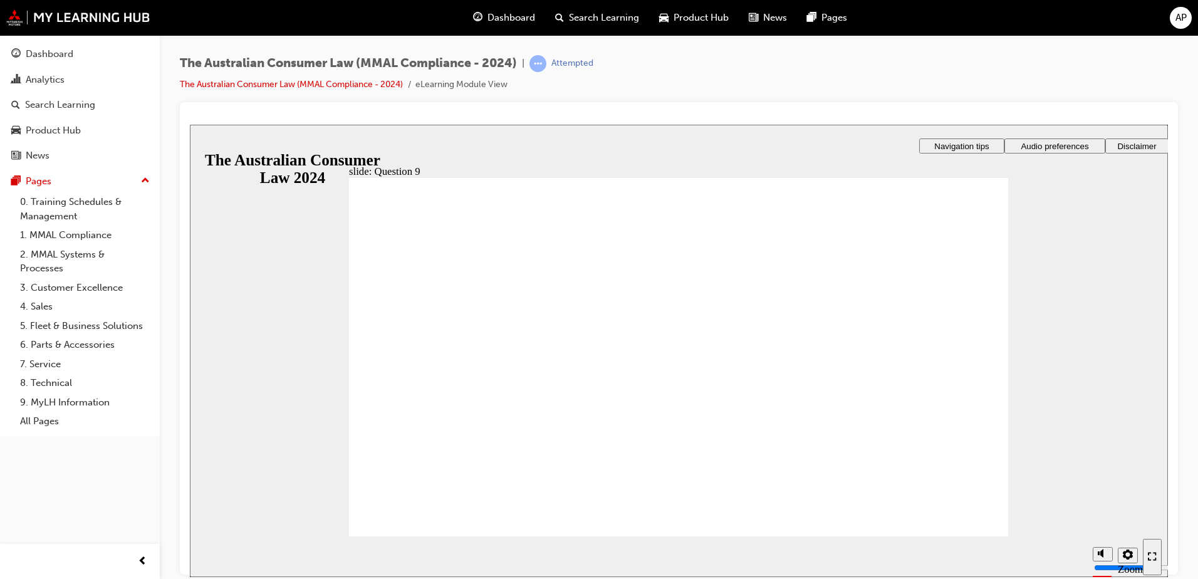
checkbox input "true"
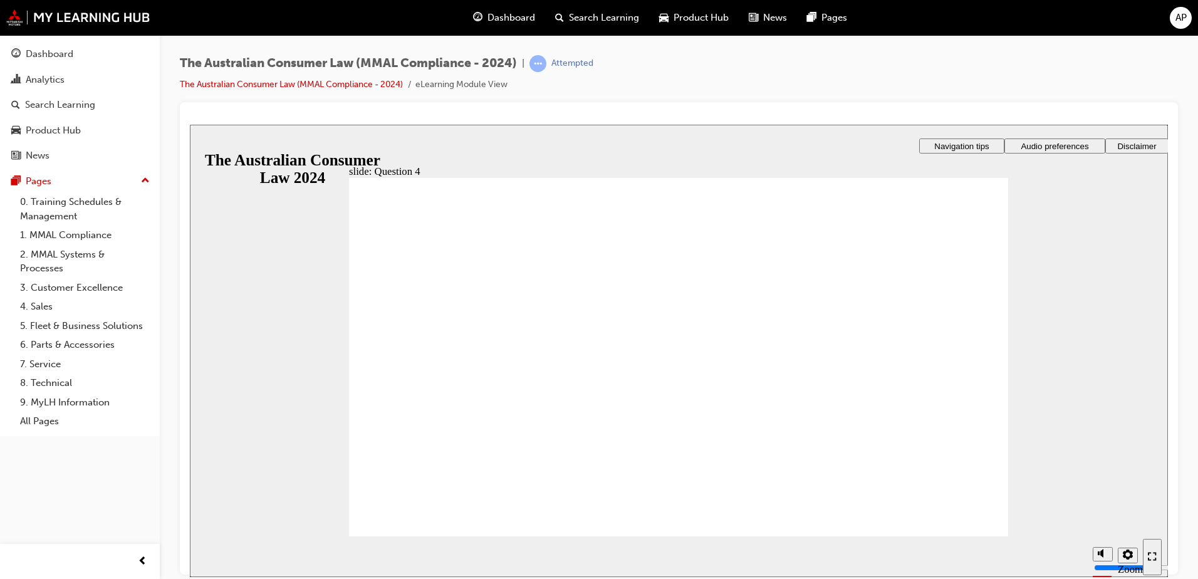
checkbox input "true"
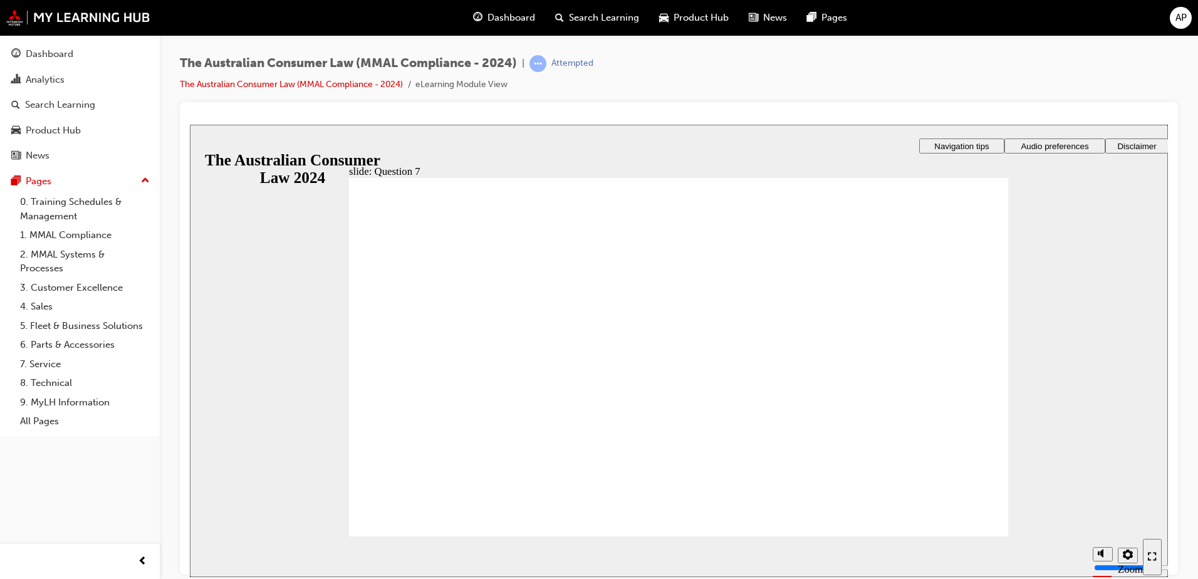
radio input "true"
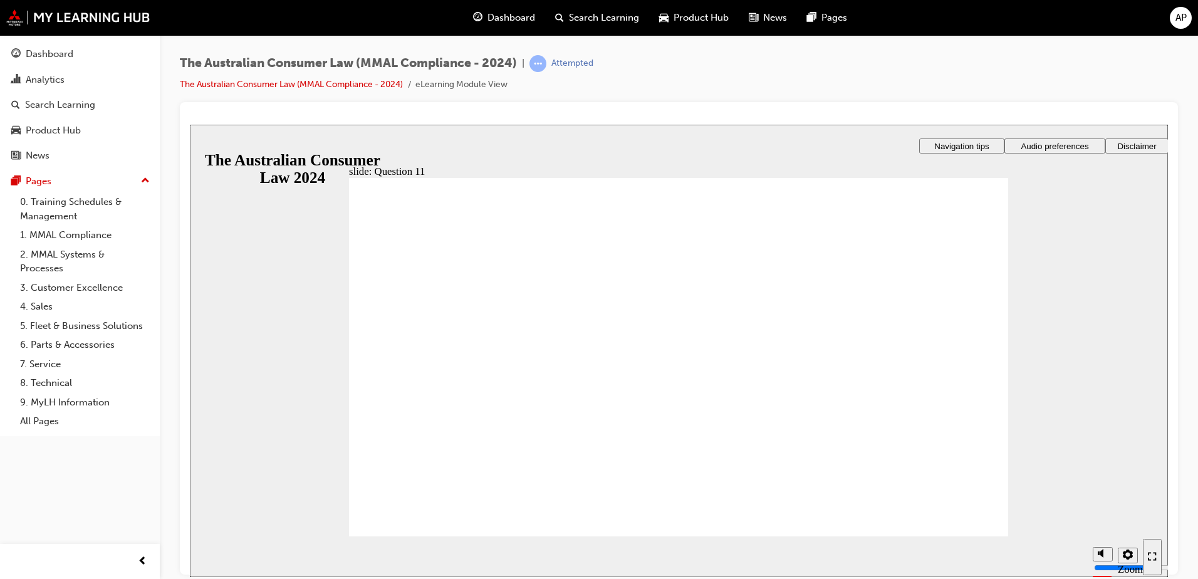
checkbox input "true"
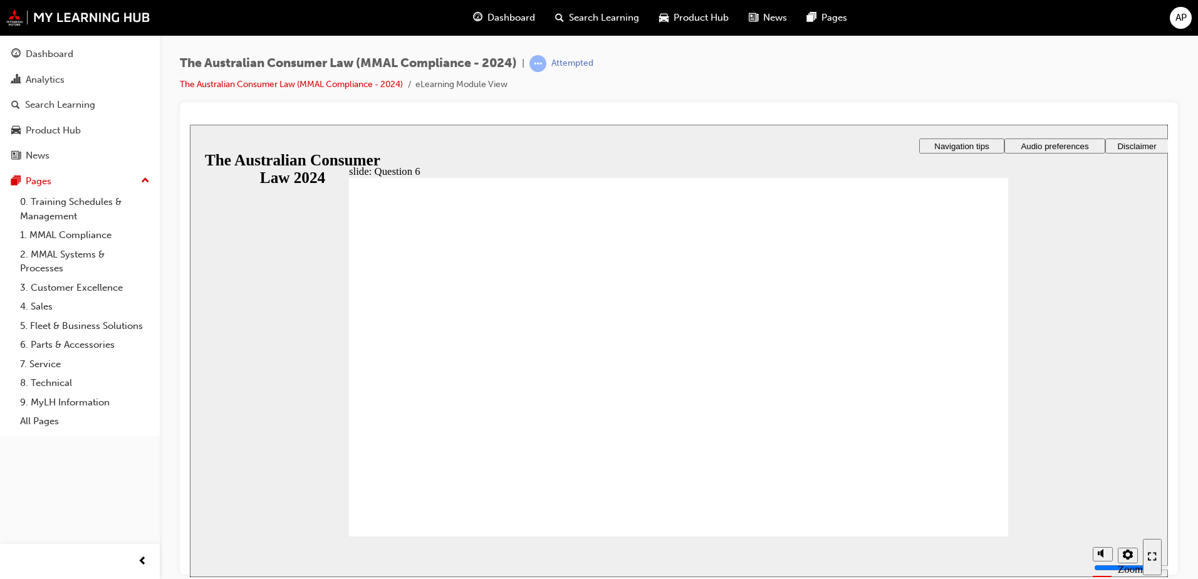
radio input "true"
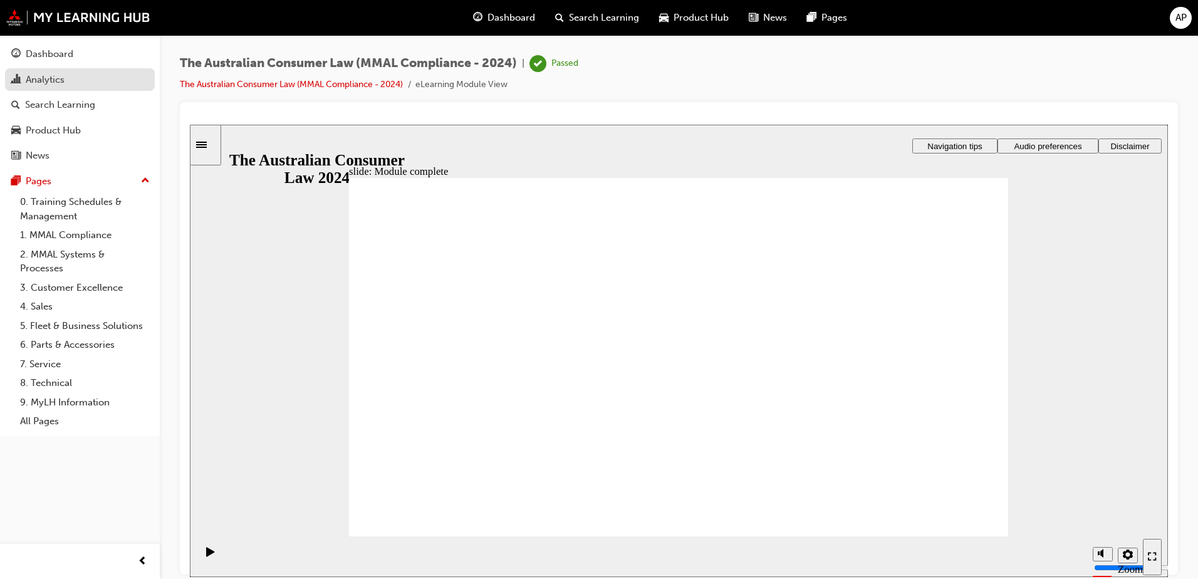
click at [79, 85] on div "Analytics" at bounding box center [79, 80] width 137 height 16
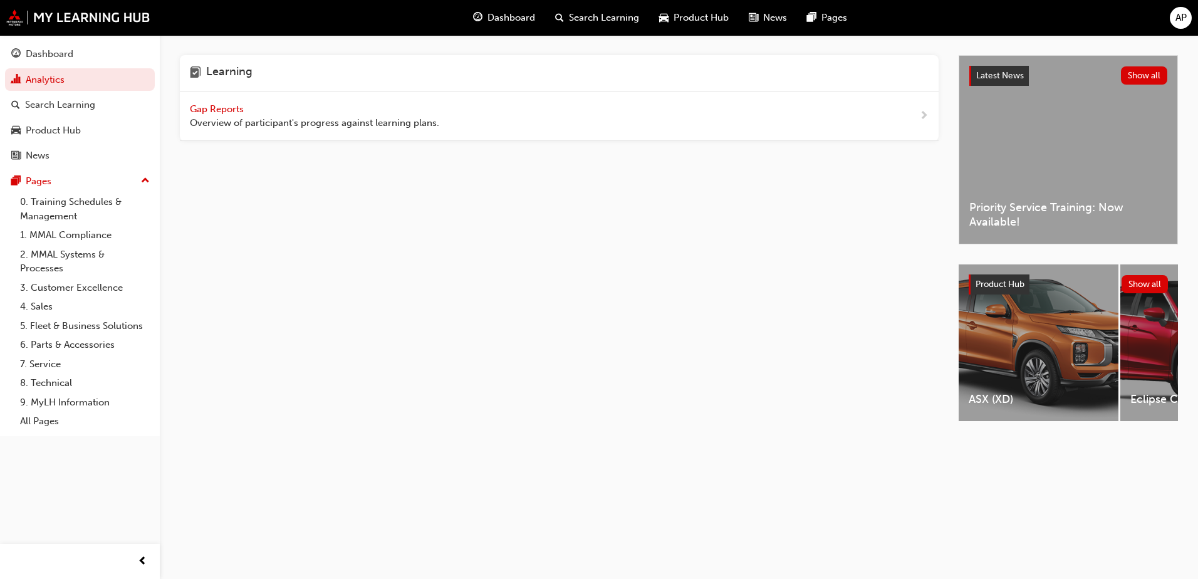
click at [717, 132] on div "Gap Reports Overview of participant's progress against learning plans." at bounding box center [559, 116] width 759 height 49
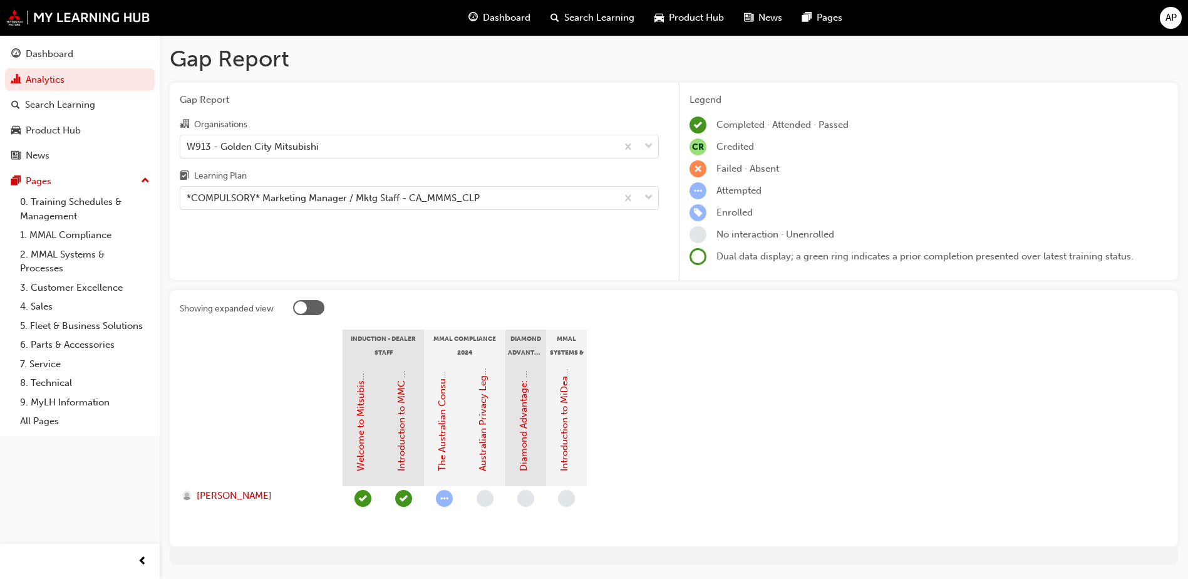
click at [70, 118] on button "Dashboard Analytics Search Learning Product Hub News Pages" at bounding box center [80, 105] width 150 height 130
click at [62, 127] on div "Product Hub" at bounding box center [53, 130] width 55 height 14
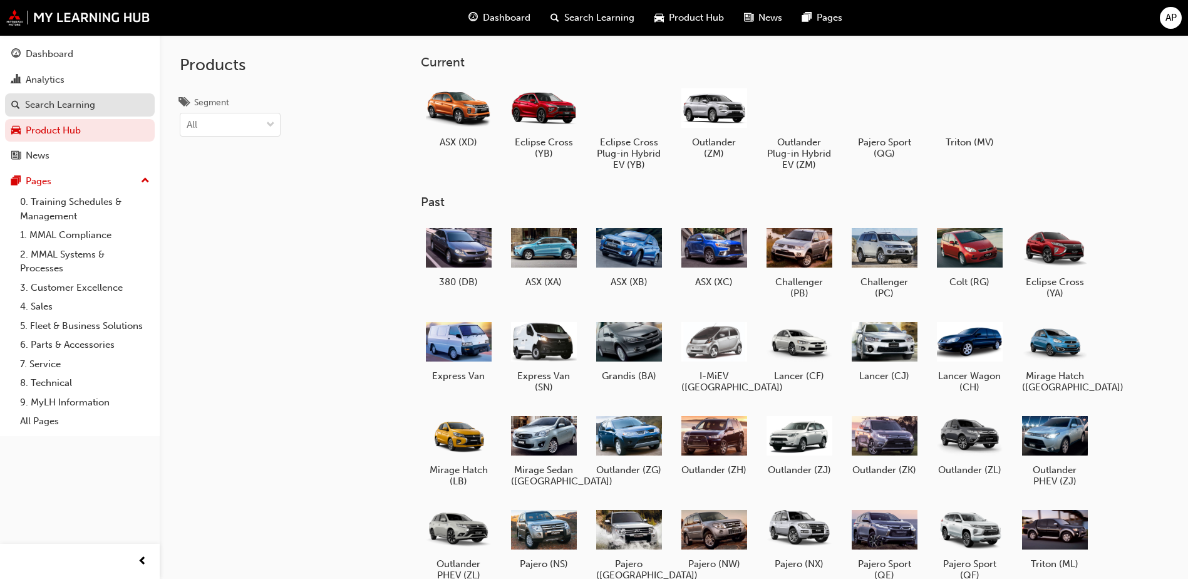
click at [85, 104] on div "Search Learning" at bounding box center [60, 105] width 70 height 14
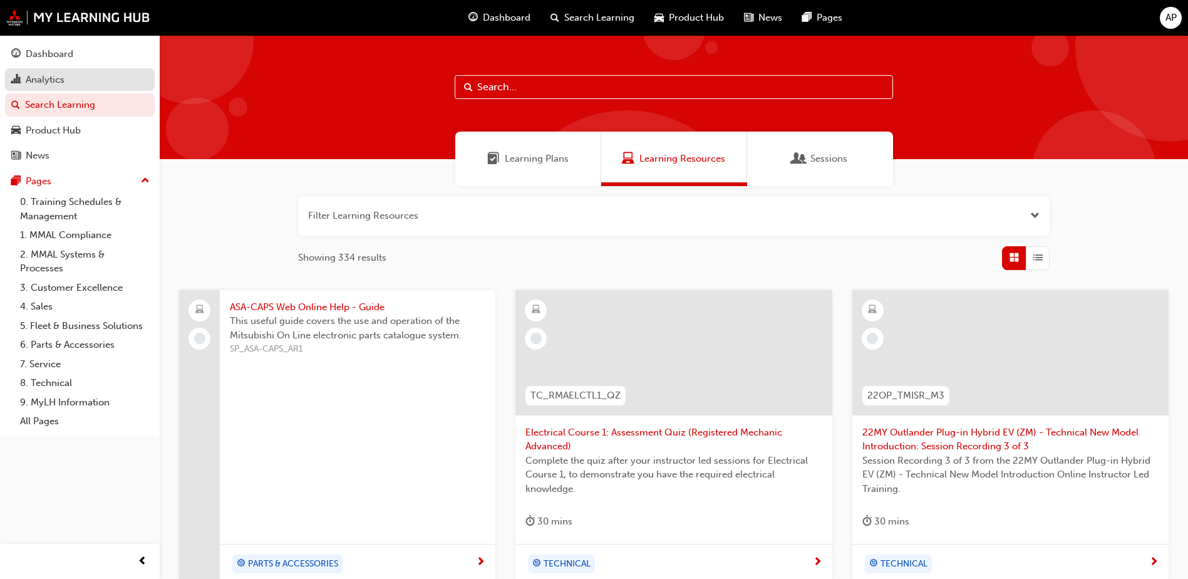
click at [107, 76] on div "Analytics" at bounding box center [79, 80] width 137 height 16
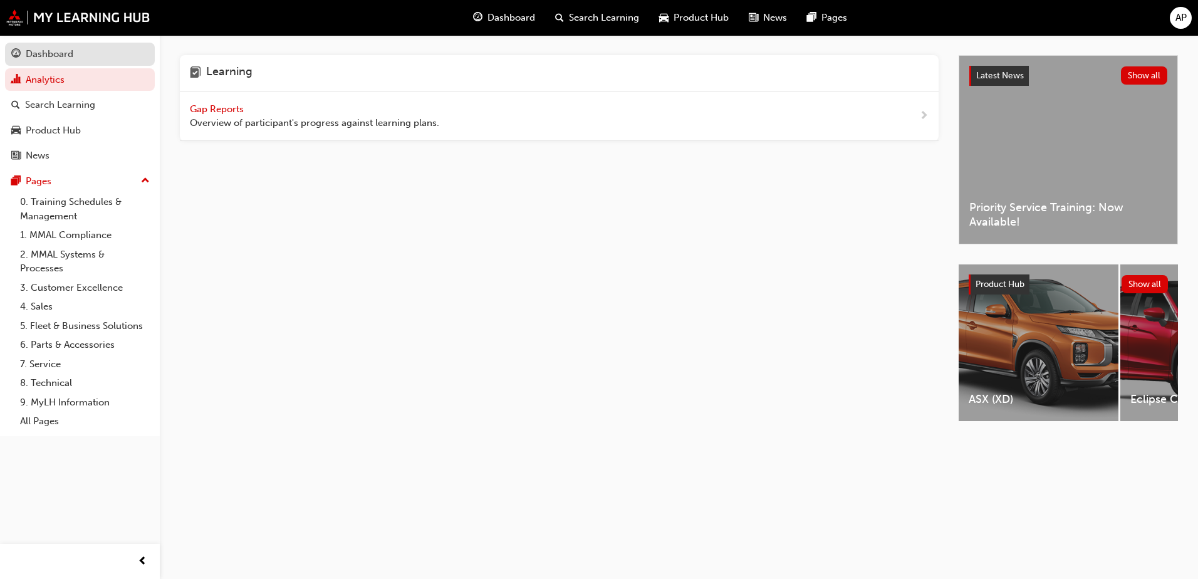
click at [118, 63] on link "Dashboard" at bounding box center [80, 54] width 150 height 23
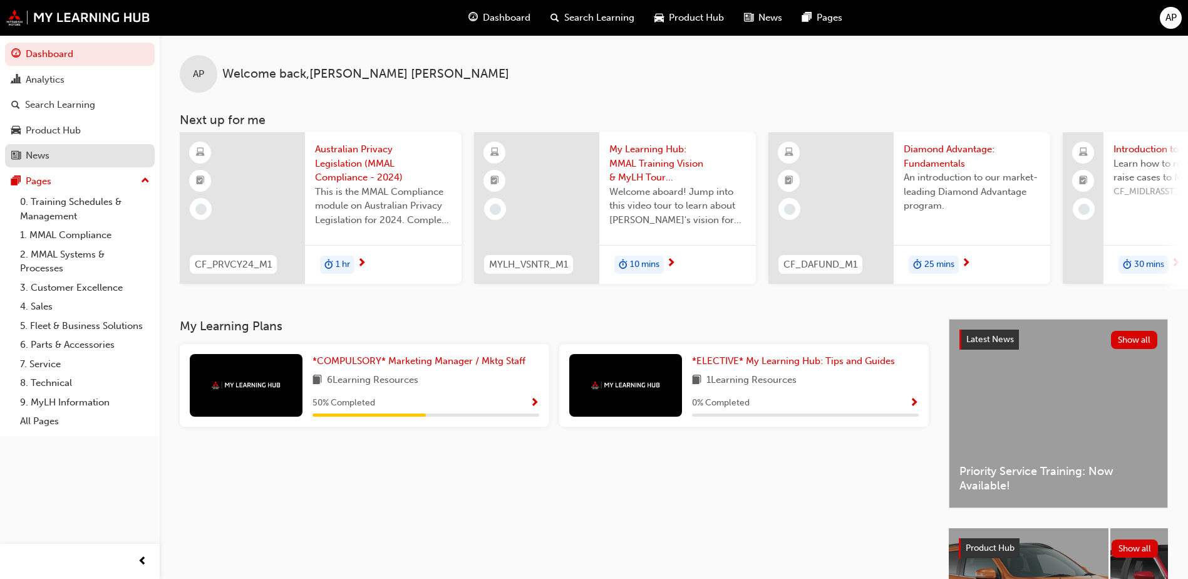
click at [53, 155] on div "News" at bounding box center [79, 156] width 137 height 16
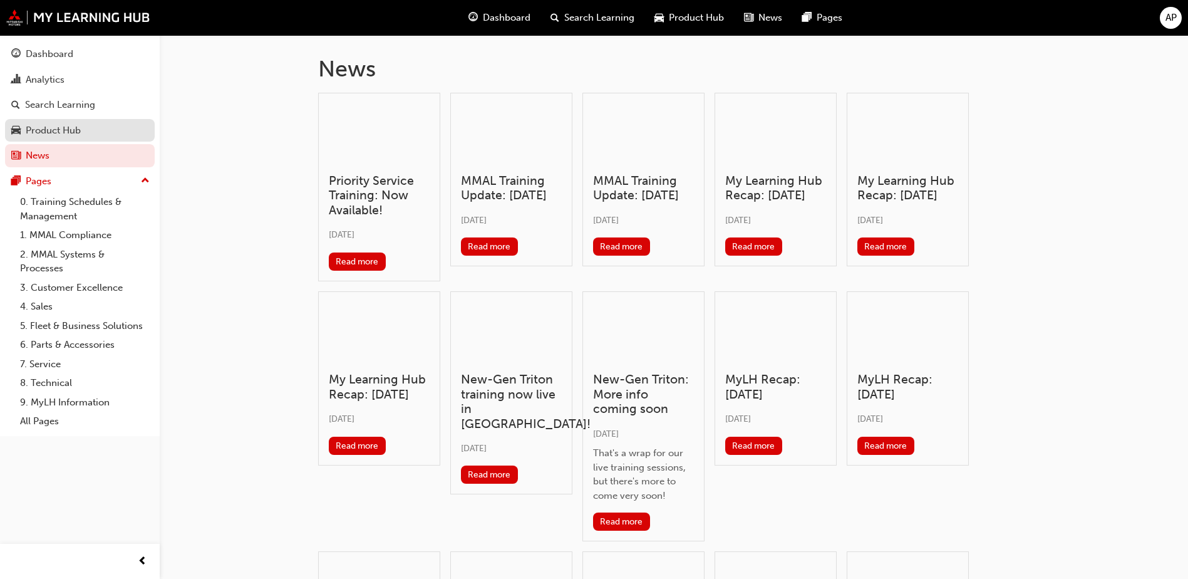
click at [75, 131] on div "Product Hub" at bounding box center [53, 130] width 55 height 14
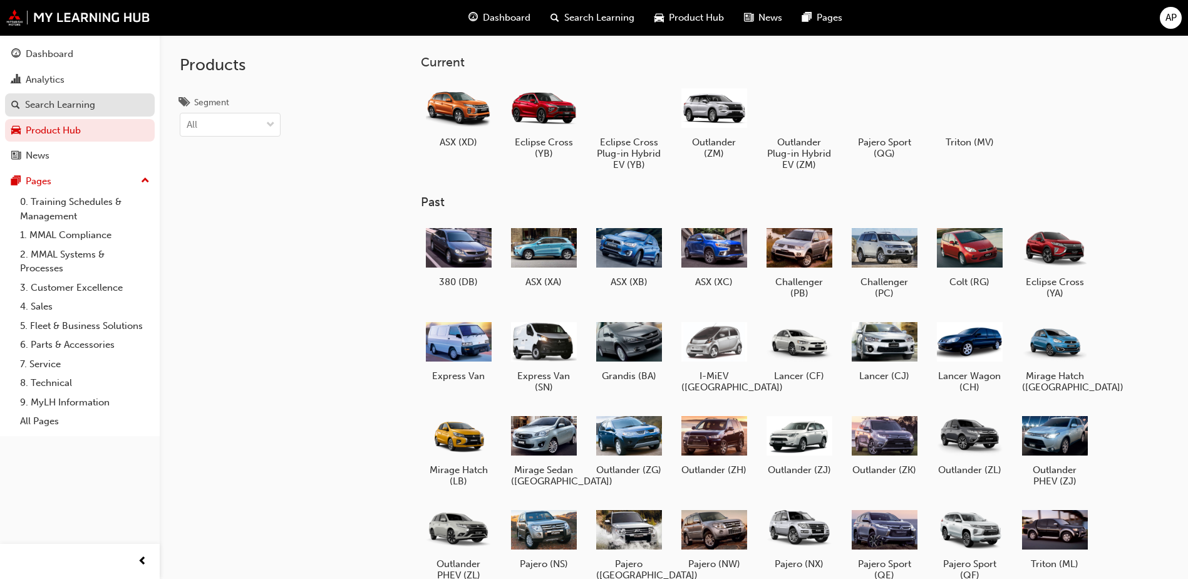
click at [94, 112] on div "Search Learning" at bounding box center [79, 105] width 137 height 16
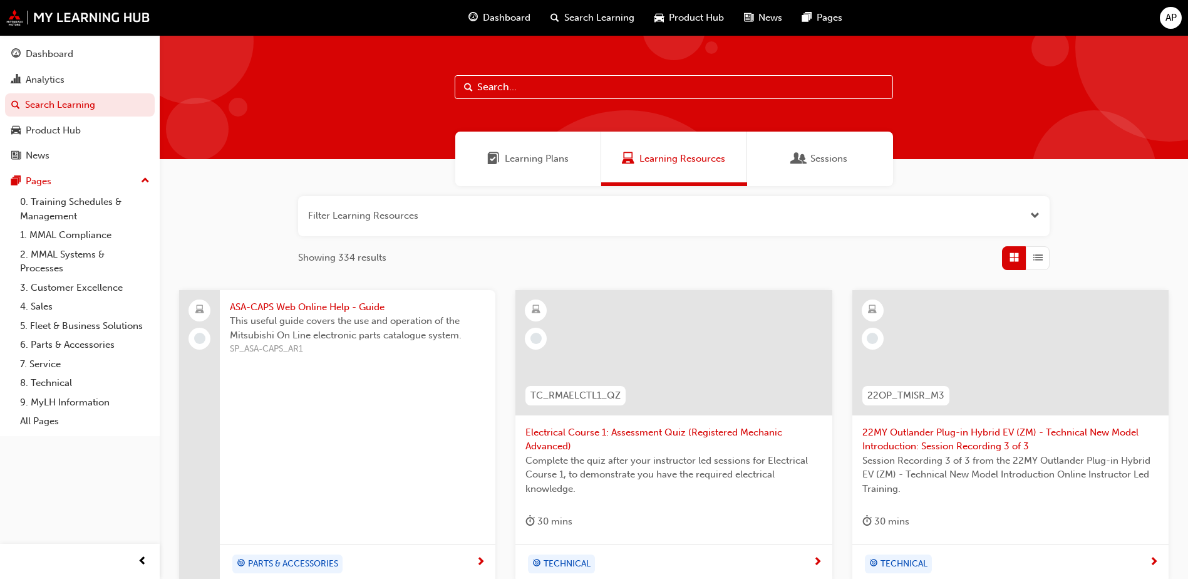
click at [1171, 13] on span "AP" at bounding box center [1171, 18] width 11 height 14
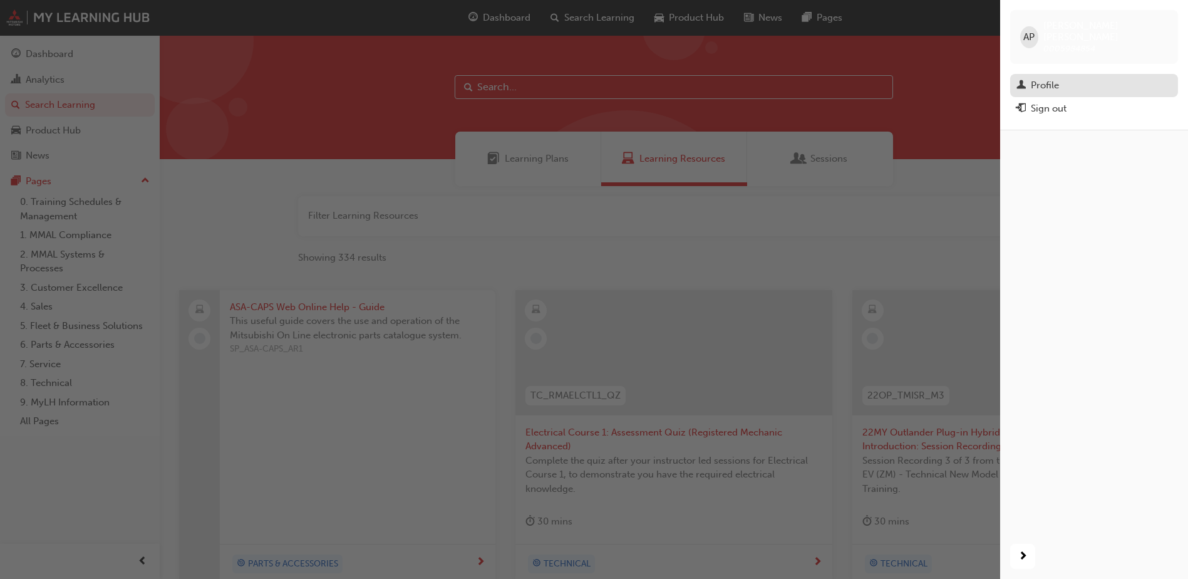
click at [1058, 78] on div "Profile" at bounding box center [1045, 85] width 28 height 14
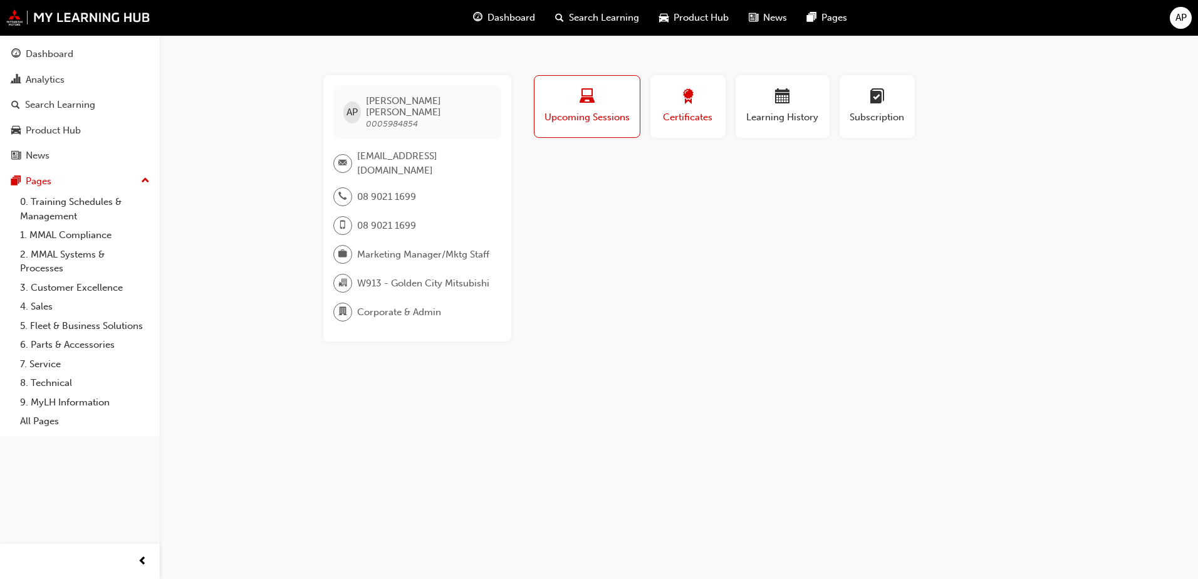
click at [692, 109] on div "Certificates" at bounding box center [688, 107] width 56 height 36
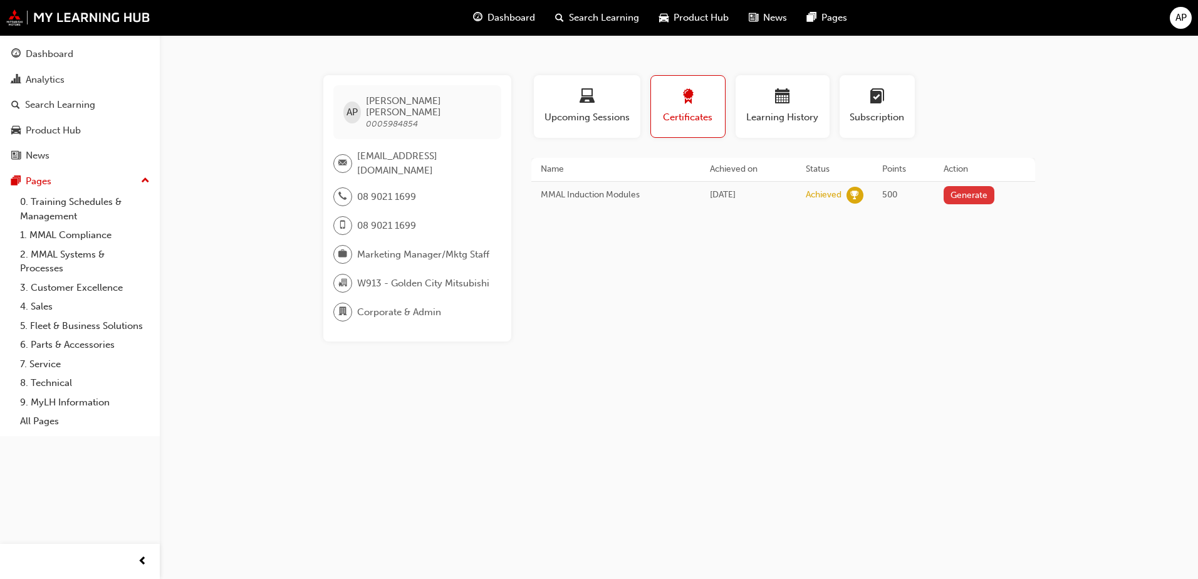
click at [964, 197] on button "Generate" at bounding box center [968, 195] width 51 height 18
click at [781, 198] on td "Today" at bounding box center [743, 194] width 93 height 26
click at [814, 197] on div "Achieved" at bounding box center [818, 195] width 36 height 12
click at [961, 197] on link "Download PDF" at bounding box center [966, 194] width 58 height 11
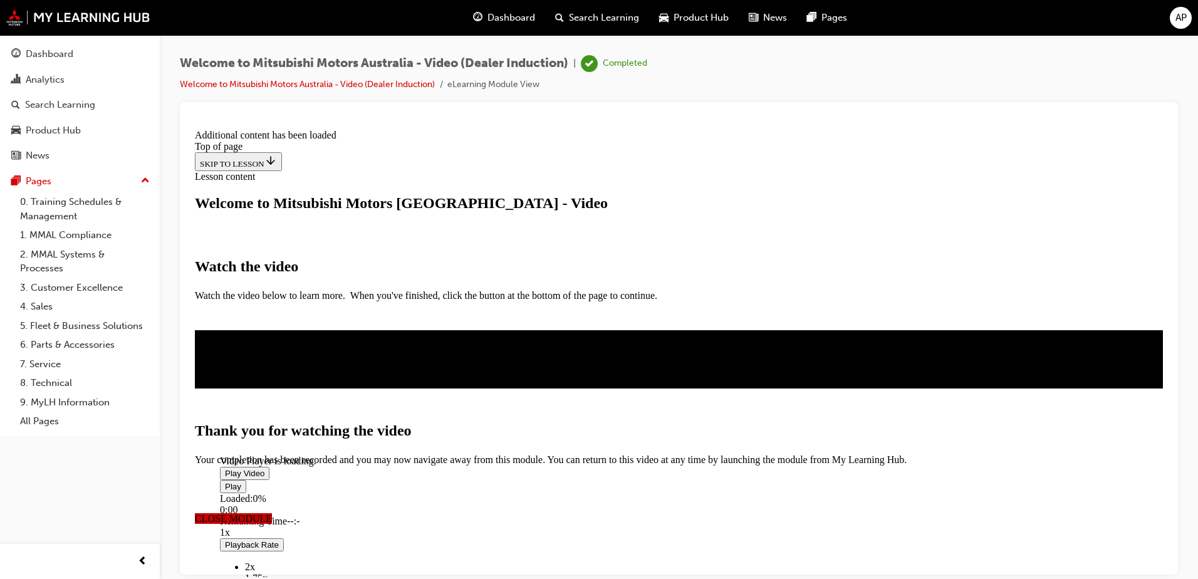
click at [1183, 16] on span "AP" at bounding box center [1180, 18] width 11 height 14
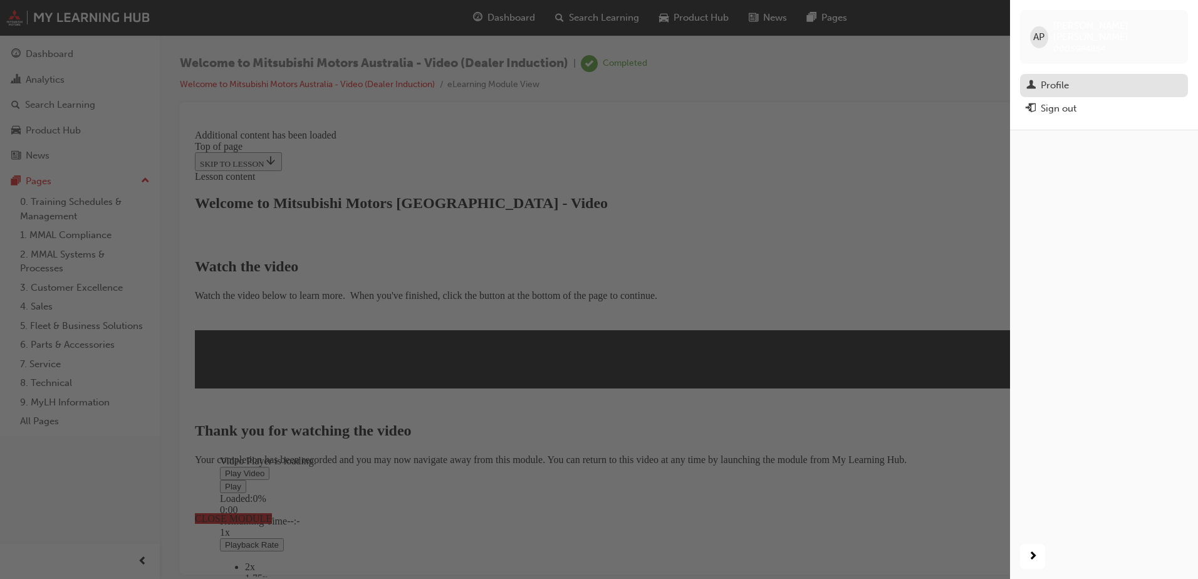
click at [1071, 78] on div "Profile" at bounding box center [1103, 86] width 155 height 16
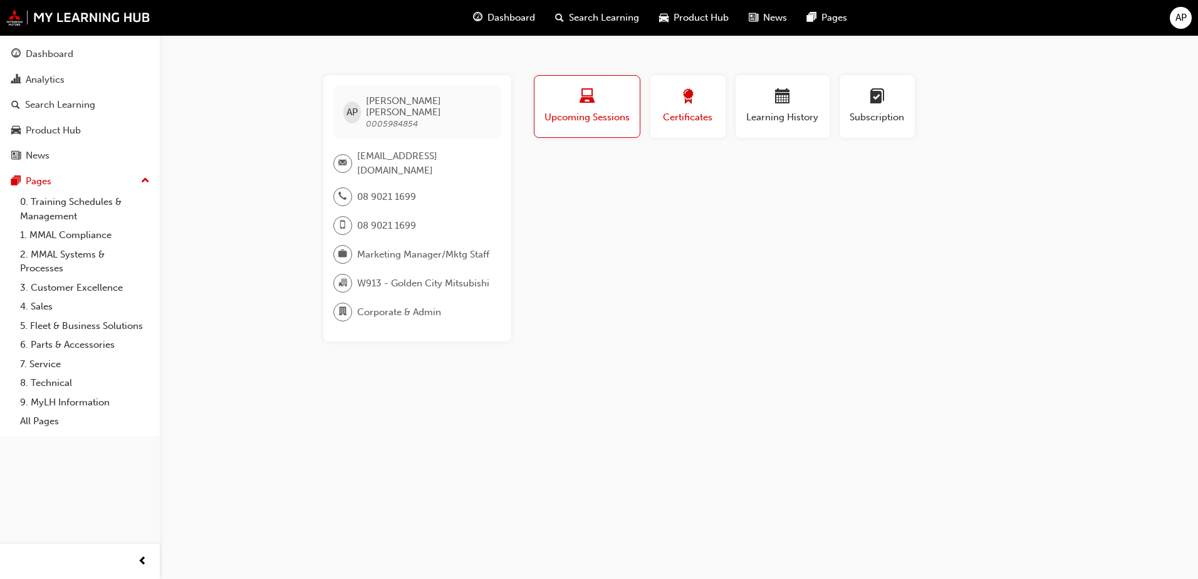
click at [680, 110] on div "Certificates" at bounding box center [688, 107] width 56 height 36
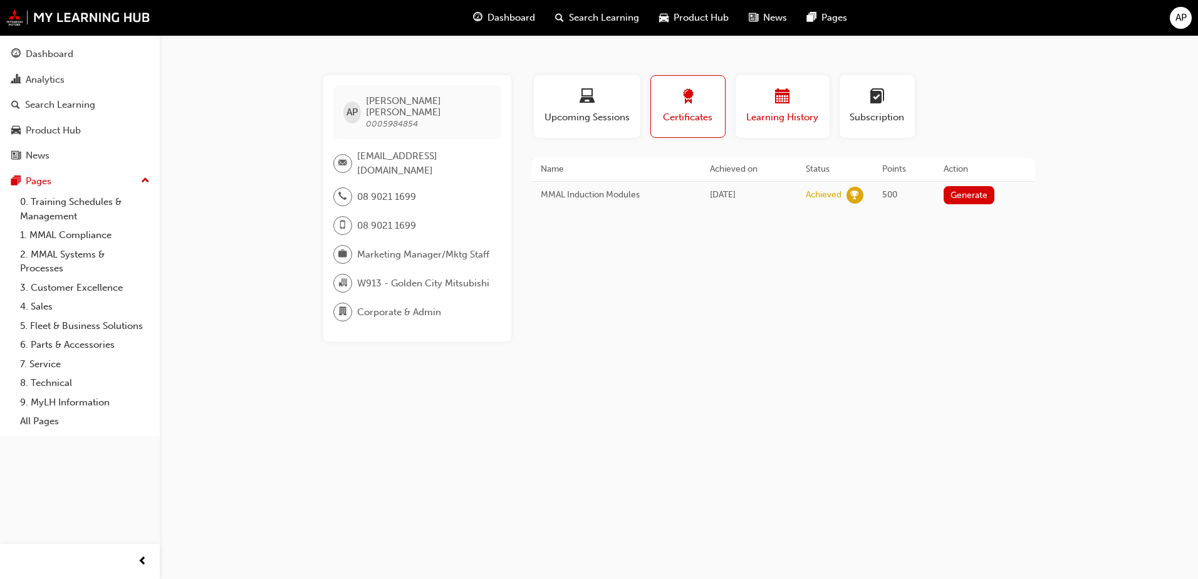
click at [794, 108] on div "Learning History" at bounding box center [782, 107] width 75 height 36
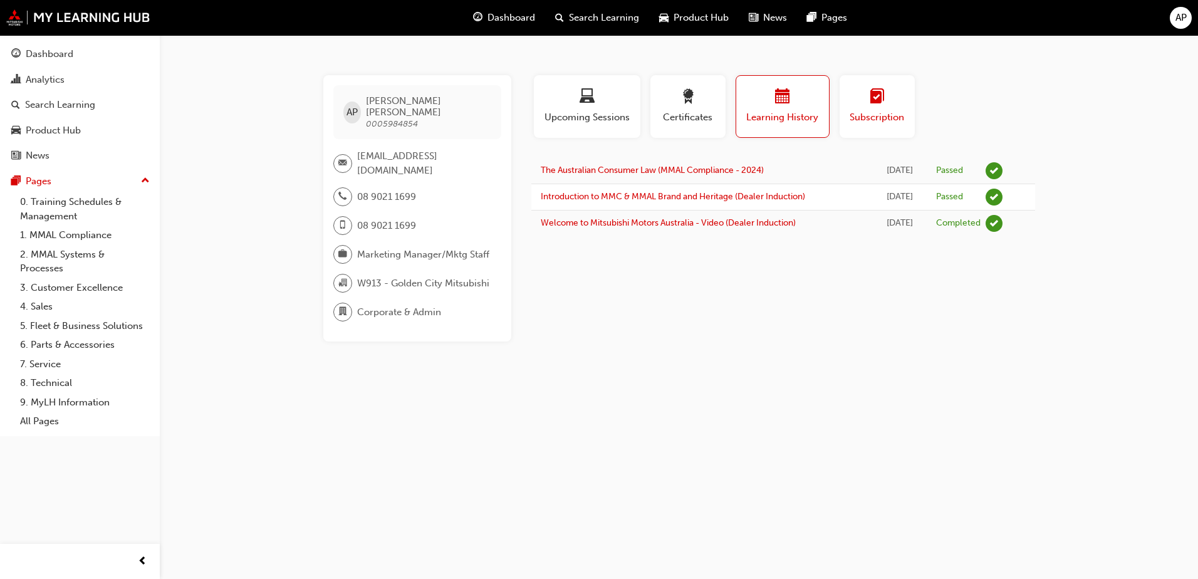
click at [879, 98] on span "learningplan-icon" at bounding box center [877, 97] width 15 height 17
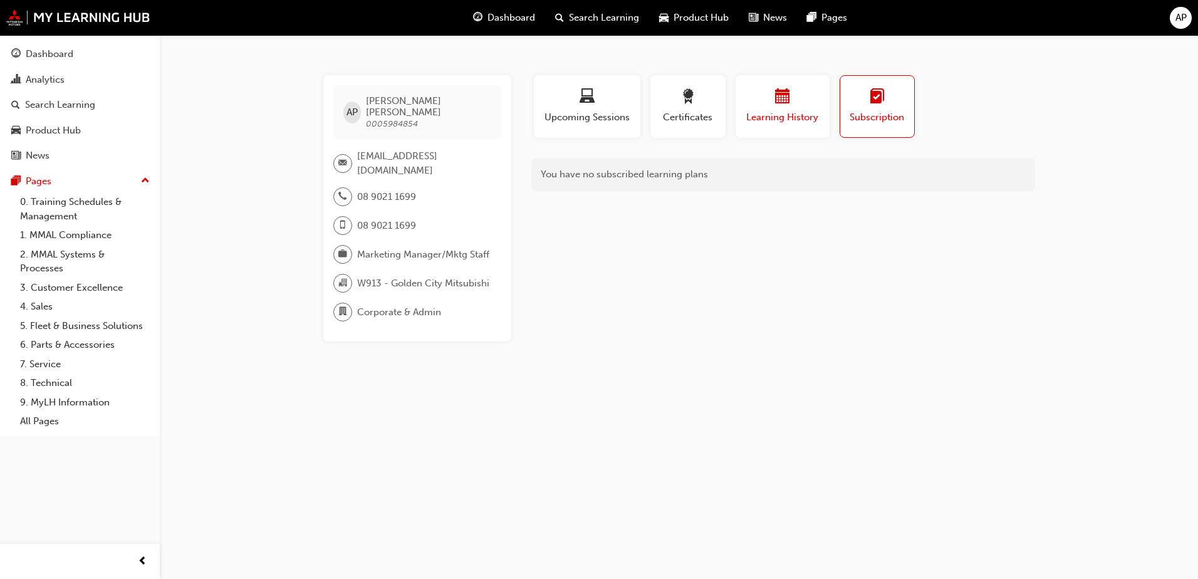
click at [776, 104] on span "calendar-icon" at bounding box center [782, 97] width 15 height 17
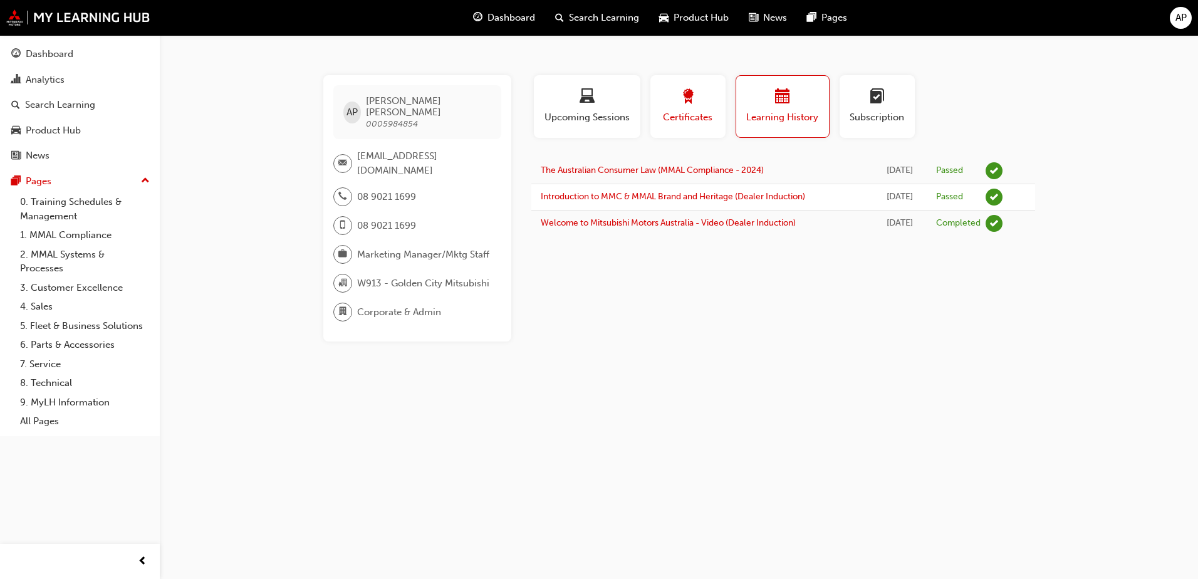
click at [692, 103] on span "award-icon" at bounding box center [687, 97] width 15 height 17
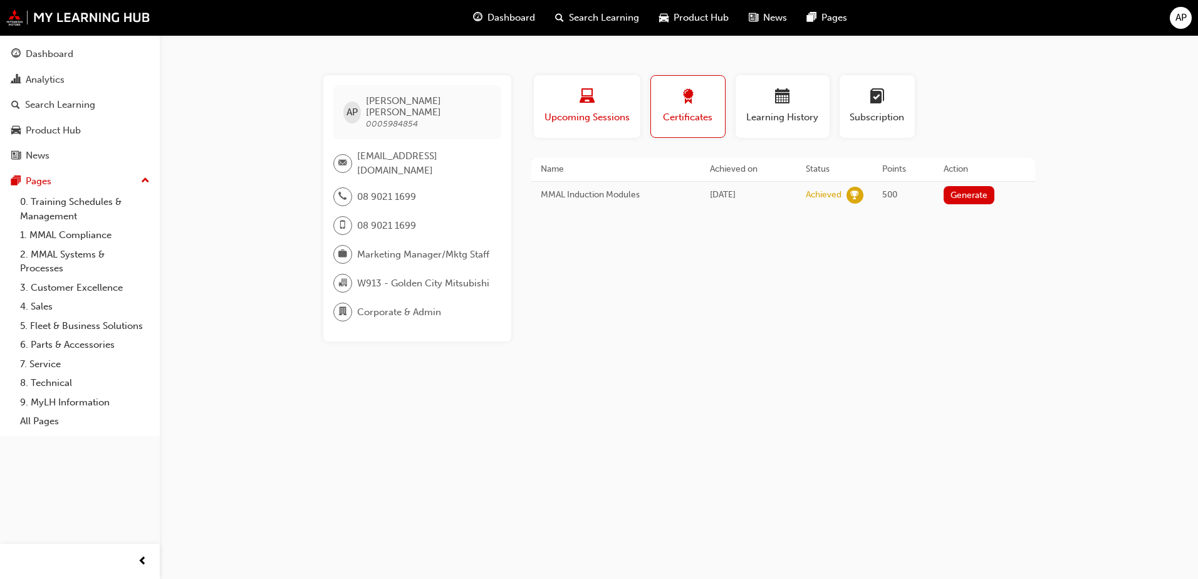
click at [608, 104] on div "button" at bounding box center [587, 98] width 88 height 19
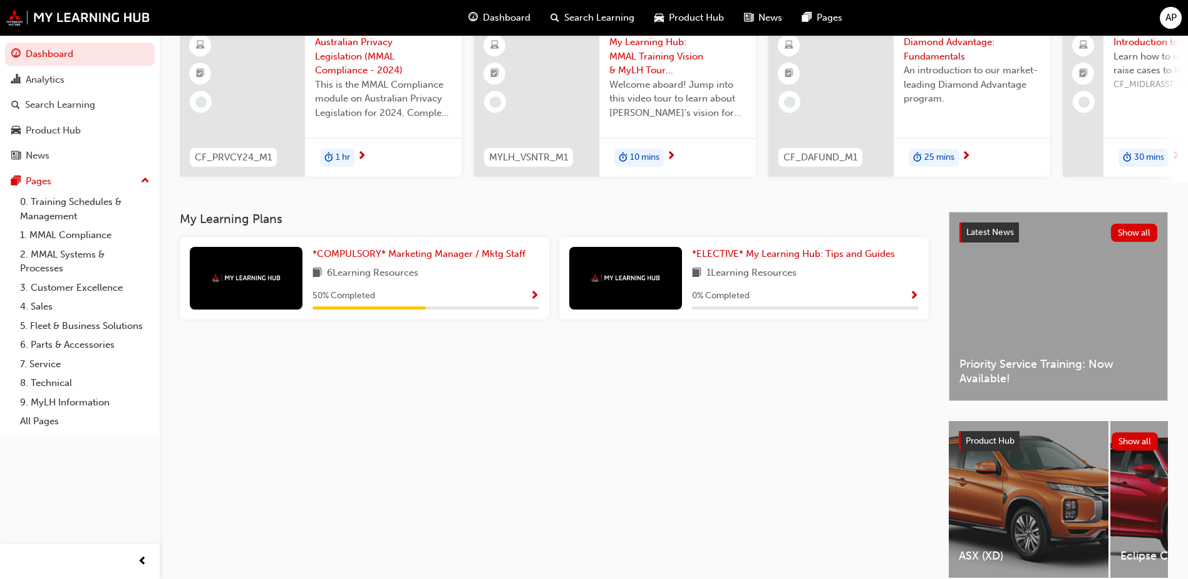
scroll to position [44, 0]
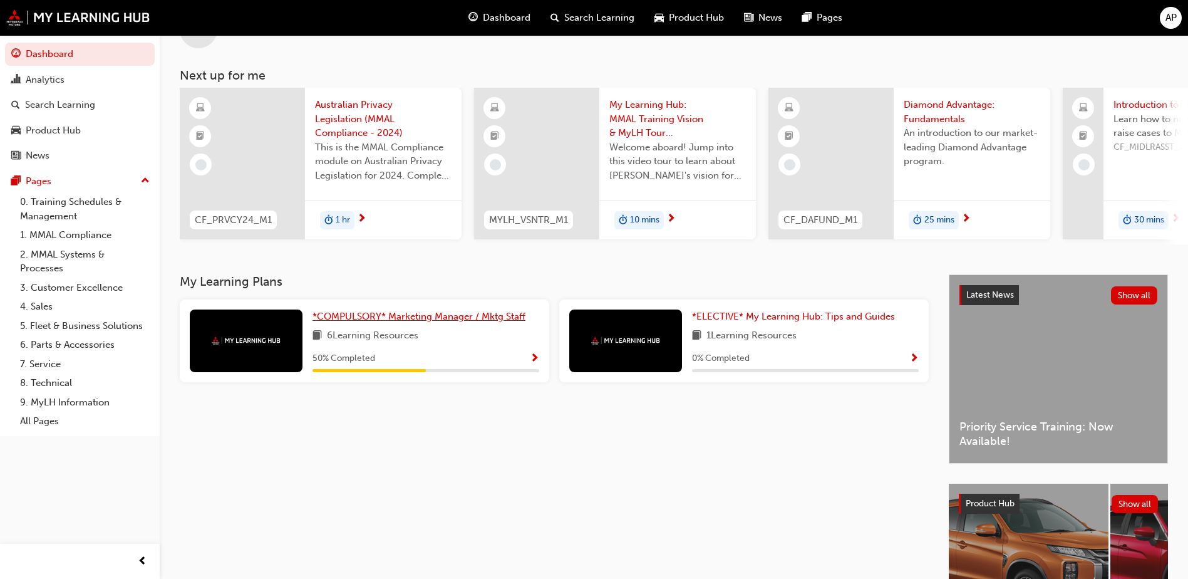
click at [406, 322] on span "*COMPULSORY* Marketing Manager / Mktg Staff" at bounding box center [419, 316] width 213 height 11
